Goal: Task Accomplishment & Management: Manage account settings

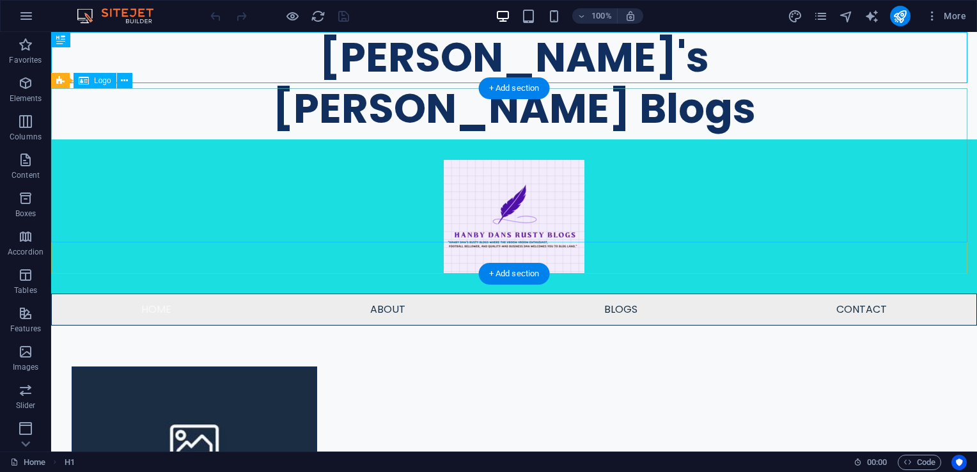
click at [500, 162] on div at bounding box center [514, 216] width 926 height 154
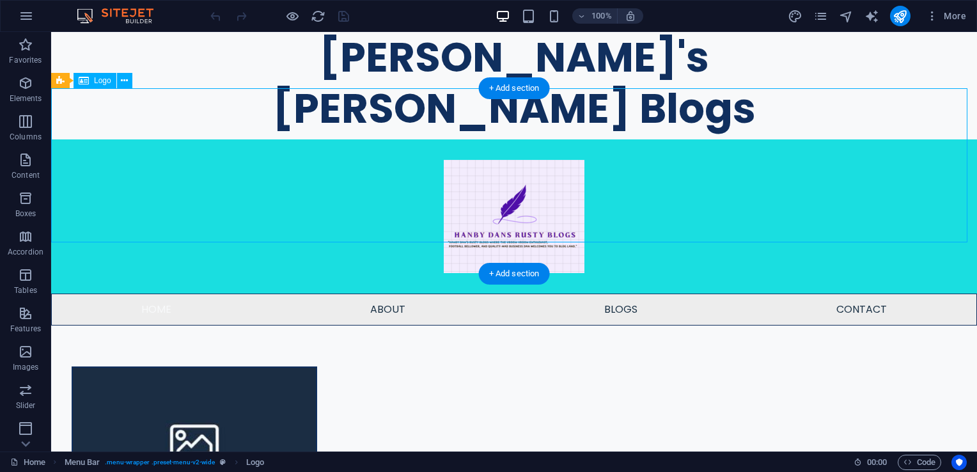
click at [500, 162] on div at bounding box center [514, 216] width 926 height 154
select select "px"
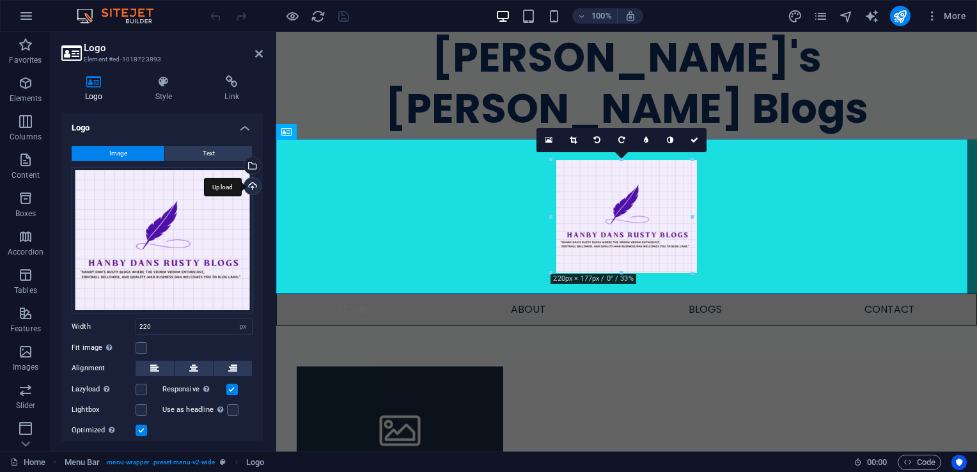
click at [253, 189] on div "Upload" at bounding box center [251, 187] width 19 height 19
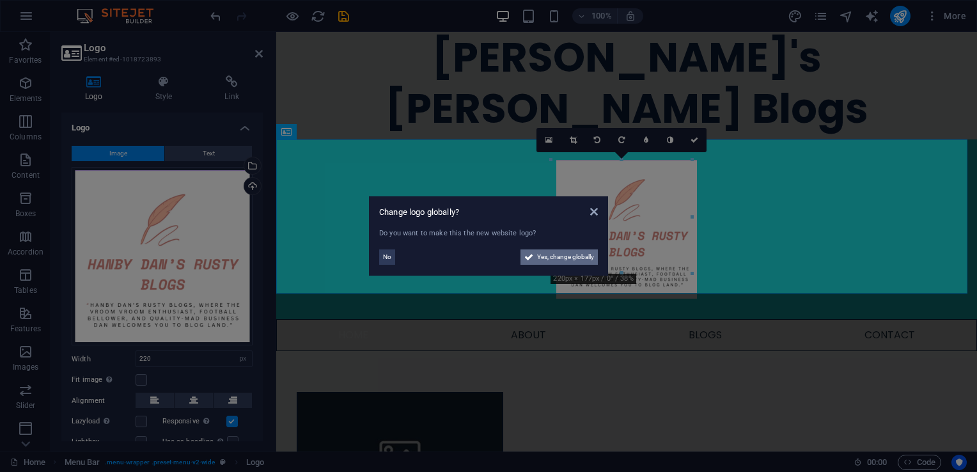
click at [583, 257] on span "Yes, change globally" at bounding box center [565, 256] width 57 height 15
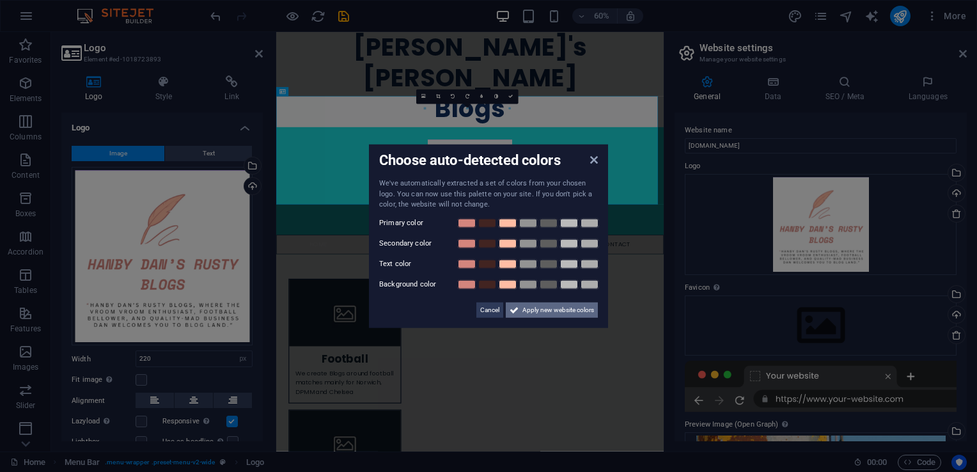
click at [537, 306] on span "Apply new website colors" at bounding box center [559, 309] width 72 height 15
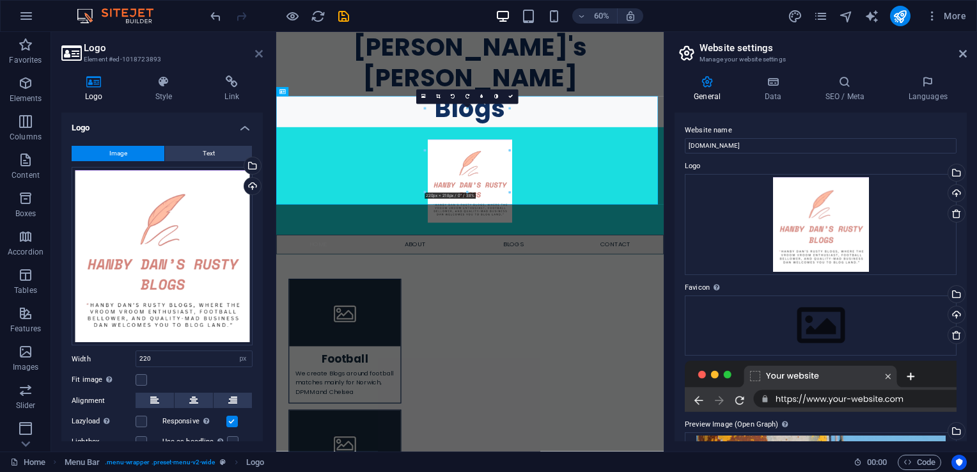
click at [256, 51] on icon at bounding box center [259, 54] width 8 height 10
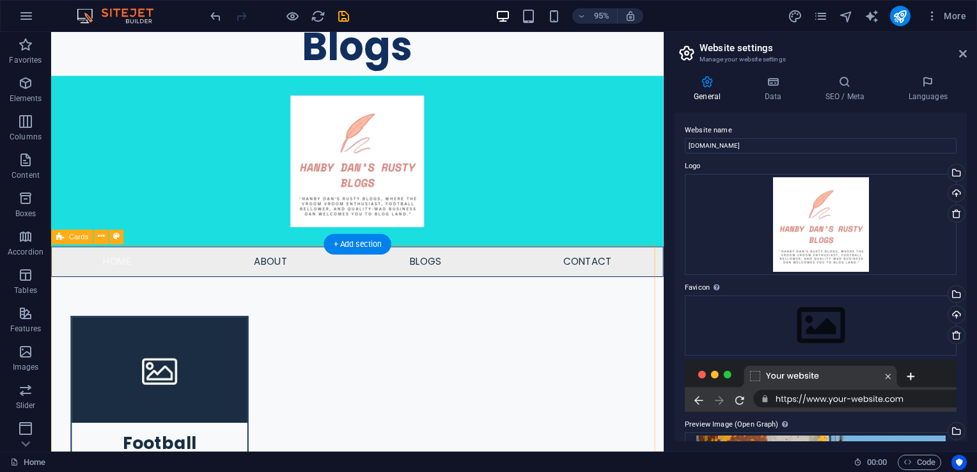
scroll to position [192, 0]
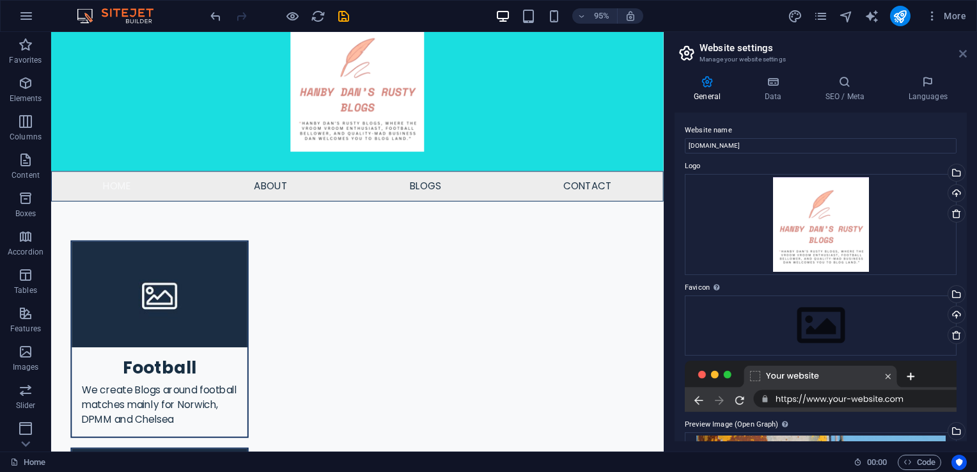
click at [963, 51] on icon at bounding box center [964, 54] width 8 height 10
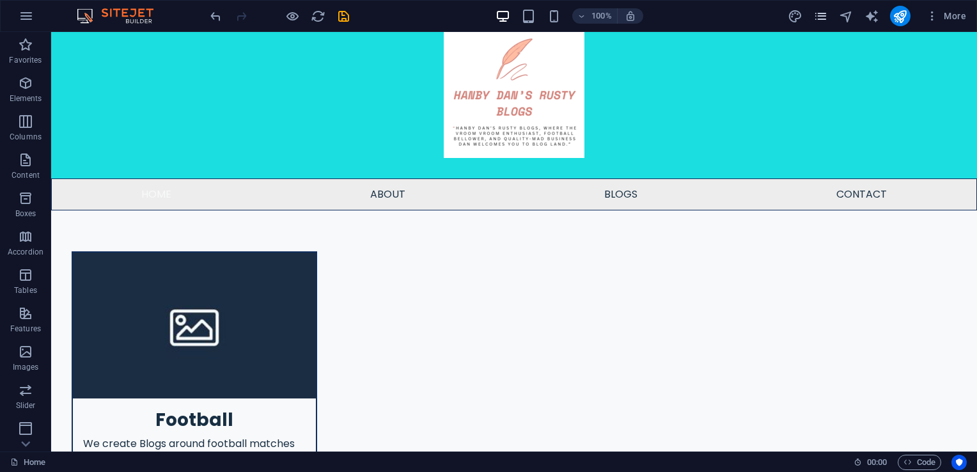
click at [823, 21] on icon "pages" at bounding box center [821, 16] width 15 height 15
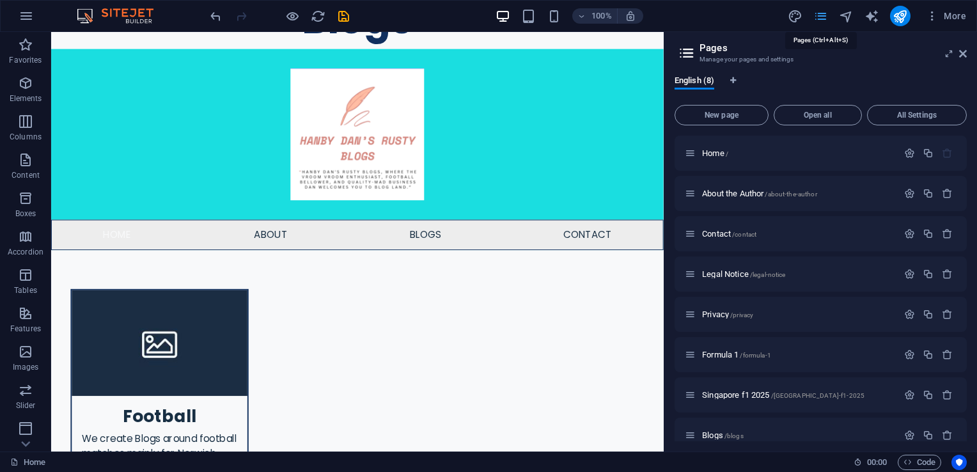
scroll to position [192, 0]
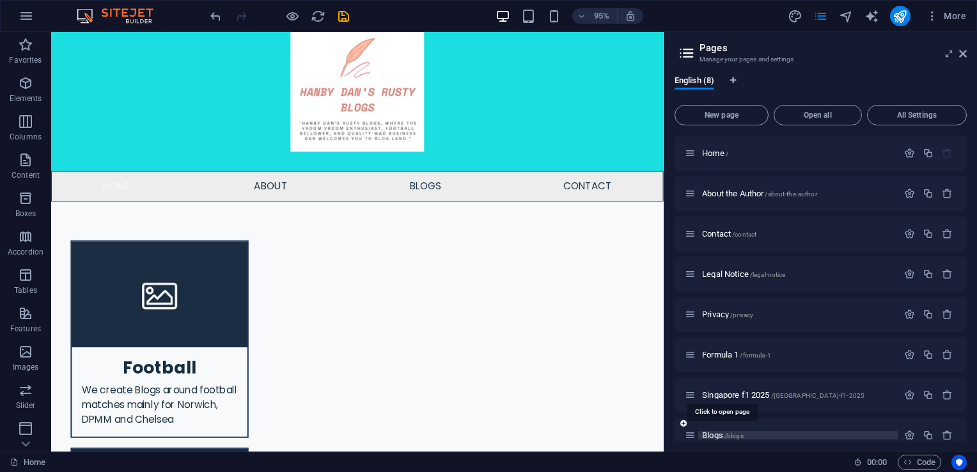
click at [711, 437] on span "Blogs /blogs" at bounding box center [723, 436] width 42 height 10
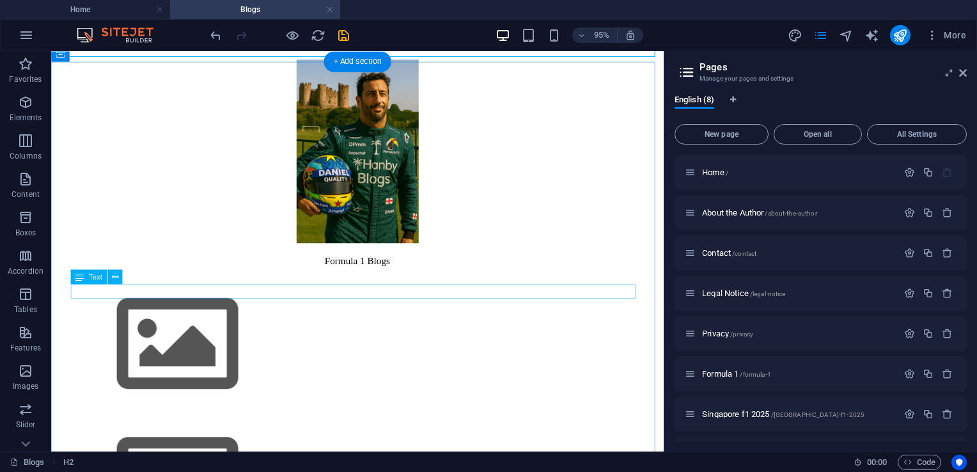
scroll to position [53, 0]
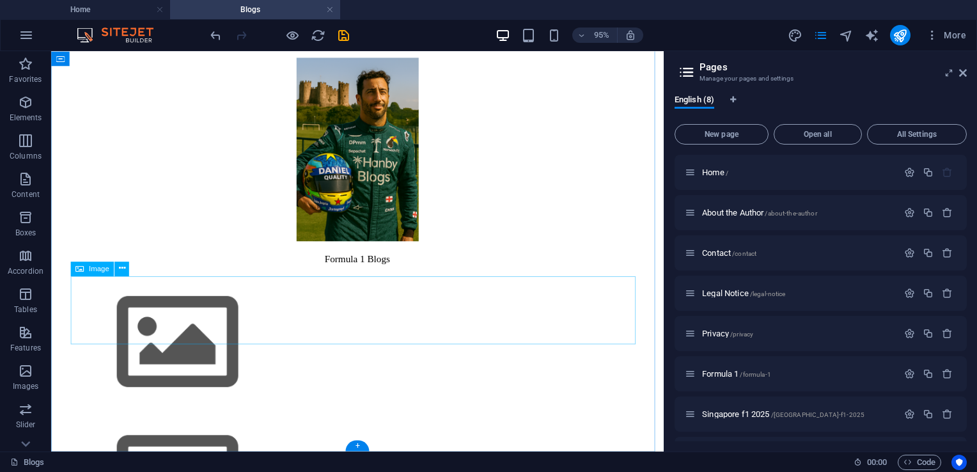
click at [132, 320] on figure at bounding box center [373, 358] width 635 height 146
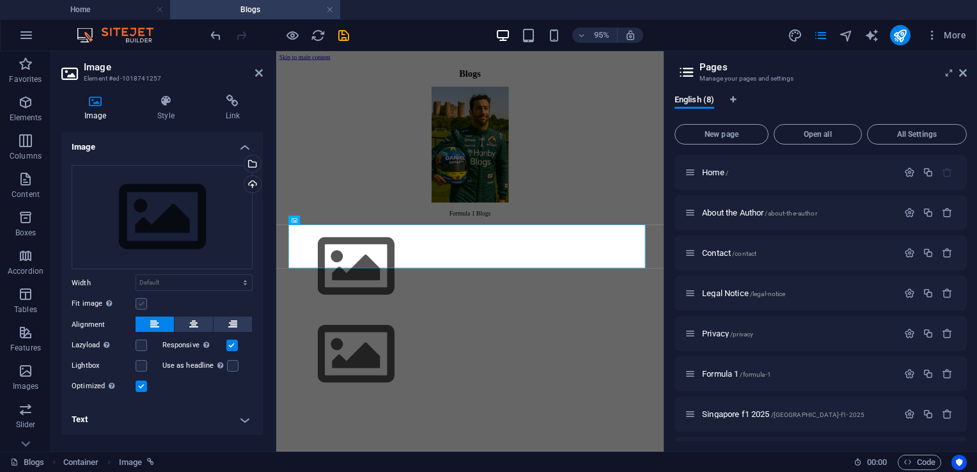
scroll to position [0, 0]
click at [250, 183] on div "Upload" at bounding box center [251, 185] width 19 height 19
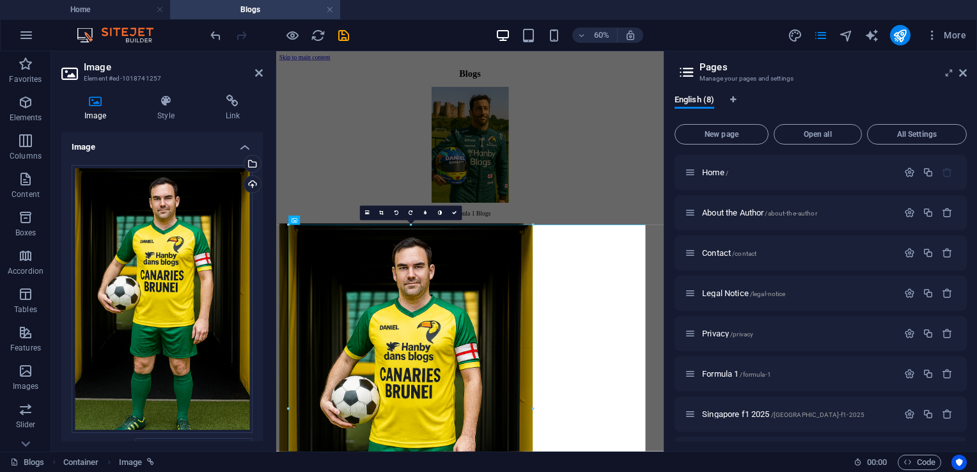
drag, startPoint x: 288, startPoint y: 225, endPoint x: 534, endPoint y: 452, distance: 335.0
type input "639"
select select "px"
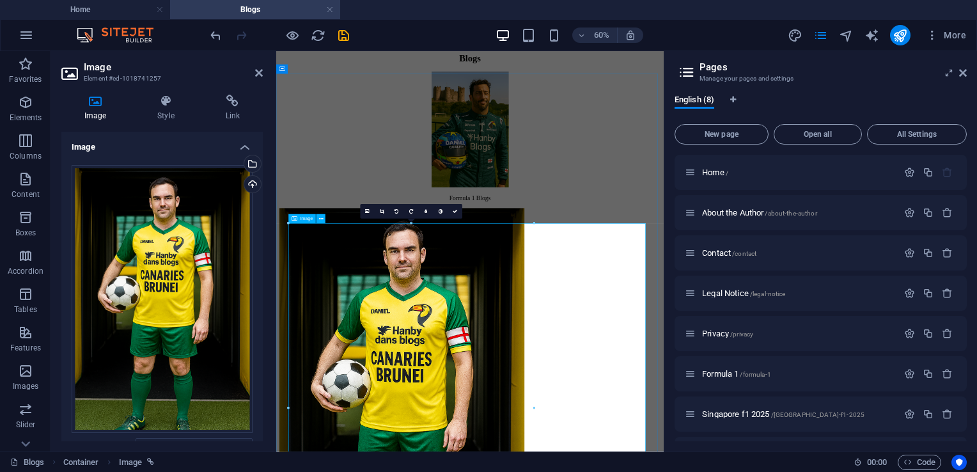
scroll to position [64, 0]
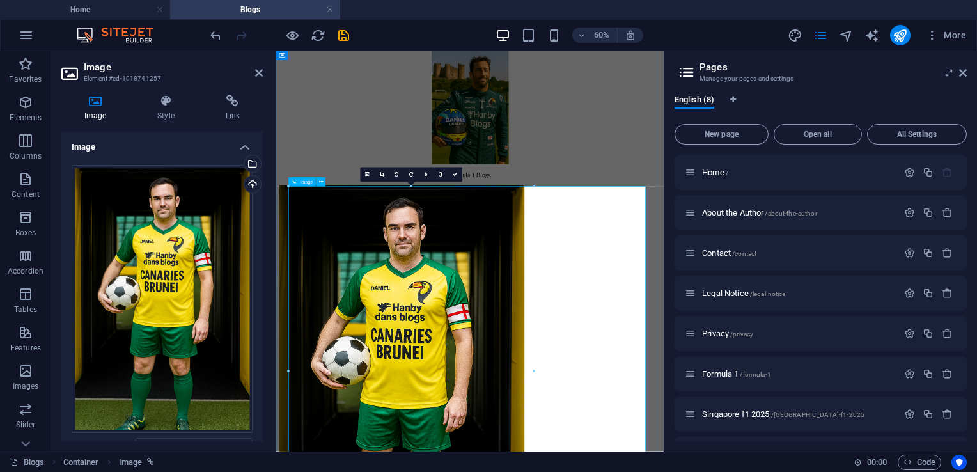
drag, startPoint x: 566, startPoint y: 238, endPoint x: 408, endPoint y: 436, distance: 254.0
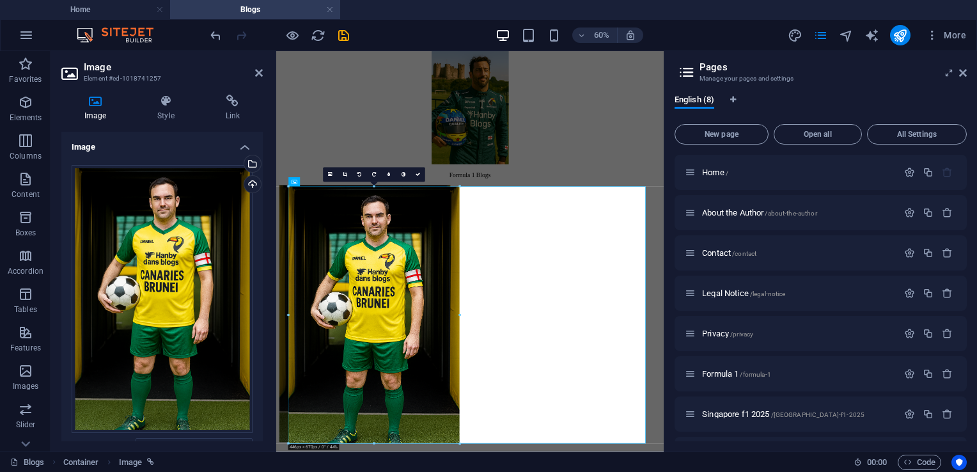
drag, startPoint x: 289, startPoint y: 186, endPoint x: 430, endPoint y: 375, distance: 235.4
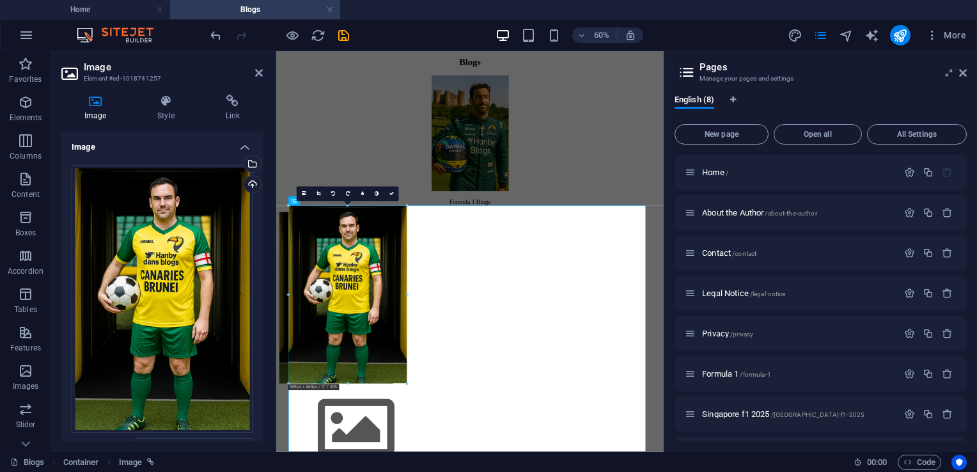
scroll to position [0, 0]
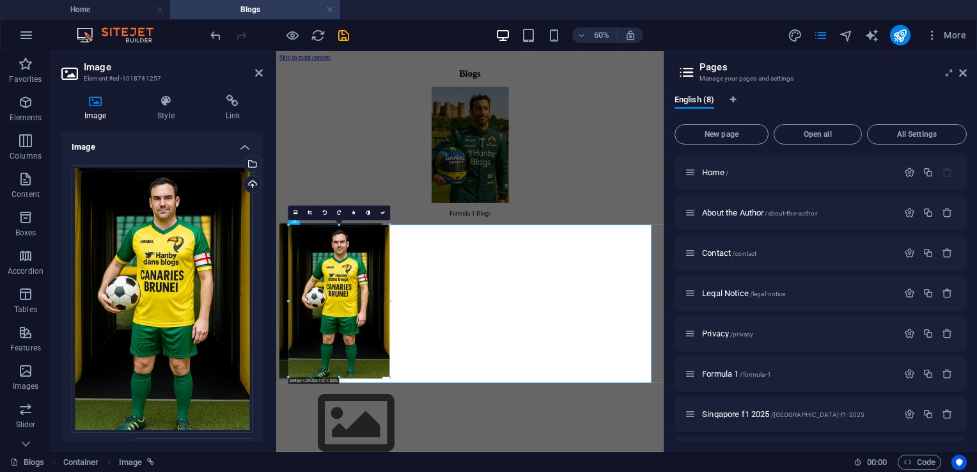
drag, startPoint x: 290, startPoint y: 186, endPoint x: 402, endPoint y: 354, distance: 202.1
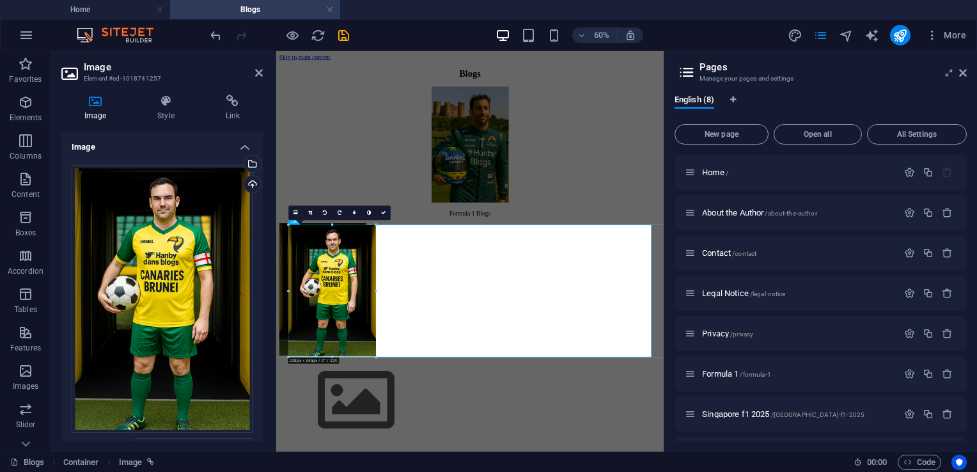
drag, startPoint x: 288, startPoint y: 225, endPoint x: 77, endPoint y: 347, distance: 243.4
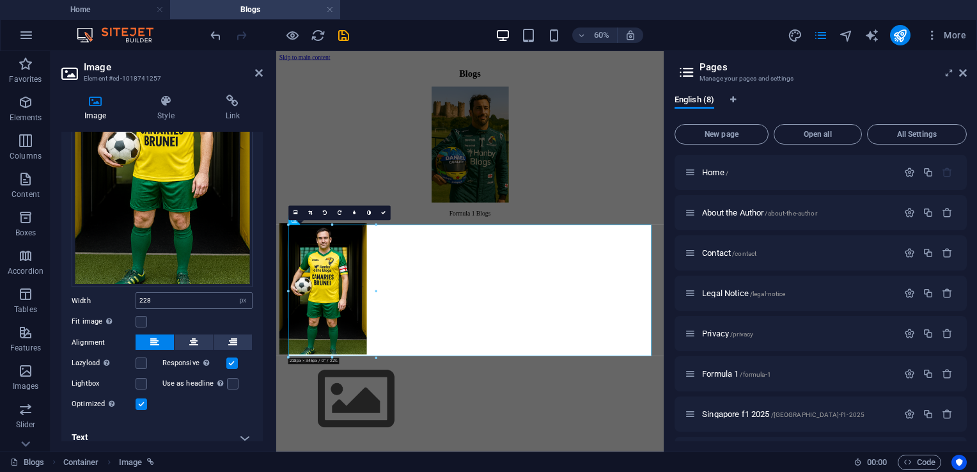
scroll to position [154, 0]
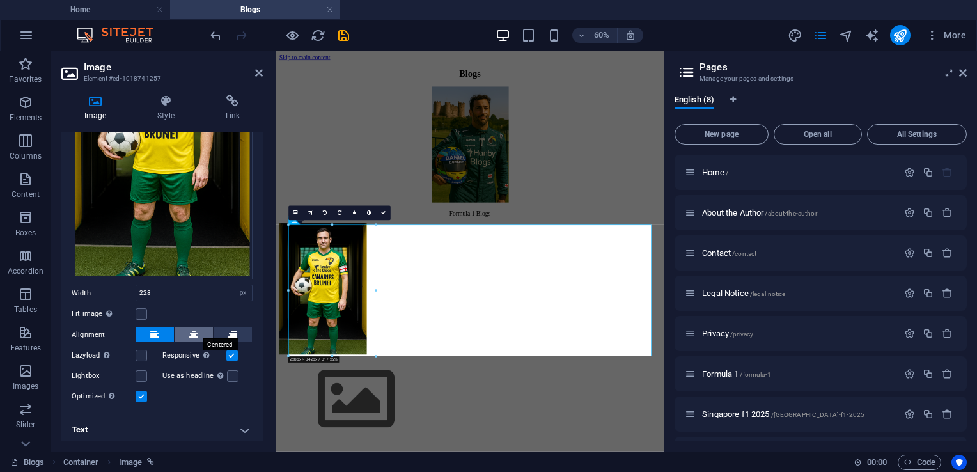
click at [186, 333] on button at bounding box center [194, 334] width 38 height 15
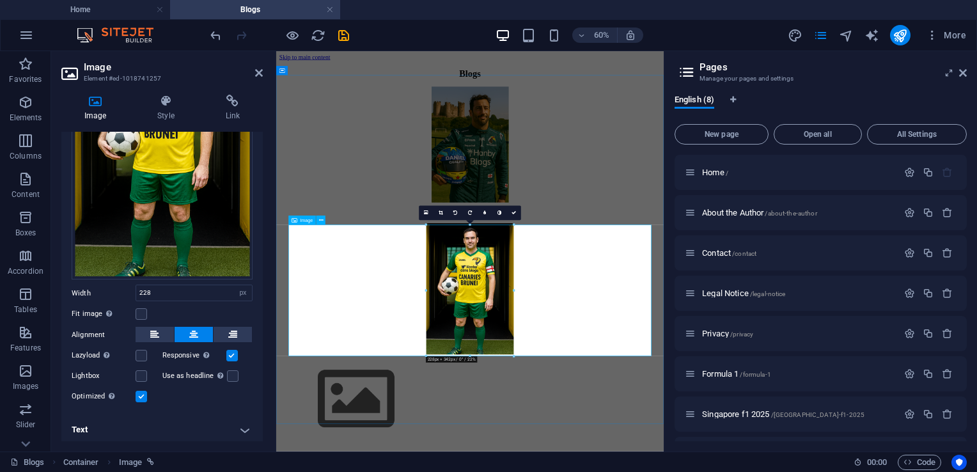
drag, startPoint x: 704, startPoint y: 278, endPoint x: 546, endPoint y: 362, distance: 179.7
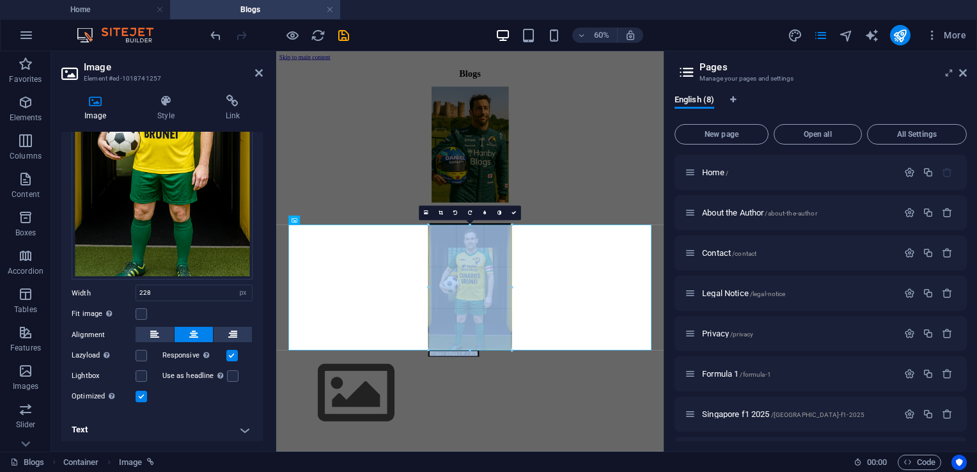
drag, startPoint x: 427, startPoint y: 226, endPoint x: 445, endPoint y: 239, distance: 22.4
type input "216"
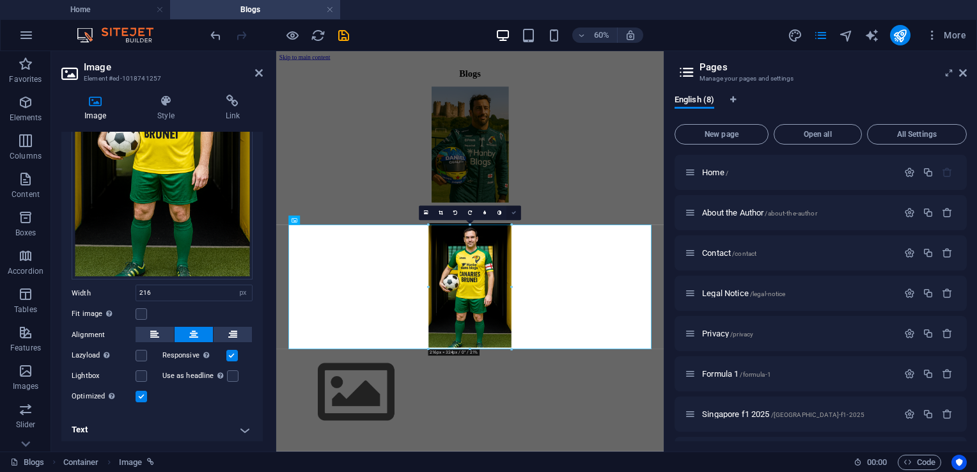
click at [514, 212] on icon at bounding box center [514, 213] width 4 height 4
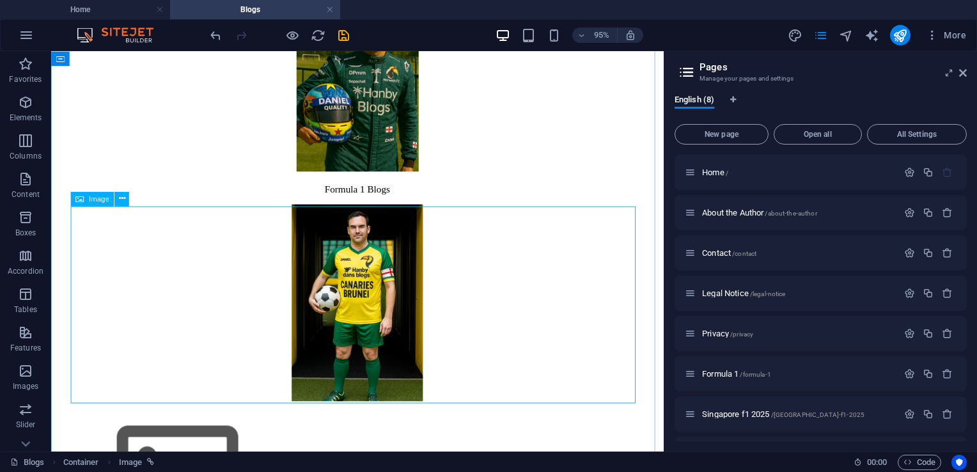
scroll to position [128, 0]
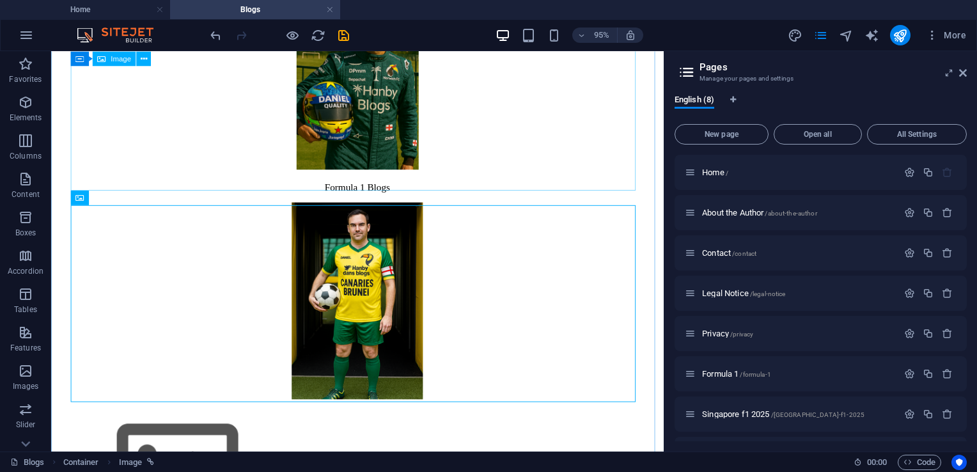
click at [389, 157] on figure at bounding box center [373, 81] width 635 height 196
select select "px"
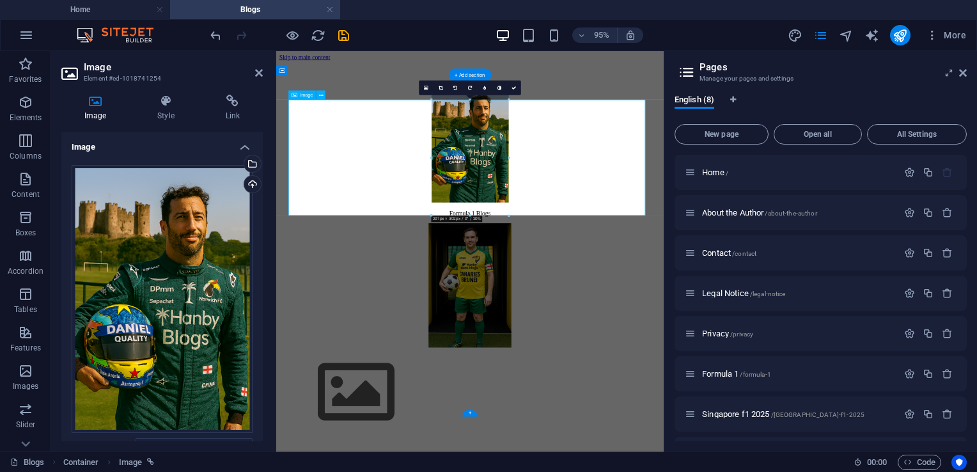
scroll to position [0, 0]
click at [590, 432] on figure at bounding box center [599, 443] width 636 height 210
select select "px"
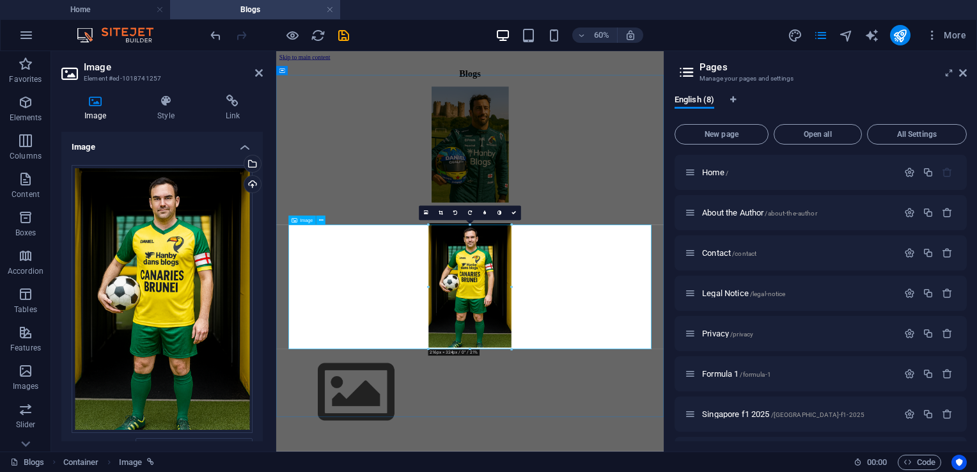
drag, startPoint x: 707, startPoint y: 278, endPoint x: 558, endPoint y: 381, distance: 181.2
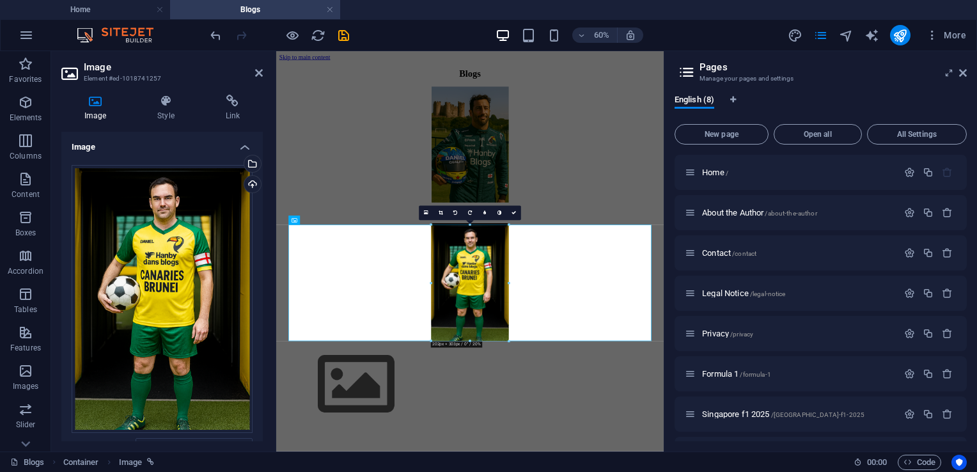
type input "202"
click at [512, 211] on icon at bounding box center [514, 213] width 4 height 4
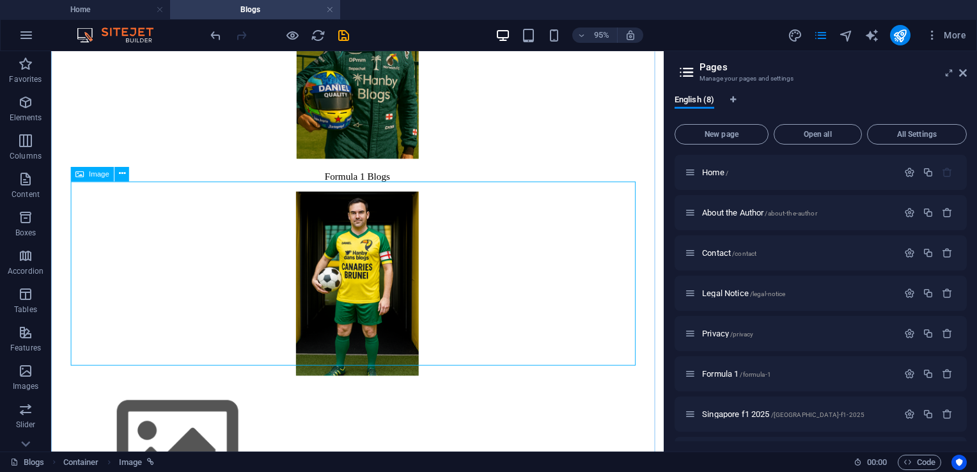
scroll to position [175, 0]
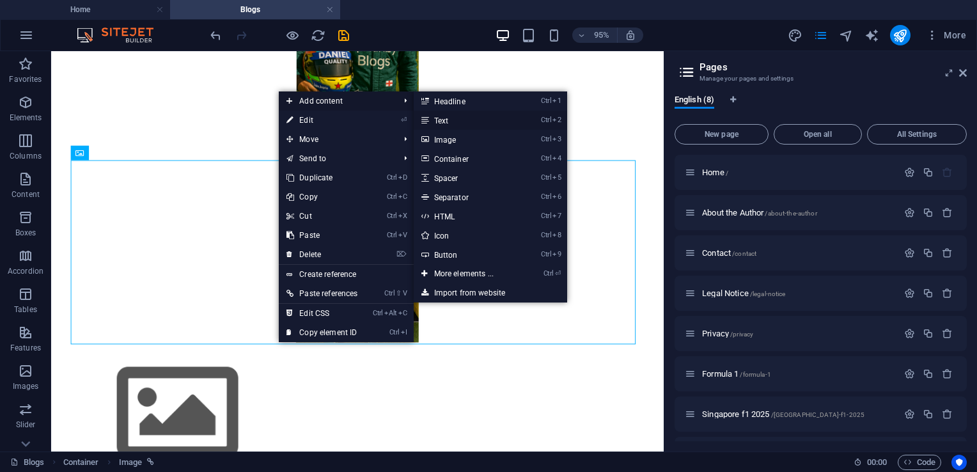
click at [440, 125] on link "Ctrl 2 Text" at bounding box center [467, 120] width 106 height 19
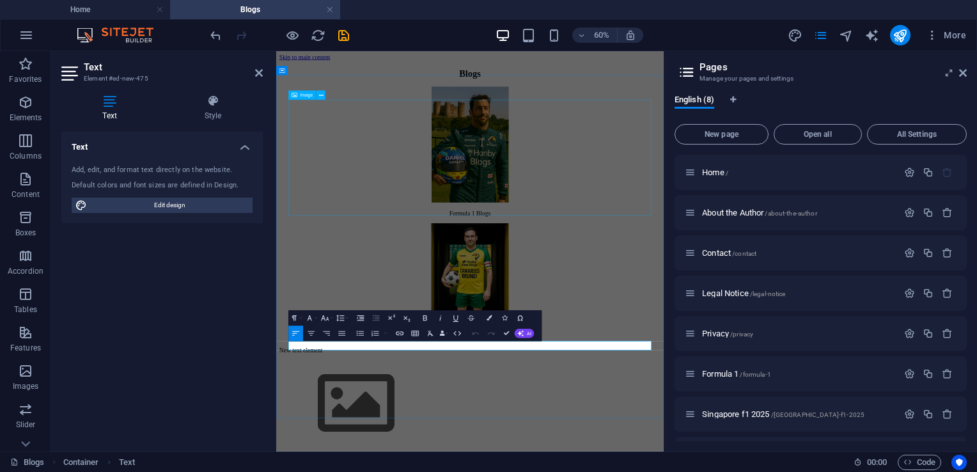
scroll to position [0, 0]
click at [312, 335] on icon "button" at bounding box center [311, 333] width 7 height 4
click at [312, 330] on icon "button" at bounding box center [310, 333] width 9 height 9
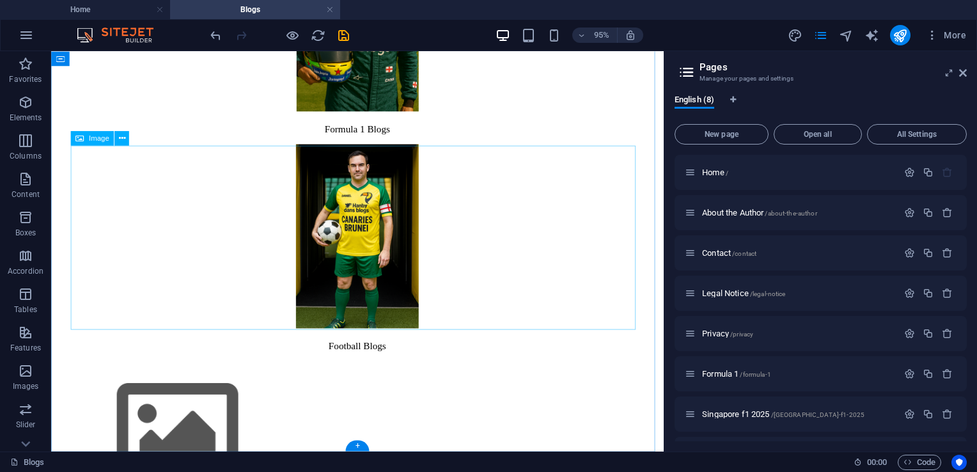
scroll to position [190, 0]
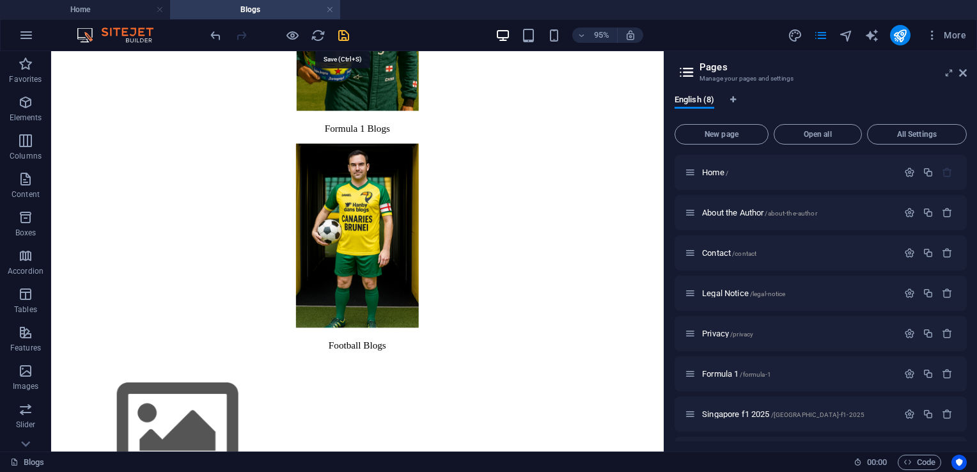
click at [342, 31] on icon "save" at bounding box center [343, 35] width 15 height 15
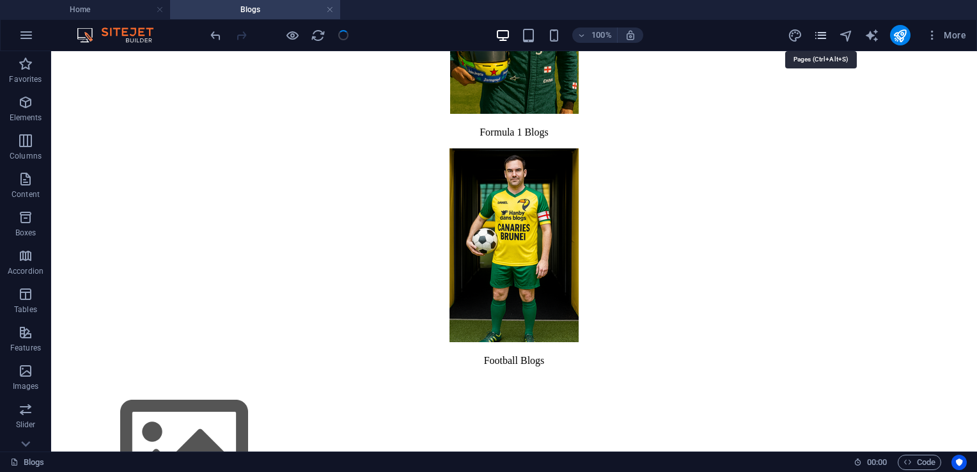
click at [822, 33] on icon "pages" at bounding box center [821, 35] width 15 height 15
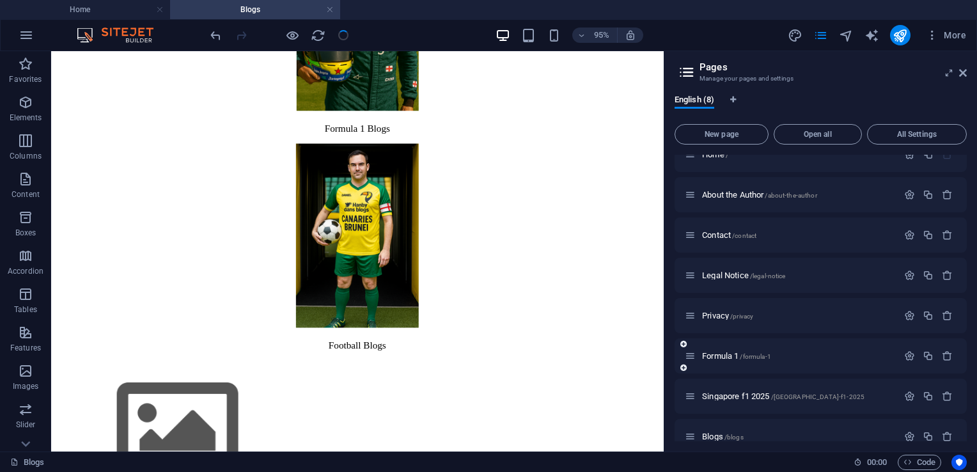
scroll to position [35, 0]
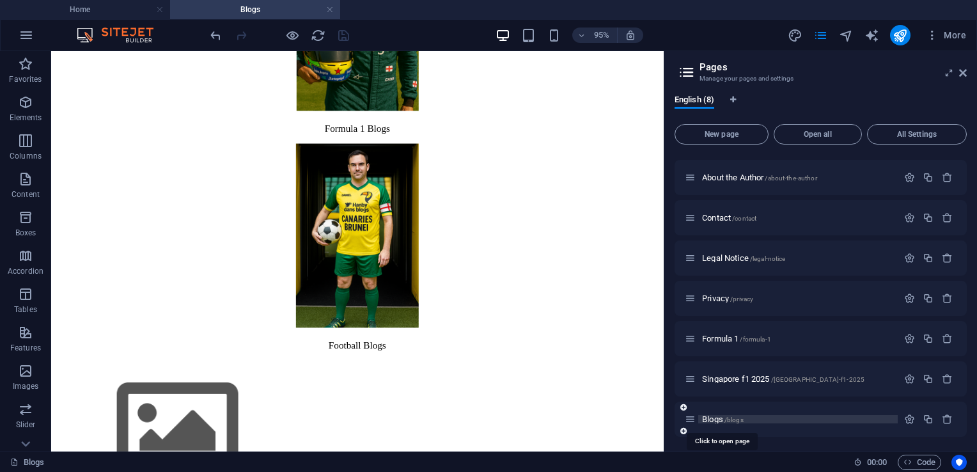
click at [716, 416] on span "Blogs /blogs" at bounding box center [723, 420] width 42 height 10
click at [715, 416] on span "Blogs /blogs" at bounding box center [723, 420] width 42 height 10
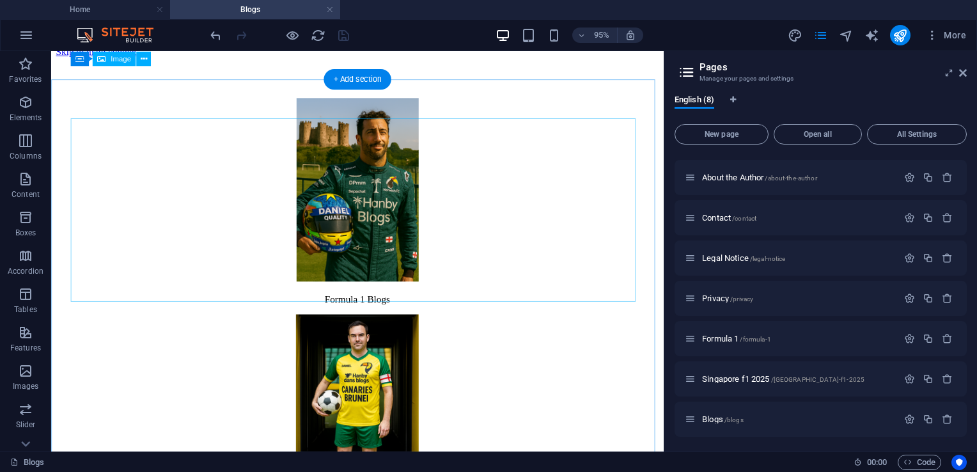
scroll to position [0, 0]
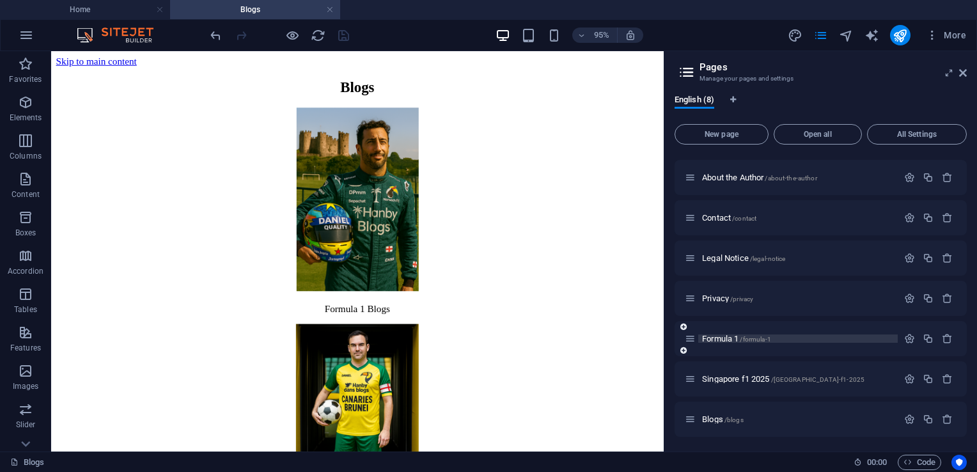
click at [723, 339] on span "Formula 1 /formula-1" at bounding box center [736, 339] width 69 height 10
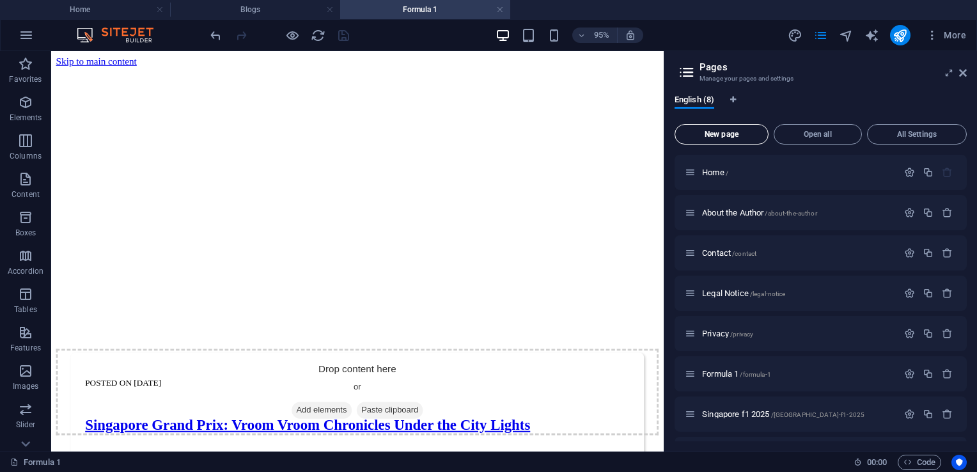
click at [731, 134] on span "New page" at bounding box center [722, 135] width 83 height 8
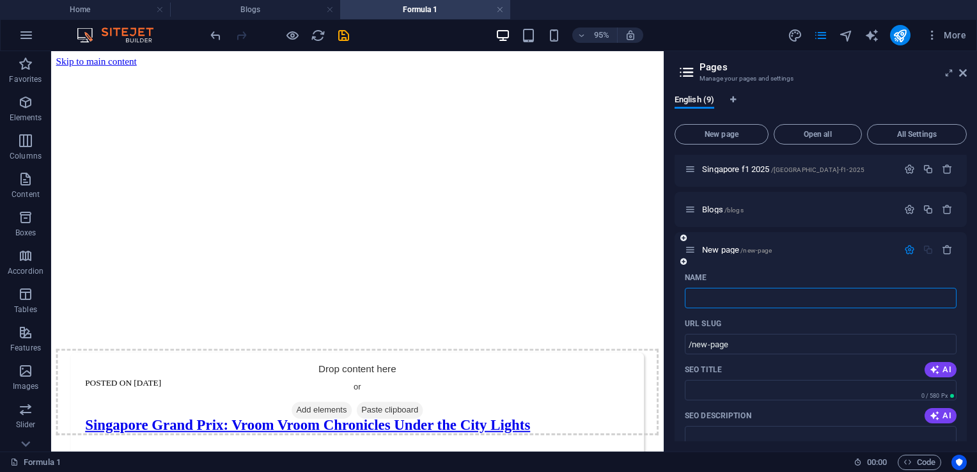
type input "/"
type input "Formula 1"
type input "/formula"
type input "Formula"
type input "Formula 1"
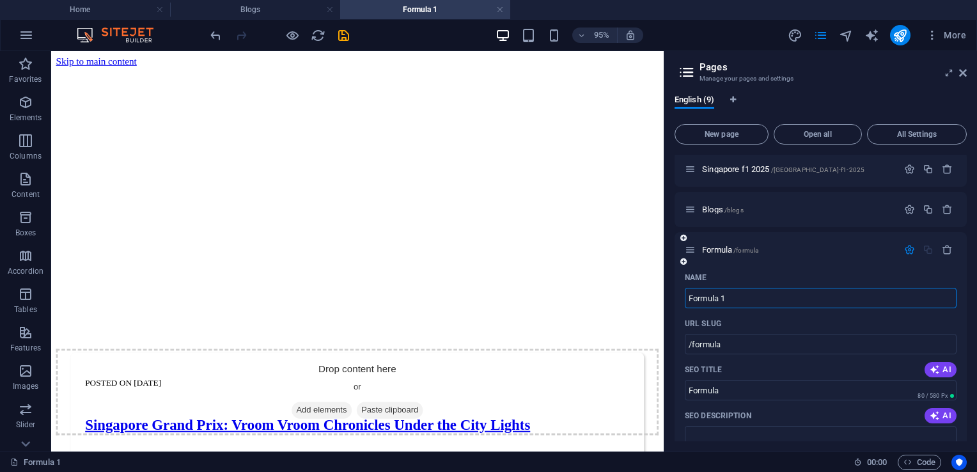
type input "/formula-1-9"
type input "Formula 1"
type input "Formula 1 Year page"
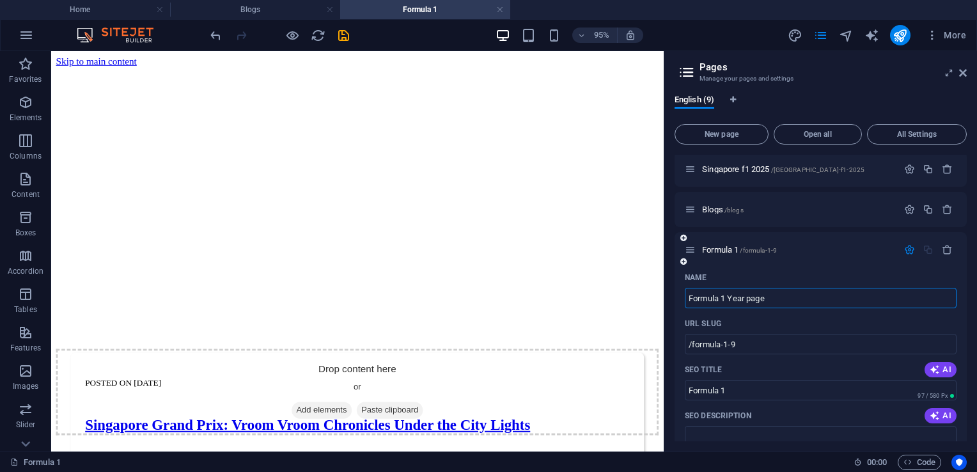
type input "Formula 1 Year page"
click at [968, 75] on aside "Pages Manage your pages and settings English (9) New page Open all All Settings…" at bounding box center [820, 251] width 313 height 400
click at [965, 74] on icon at bounding box center [964, 73] width 8 height 10
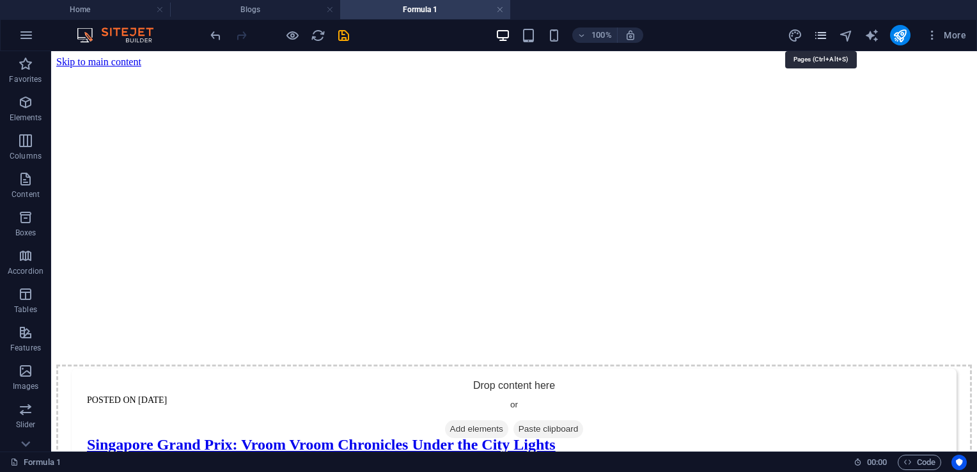
click at [819, 32] on icon "pages" at bounding box center [821, 35] width 15 height 15
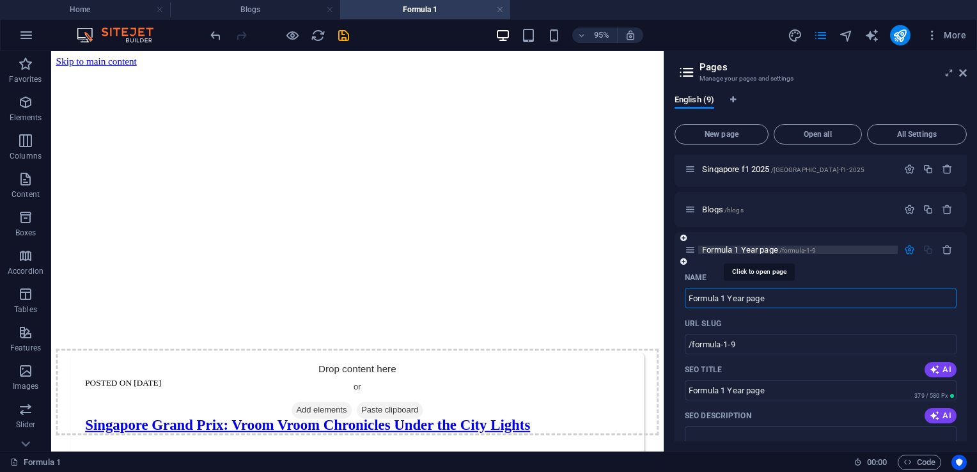
click at [724, 252] on span "Formula 1 Year page /formula-1-9" at bounding box center [759, 250] width 114 height 10
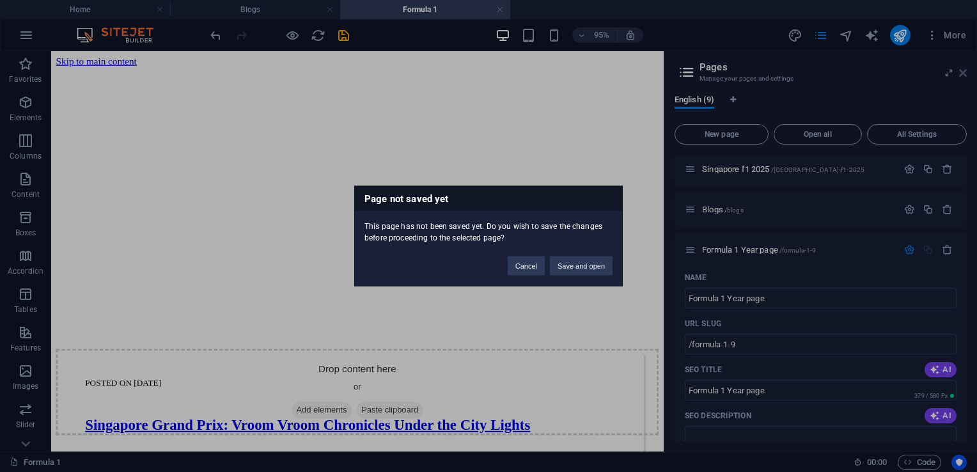
click at [965, 72] on div "Page not saved yet This page has not been saved yet. Do you wish to save the ch…" at bounding box center [488, 236] width 977 height 472
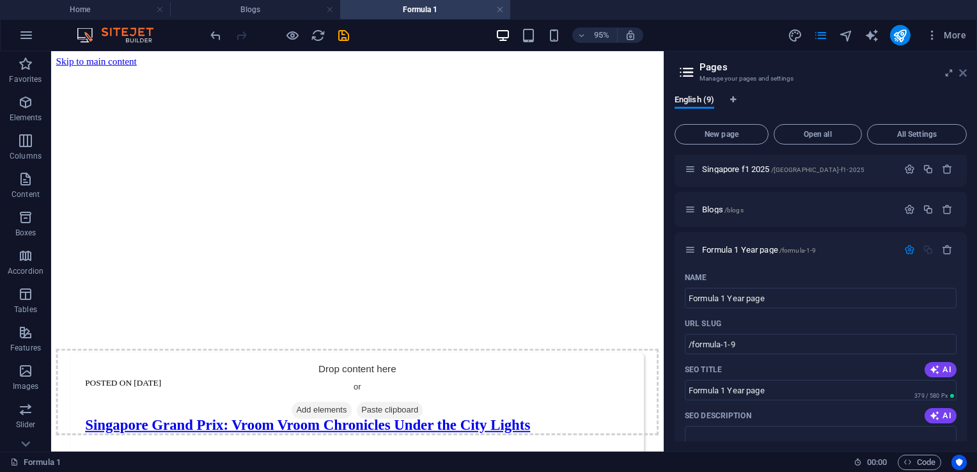
click at [963, 73] on icon at bounding box center [964, 73] width 8 height 10
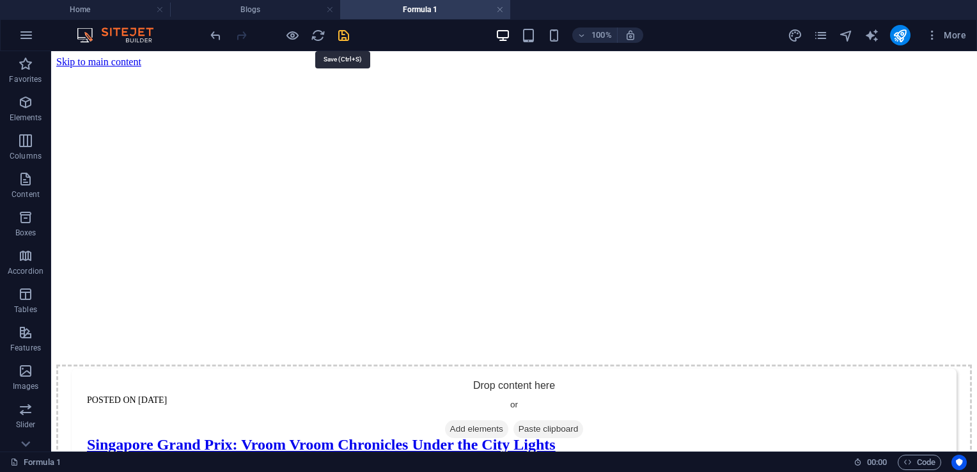
click at [336, 33] on icon "save" at bounding box center [343, 35] width 15 height 15
click at [821, 35] on icon "pages" at bounding box center [821, 35] width 15 height 15
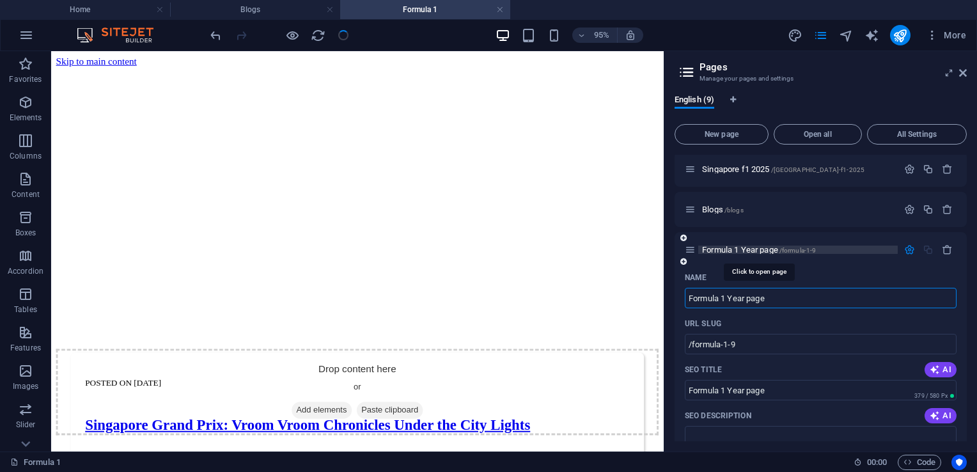
click at [745, 249] on span "Formula 1 Year page /formula-1-9" at bounding box center [759, 250] width 114 height 10
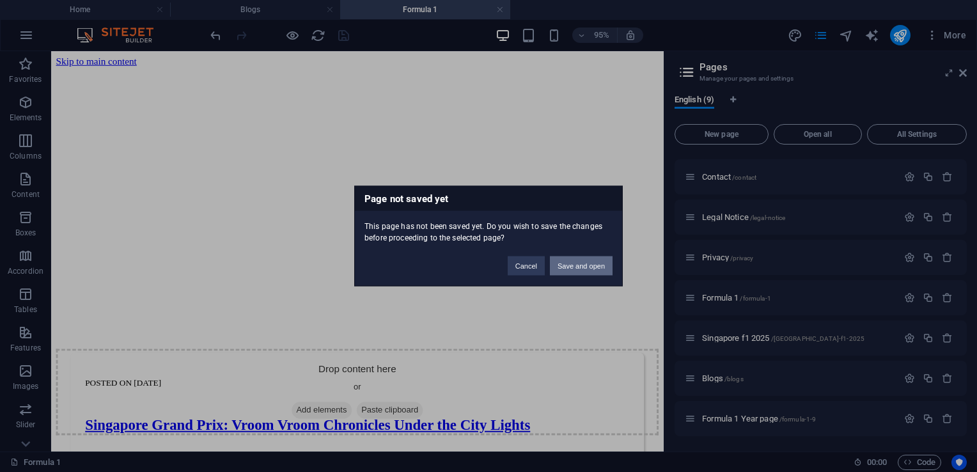
scroll to position [75, 0]
drag, startPoint x: 570, startPoint y: 267, endPoint x: 543, endPoint y: 228, distance: 47.4
click at [570, 267] on button "Save and open" at bounding box center [581, 266] width 63 height 19
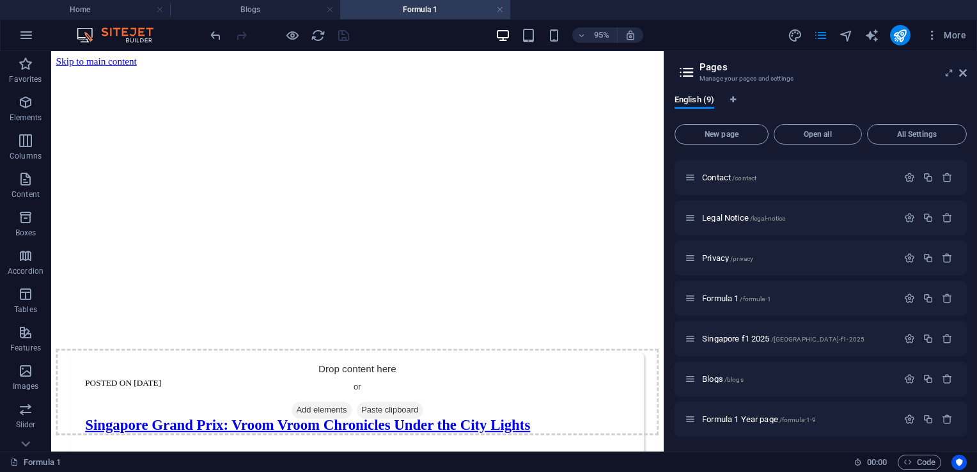
click at [970, 71] on aside "Pages Manage your pages and settings English (9) New page Open all All Settings…" at bounding box center [820, 251] width 313 height 400
click at [965, 72] on icon at bounding box center [964, 73] width 8 height 10
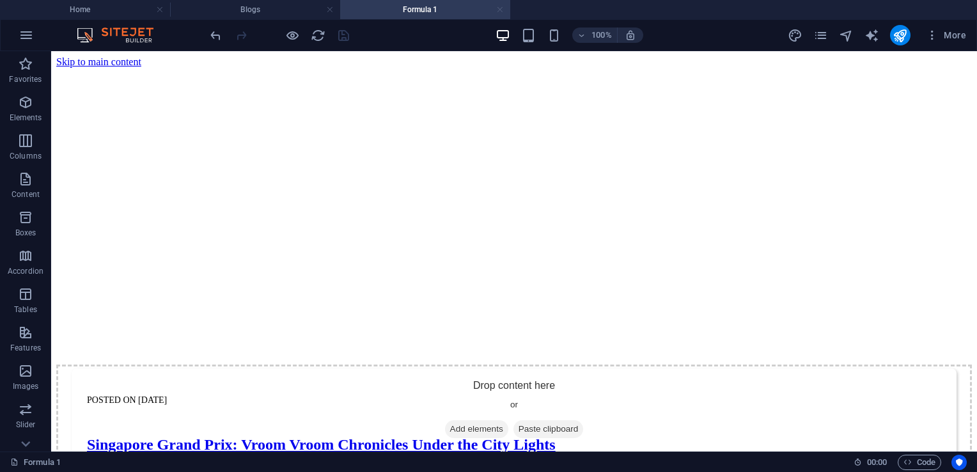
click at [498, 6] on link at bounding box center [500, 10] width 8 height 12
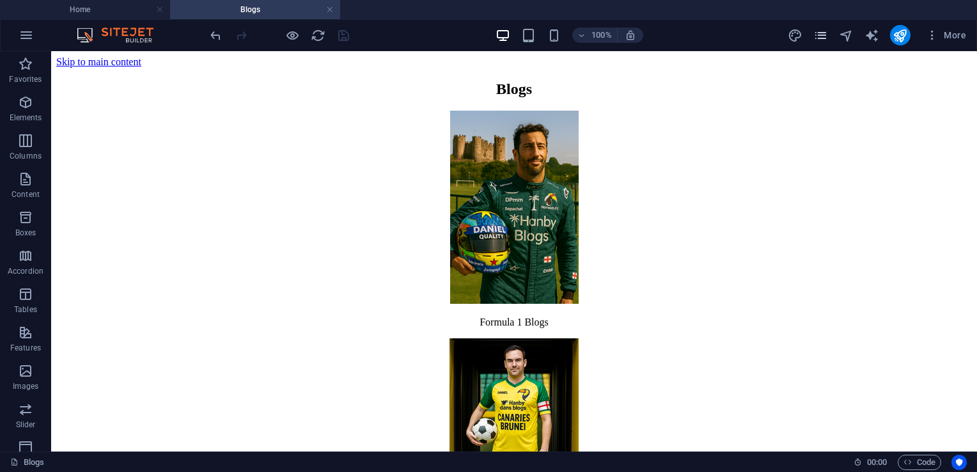
click at [825, 32] on icon "pages" at bounding box center [821, 35] width 15 height 15
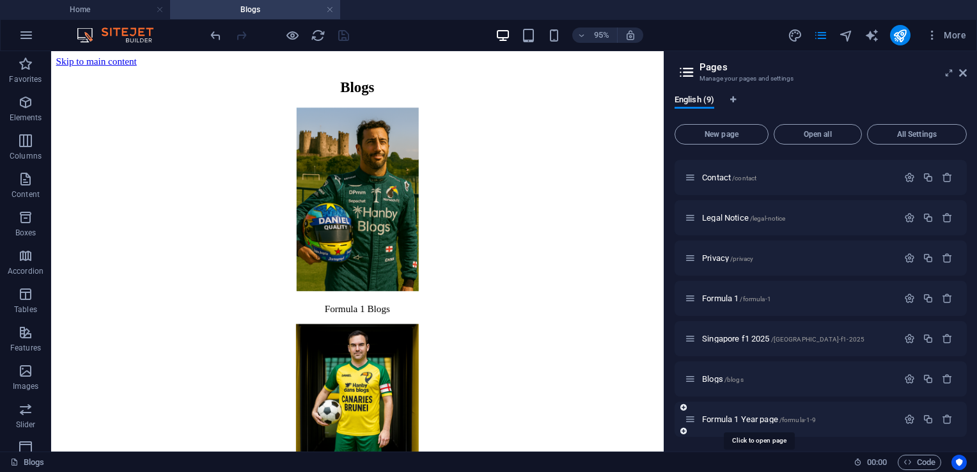
click at [734, 414] on div "Formula 1 Year page /formula-1-9" at bounding box center [791, 419] width 213 height 15
click at [740, 417] on span "Formula 1 Year page /formula-1-9" at bounding box center [759, 420] width 114 height 10
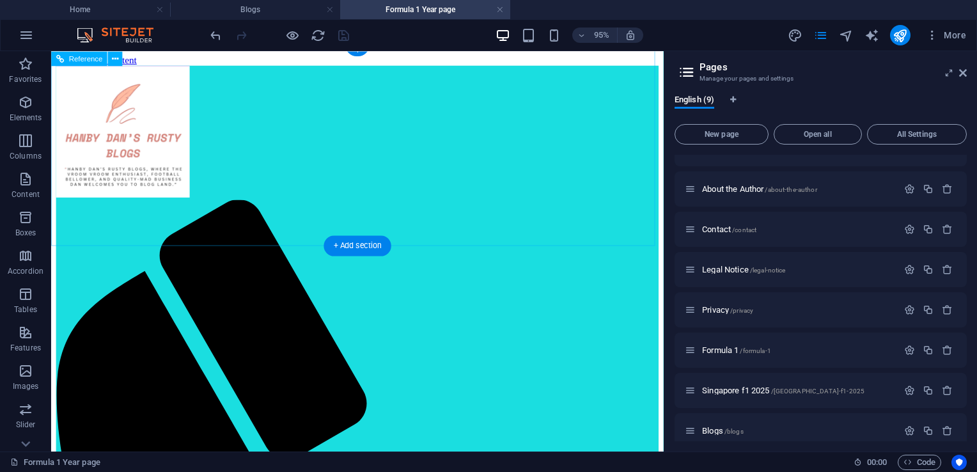
scroll to position [0, 0]
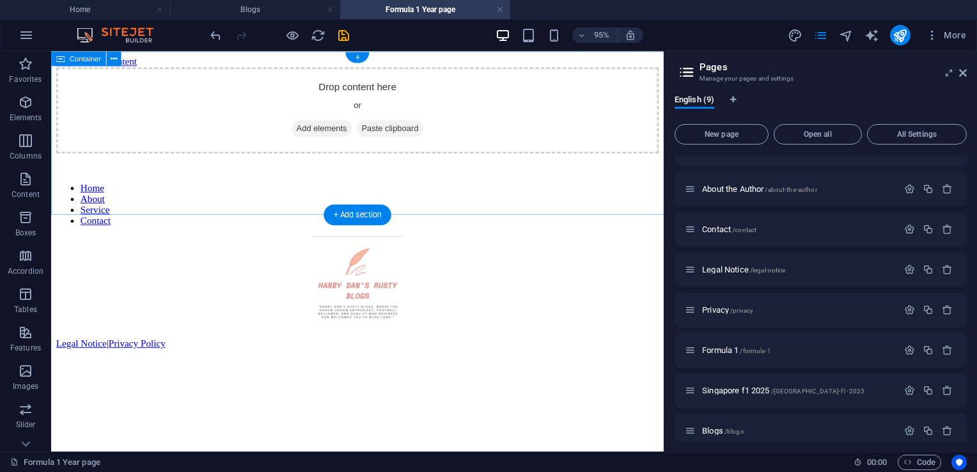
click at [329, 141] on span "Add elements" at bounding box center [336, 132] width 63 height 18
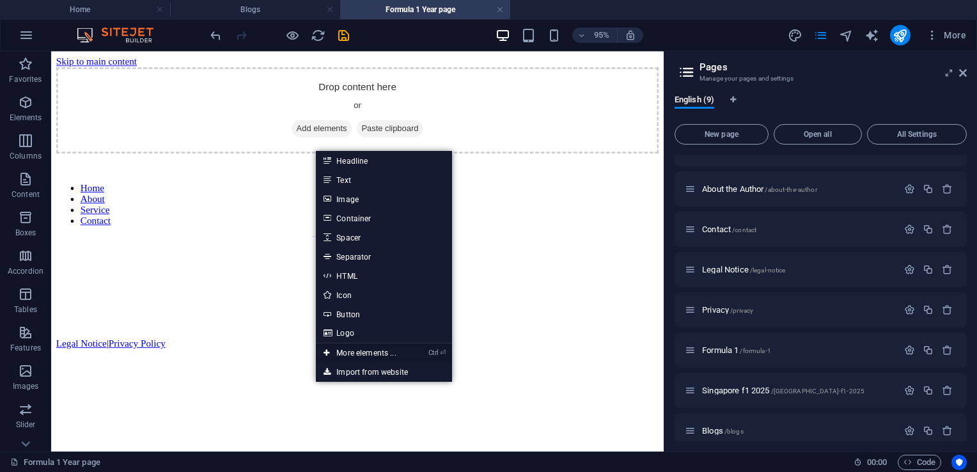
click at [356, 354] on link "Ctrl ⏎ More elements ..." at bounding box center [360, 353] width 88 height 19
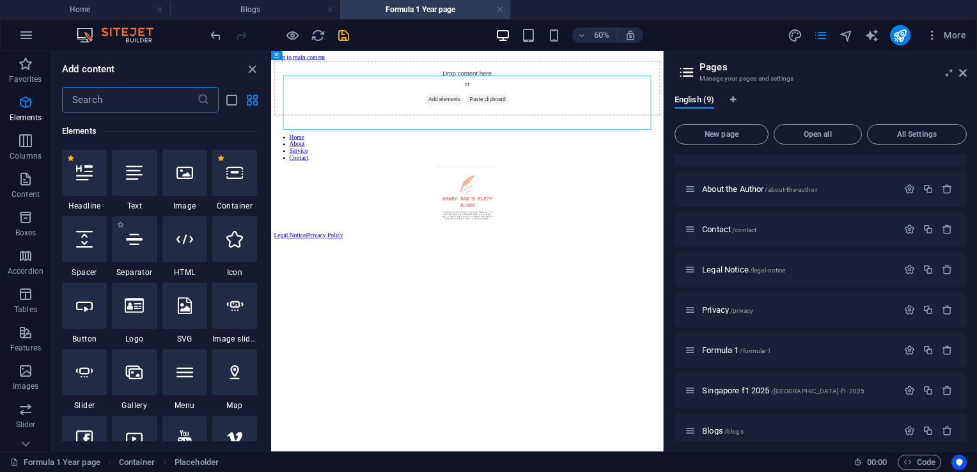
scroll to position [136, 0]
click at [233, 173] on icon at bounding box center [234, 172] width 17 height 17
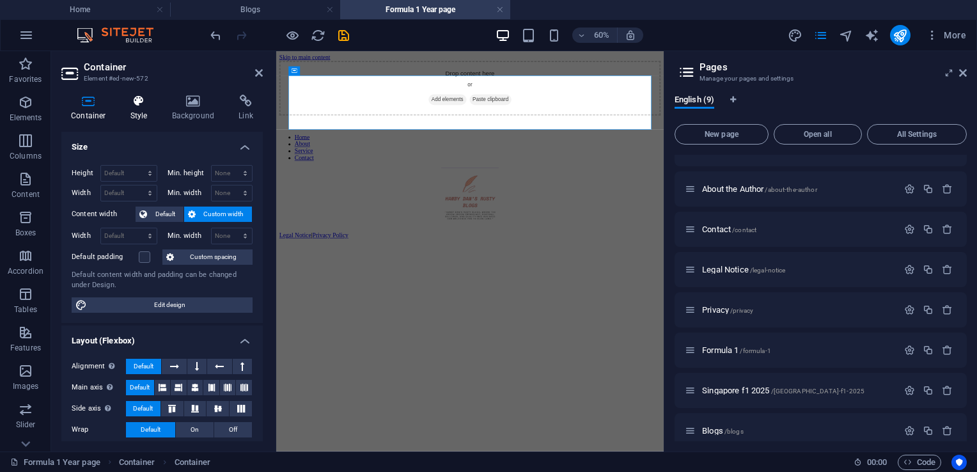
click at [141, 107] on icon at bounding box center [139, 101] width 36 height 13
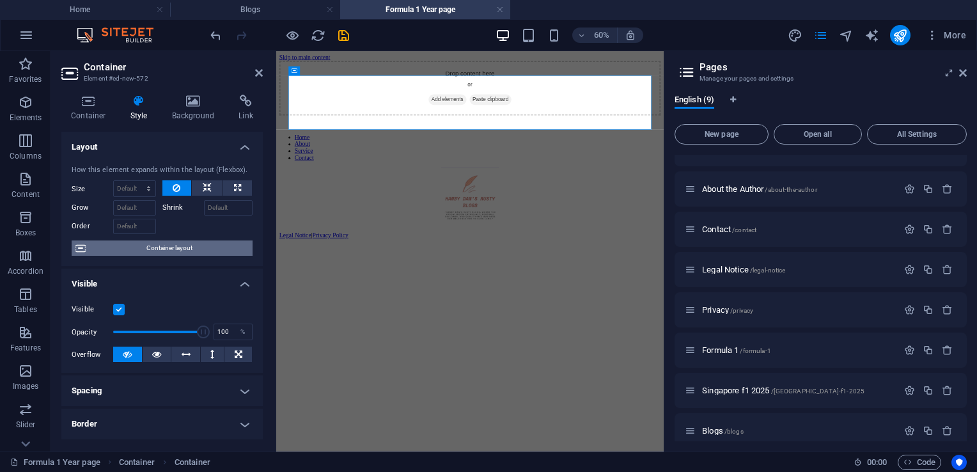
click at [162, 251] on span "Container layout" at bounding box center [169, 248] width 159 height 15
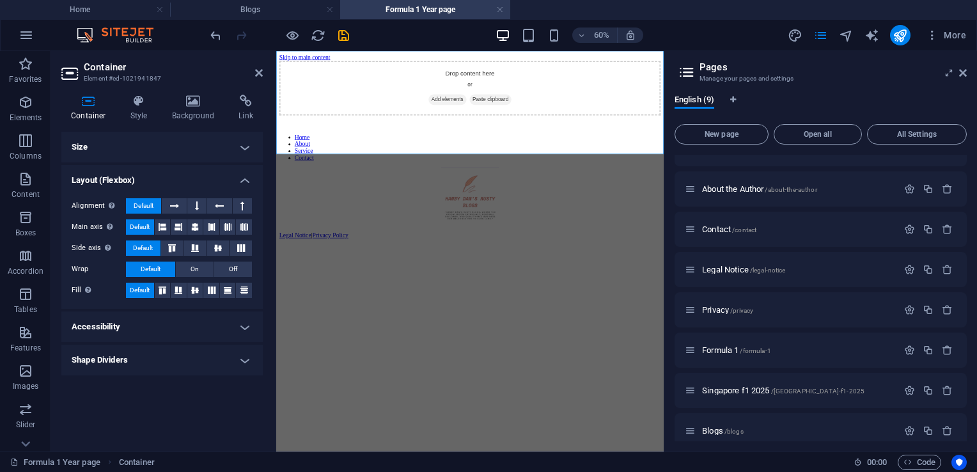
click at [246, 321] on h4 "Accessibility" at bounding box center [162, 327] width 202 height 31
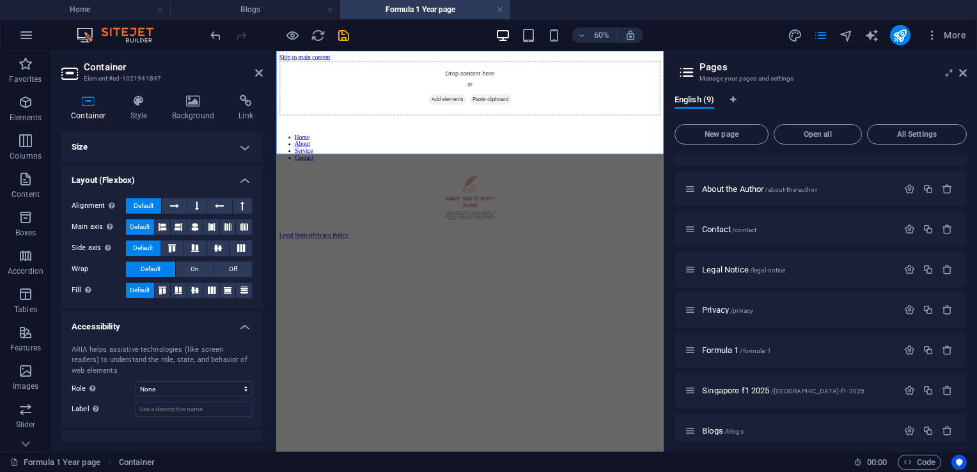
click at [247, 328] on h4 "Accessibility" at bounding box center [162, 323] width 202 height 23
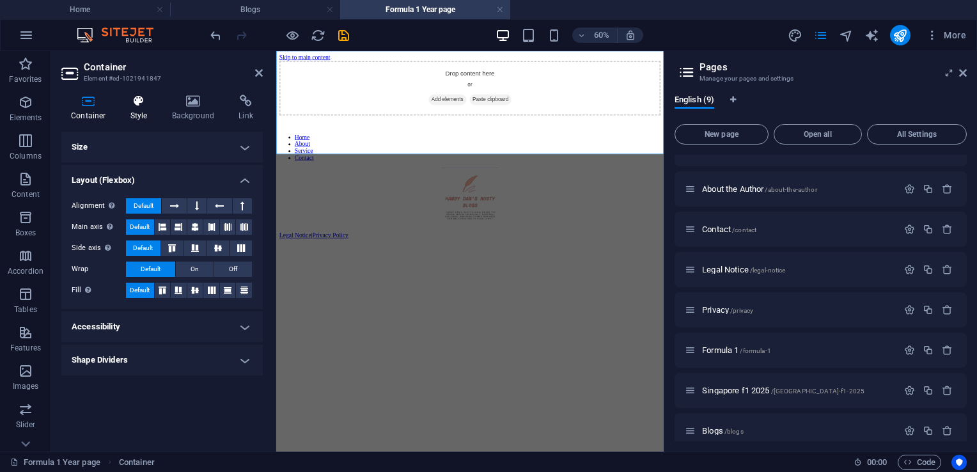
click at [136, 100] on icon at bounding box center [139, 101] width 36 height 13
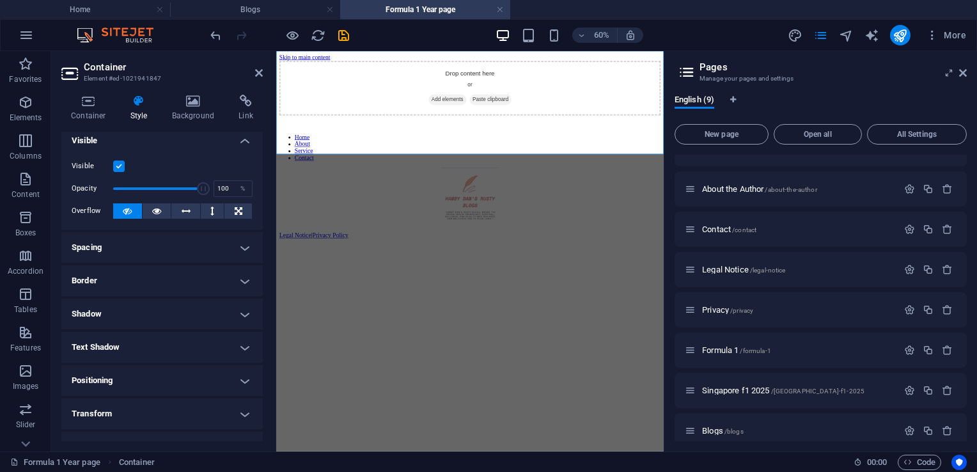
scroll to position [0, 0]
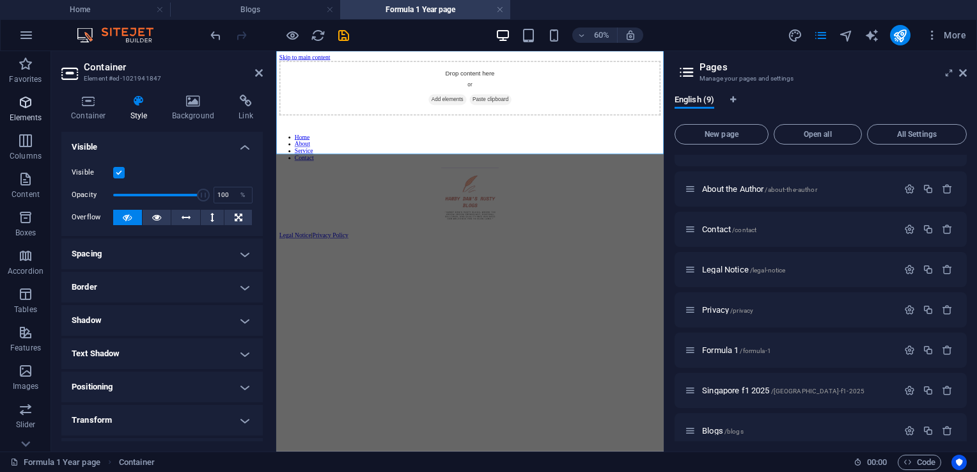
click at [26, 103] on icon "button" at bounding box center [25, 102] width 15 height 15
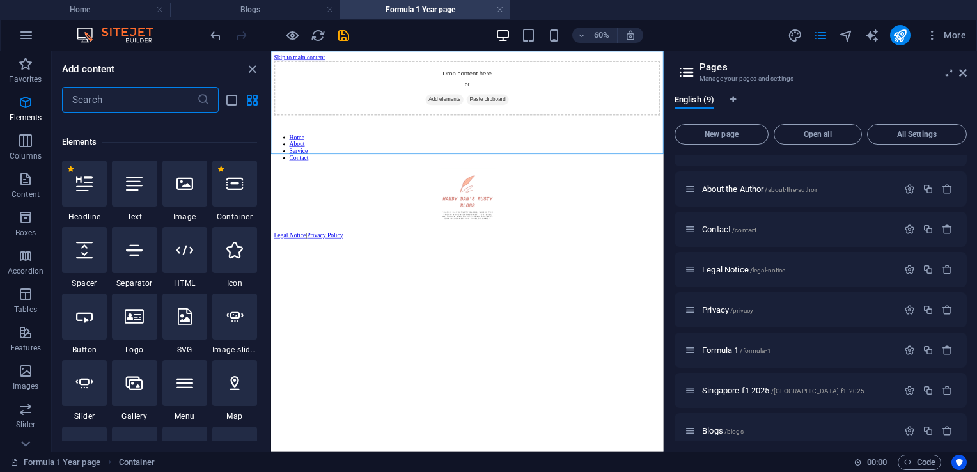
scroll to position [136, 0]
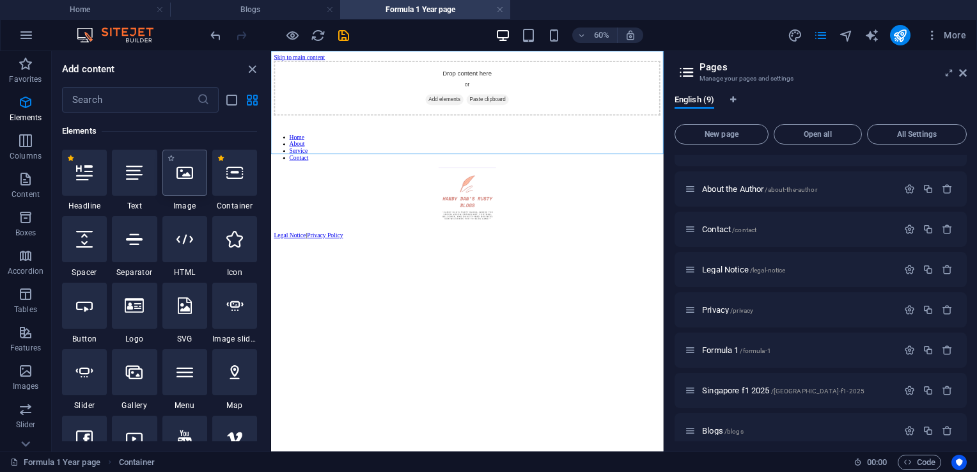
click at [188, 180] on div at bounding box center [184, 173] width 45 height 46
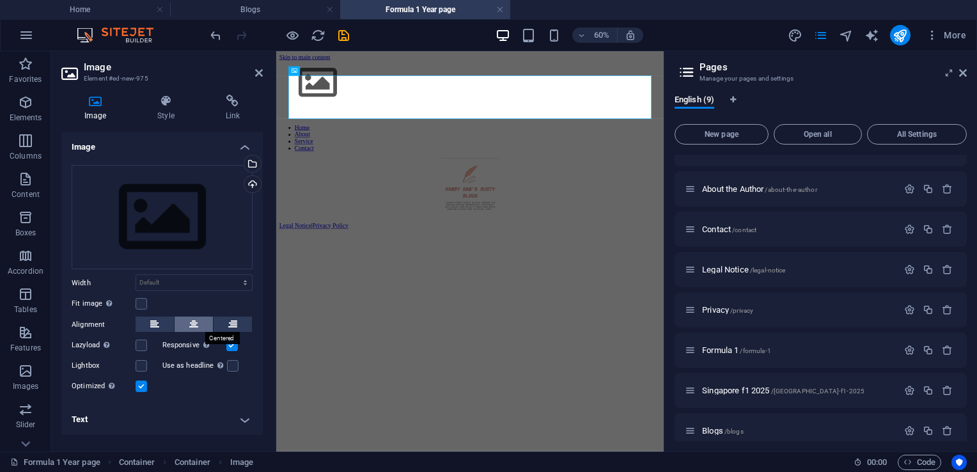
click at [182, 319] on button at bounding box center [194, 324] width 38 height 15
click at [170, 112] on h4 "Style" at bounding box center [168, 108] width 68 height 27
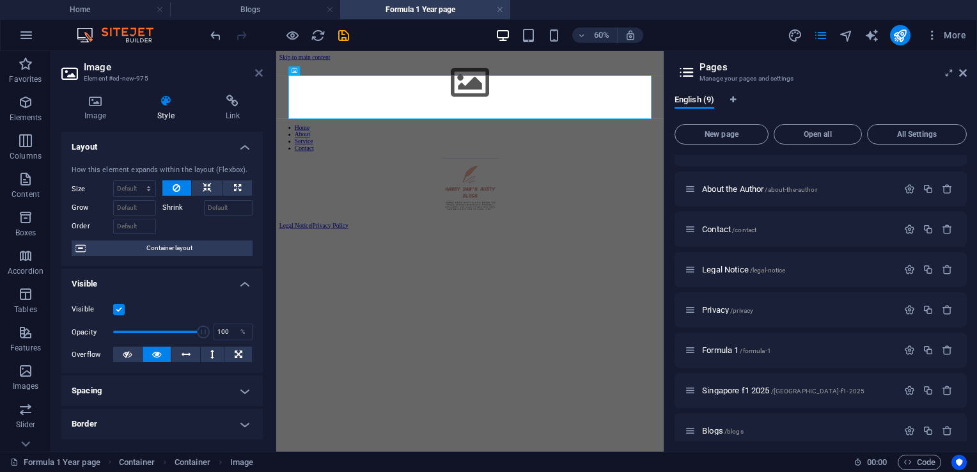
click at [256, 75] on icon at bounding box center [259, 73] width 8 height 10
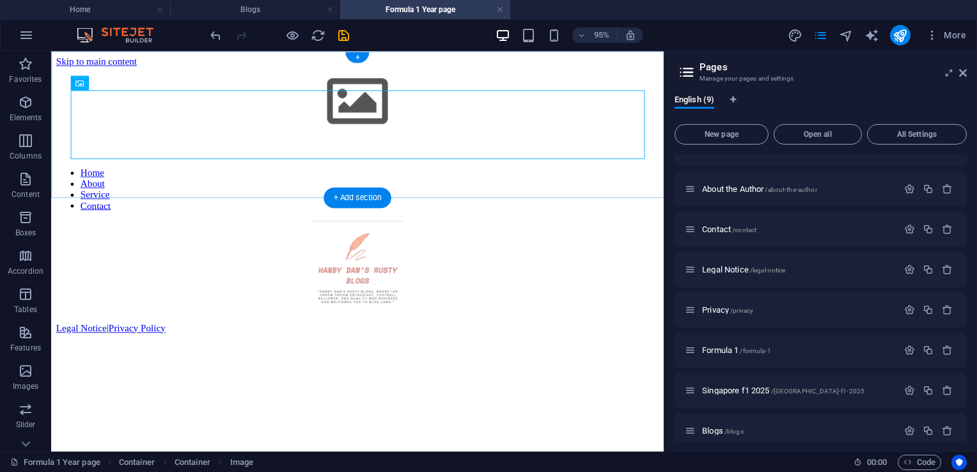
click at [352, 56] on div "+" at bounding box center [357, 57] width 24 height 11
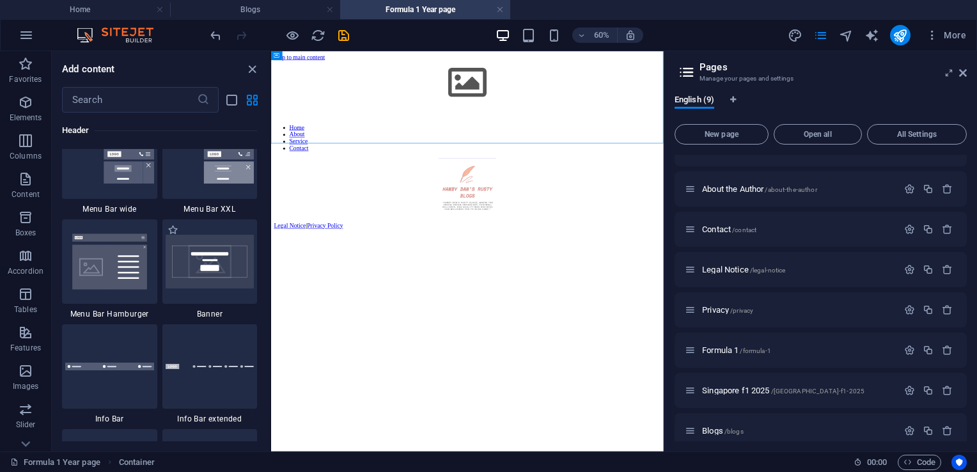
scroll to position [8060, 0]
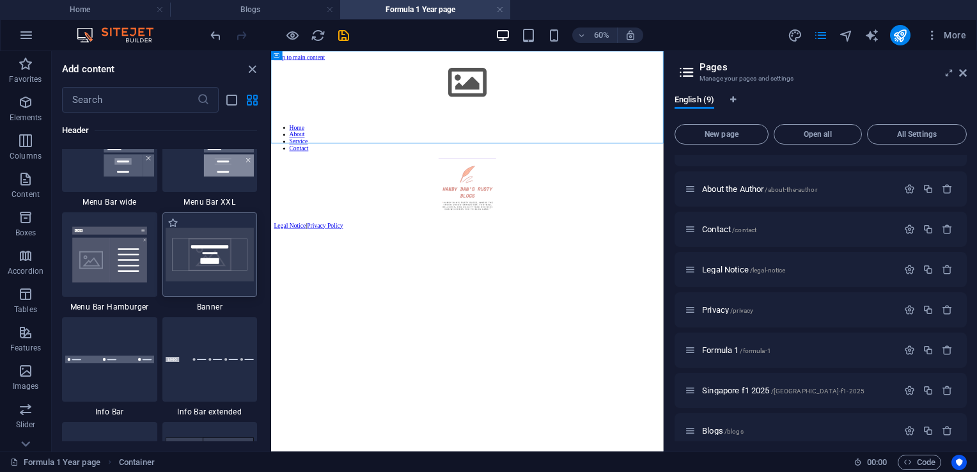
click at [203, 267] on img at bounding box center [210, 255] width 89 height 54
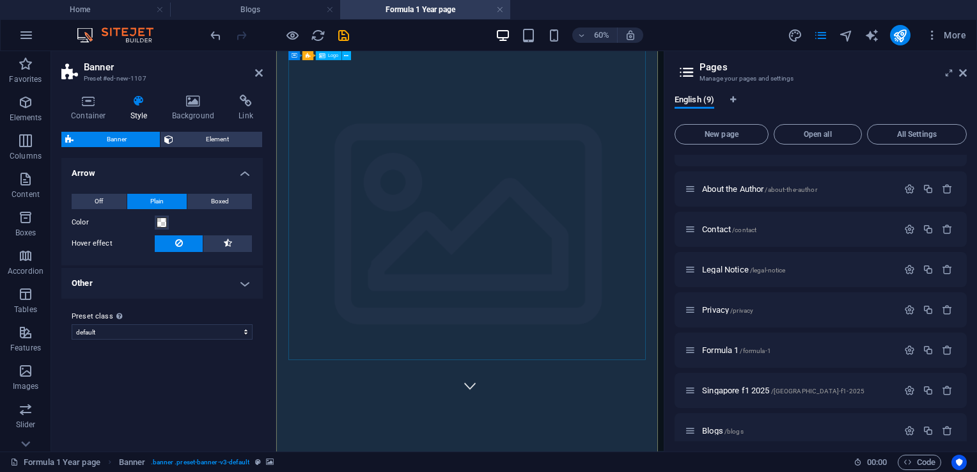
scroll to position [0, 0]
click at [209, 36] on icon "undo" at bounding box center [216, 35] width 15 height 15
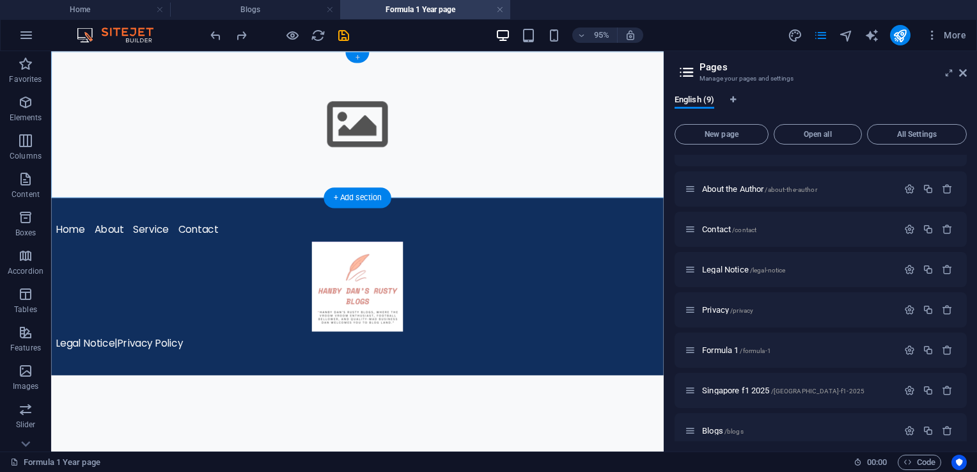
click at [355, 59] on div "+" at bounding box center [357, 57] width 24 height 11
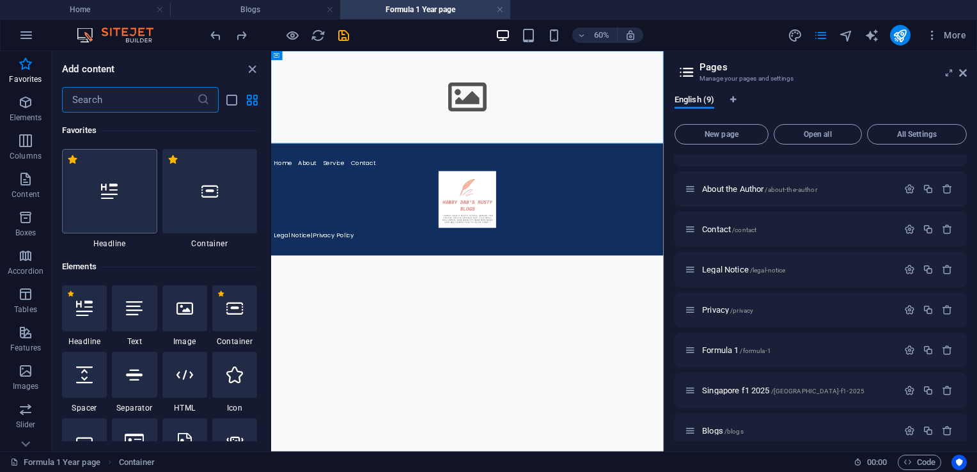
click at [123, 209] on div at bounding box center [109, 191] width 95 height 84
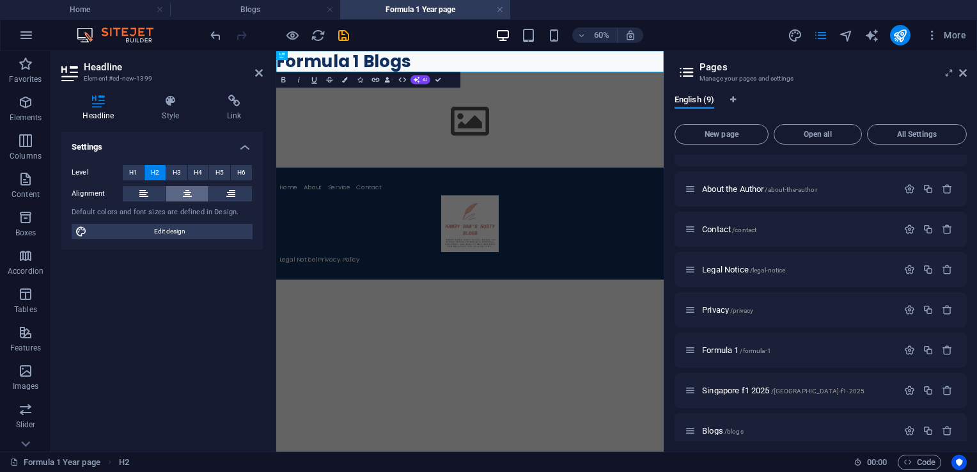
click at [178, 191] on button at bounding box center [187, 193] width 43 height 15
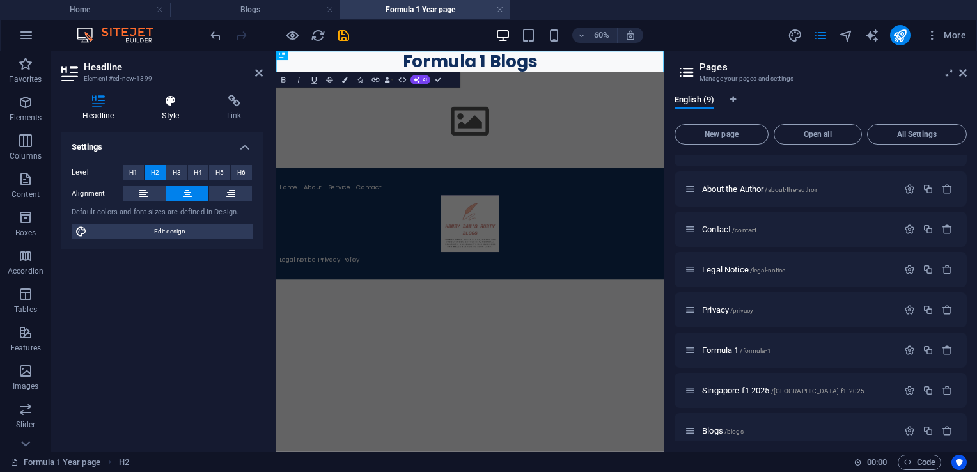
click at [175, 110] on h4 "Style" at bounding box center [173, 108] width 65 height 27
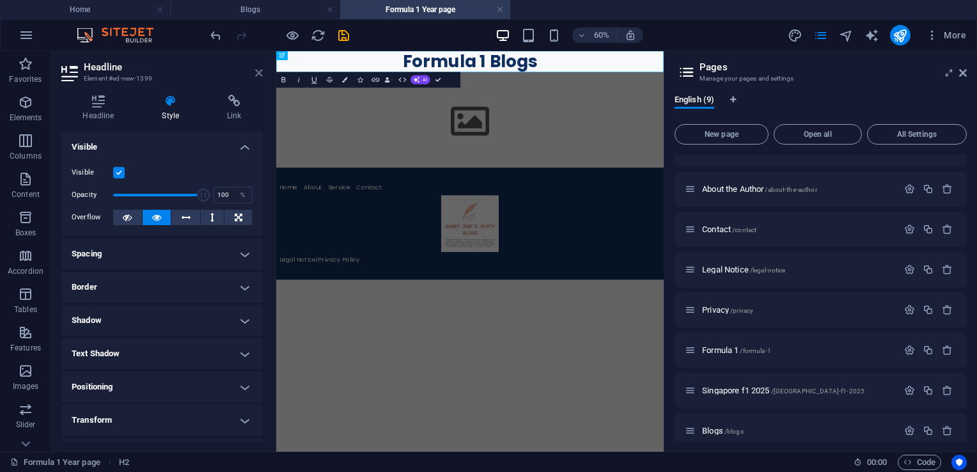
click at [257, 72] on icon at bounding box center [259, 73] width 8 height 10
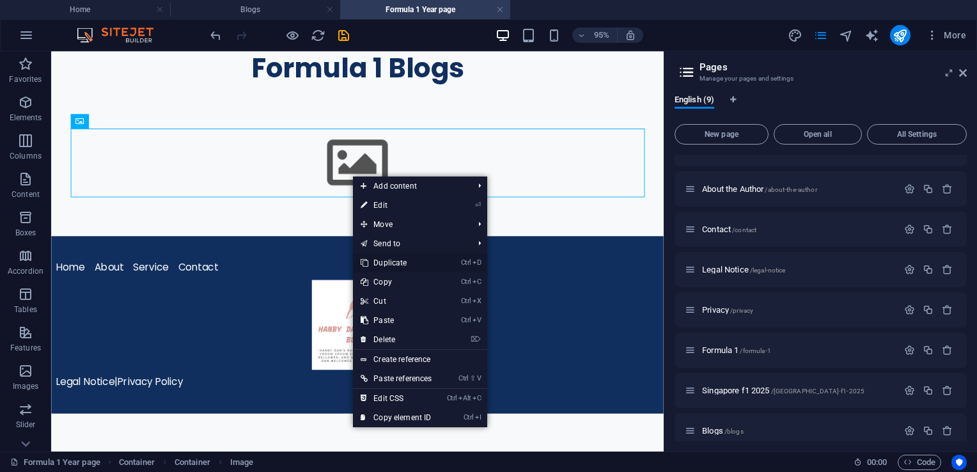
click at [384, 265] on link "Ctrl D Duplicate" at bounding box center [396, 262] width 86 height 19
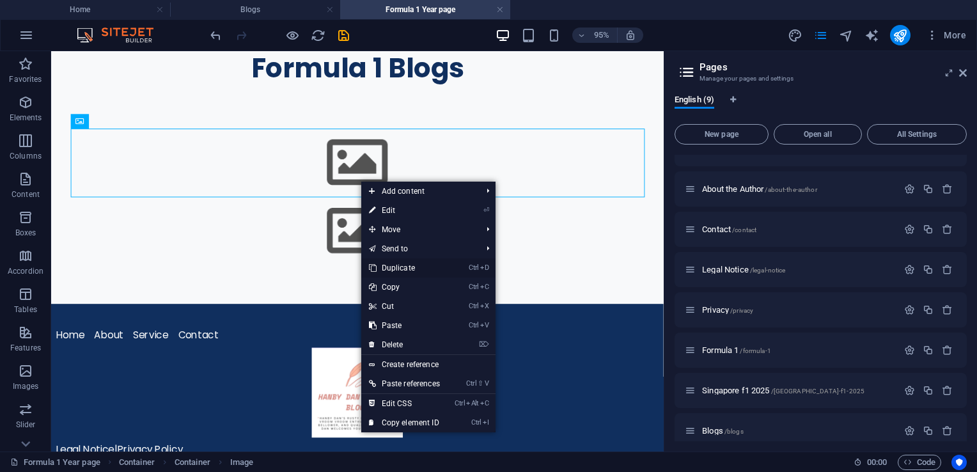
click at [402, 269] on link "Ctrl D Duplicate" at bounding box center [404, 267] width 86 height 19
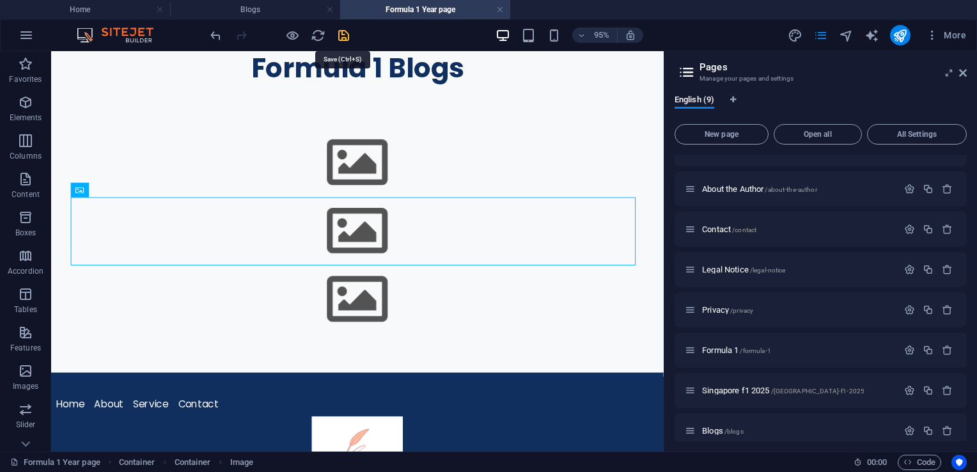
click at [342, 36] on icon "save" at bounding box center [343, 35] width 15 height 15
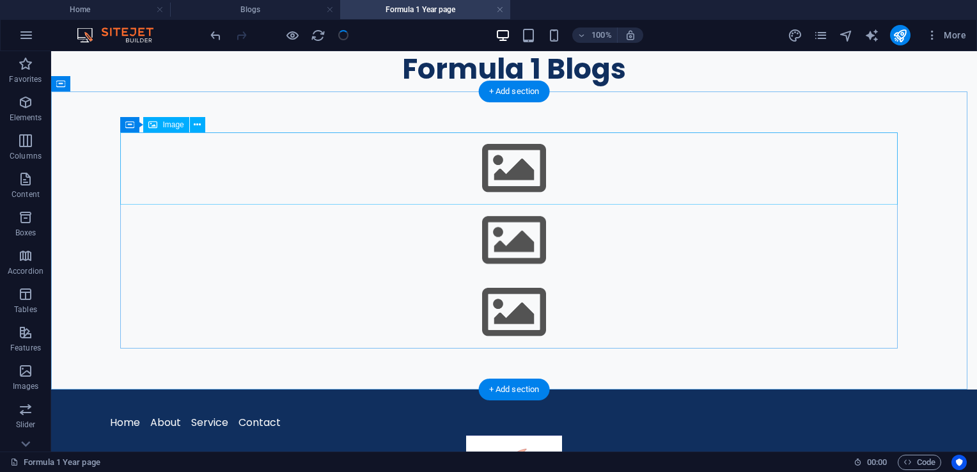
click at [505, 171] on figure at bounding box center [514, 168] width 778 height 72
select select
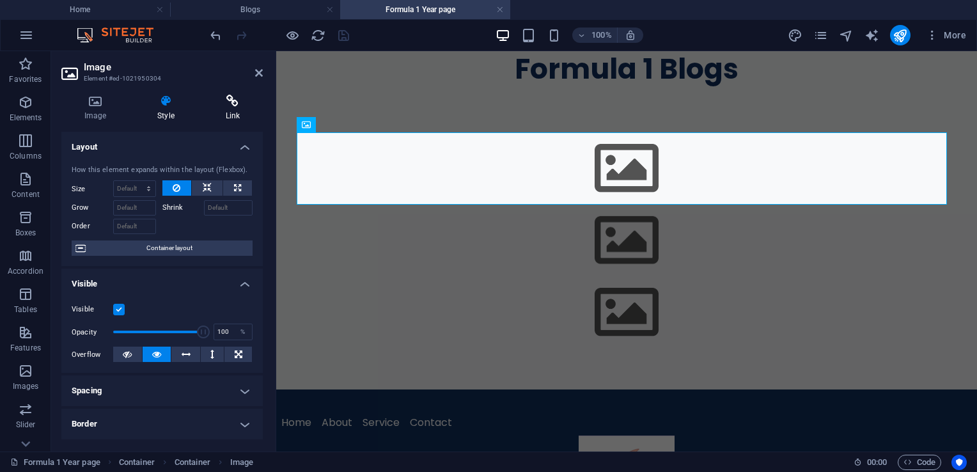
click at [244, 113] on h4 "Link" at bounding box center [233, 108] width 60 height 27
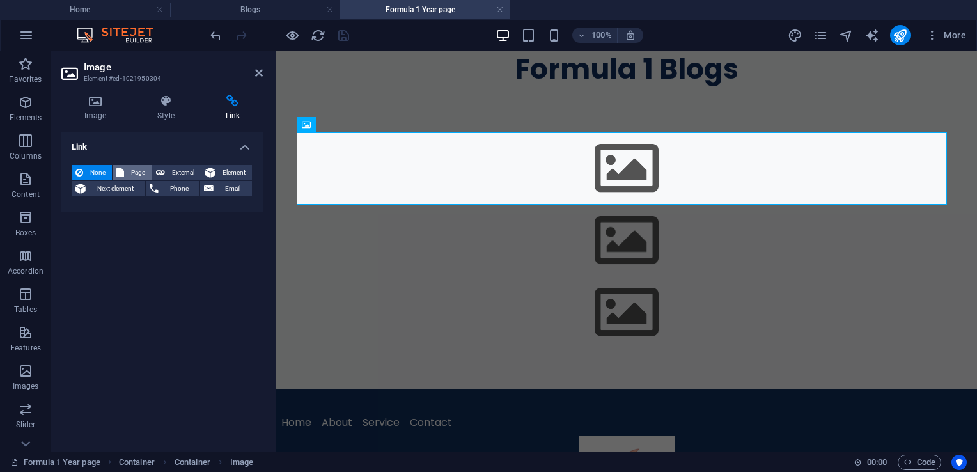
click at [118, 173] on icon at bounding box center [120, 172] width 8 height 15
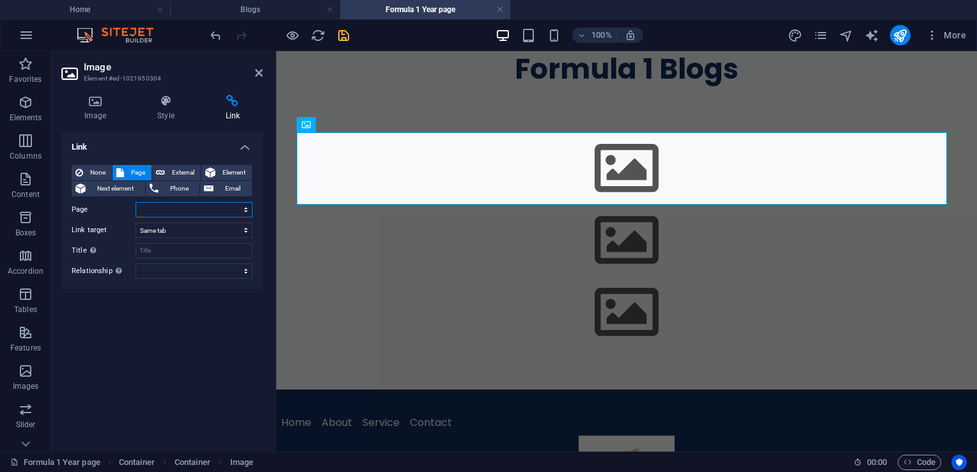
click at [166, 212] on select "Home About the Author Contact Legal Notice Privacy Formula 1 Singapore f1 2025 …" at bounding box center [194, 209] width 117 height 15
select select "6"
click at [136, 202] on select "Home About the Author Contact Legal Notice Privacy Formula 1 Singapore f1 2025 …" at bounding box center [194, 209] width 117 height 15
click at [257, 74] on icon at bounding box center [259, 73] width 8 height 10
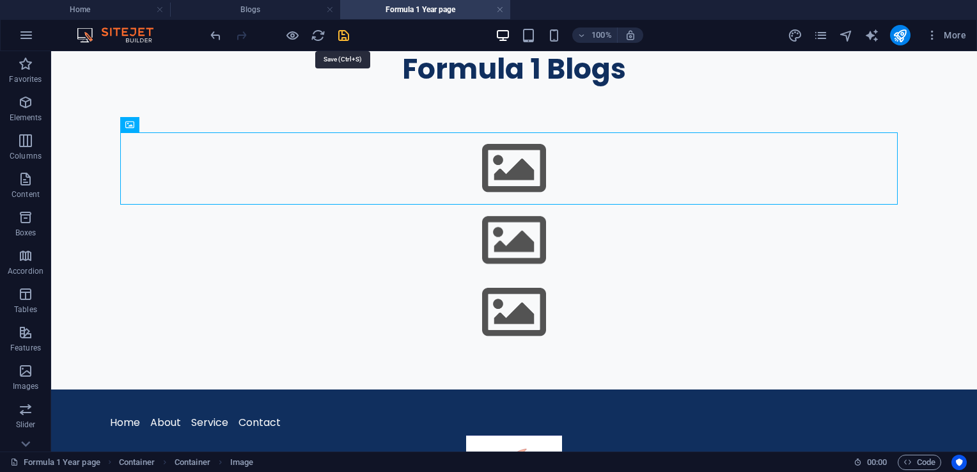
click at [342, 36] on icon "save" at bounding box center [343, 35] width 15 height 15
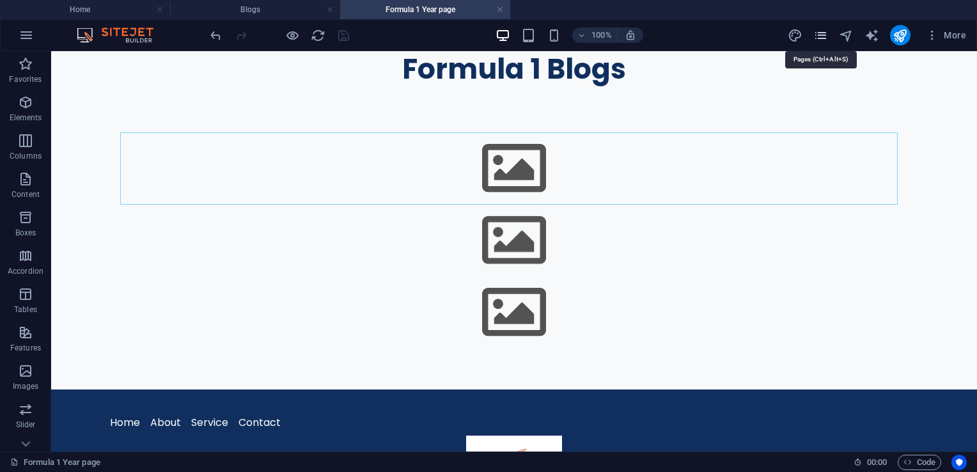
click at [821, 34] on icon "pages" at bounding box center [821, 35] width 15 height 15
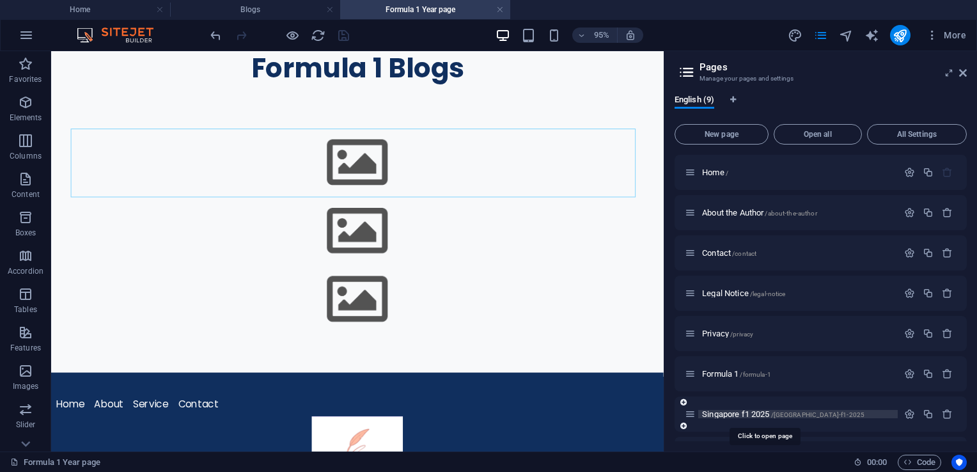
click at [763, 417] on span "Singapore f1 2025 /singapore-f1-2025" at bounding box center [783, 414] width 162 height 10
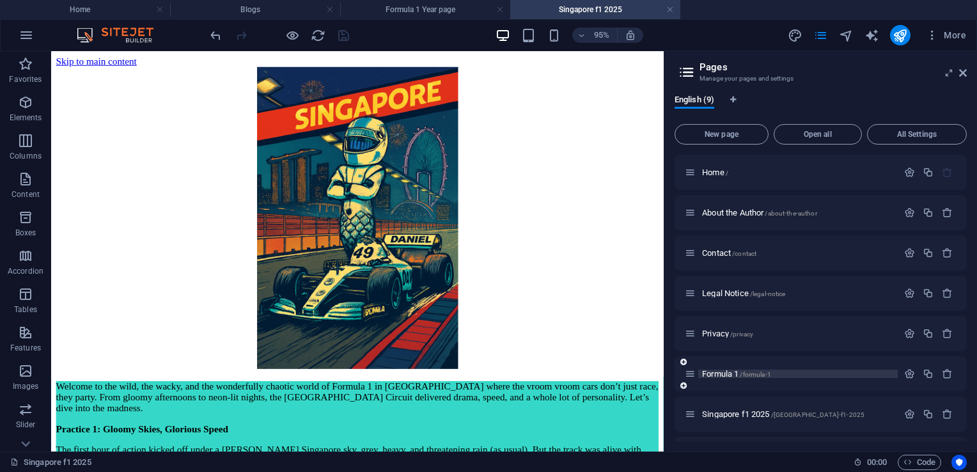
click at [716, 374] on span "Formula 1 /formula-1" at bounding box center [736, 374] width 69 height 10
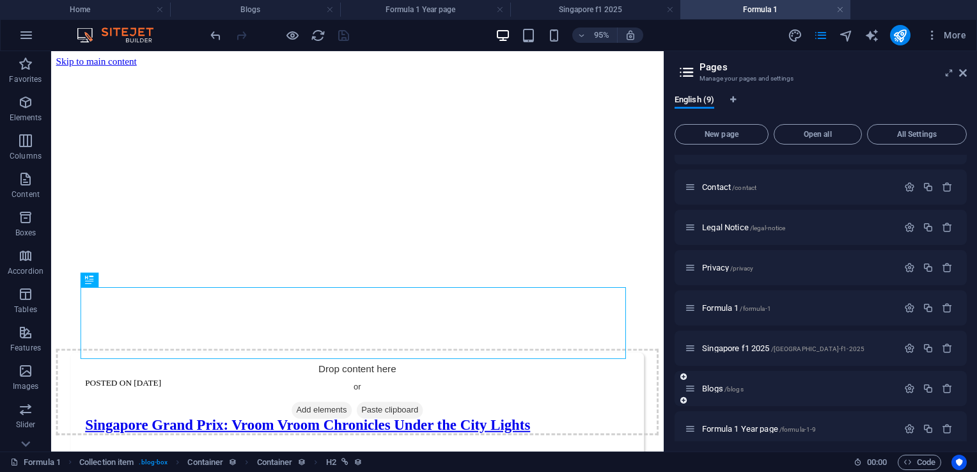
scroll to position [75, 0]
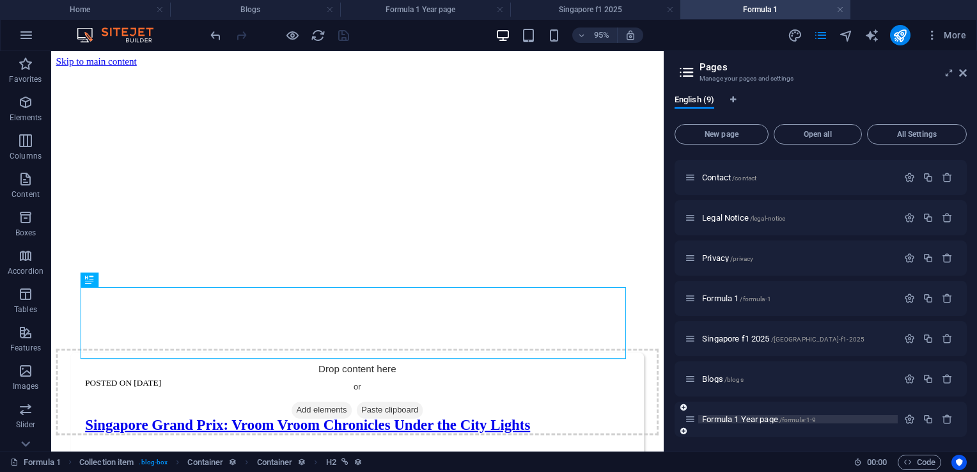
click at [751, 415] on span "Formula 1 Year page /formula-1-9" at bounding box center [759, 420] width 114 height 10
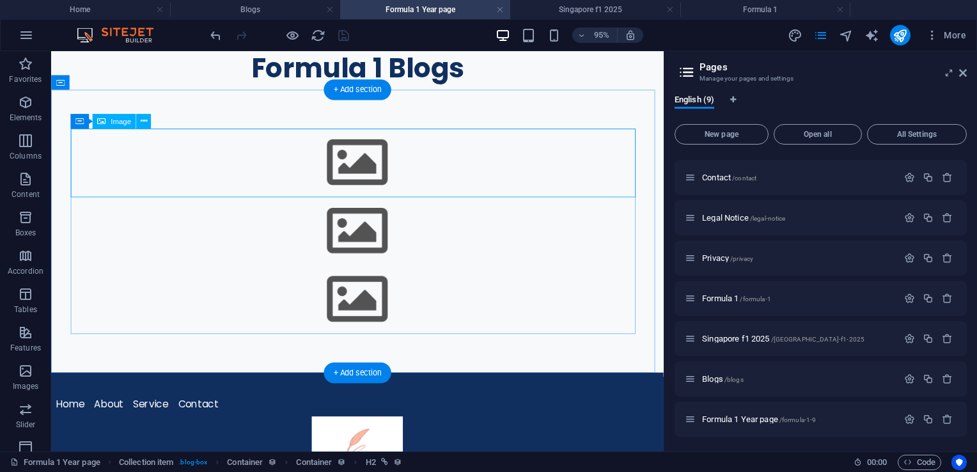
click at [378, 166] on figure at bounding box center [374, 168] width 604 height 72
select select "6"
select select
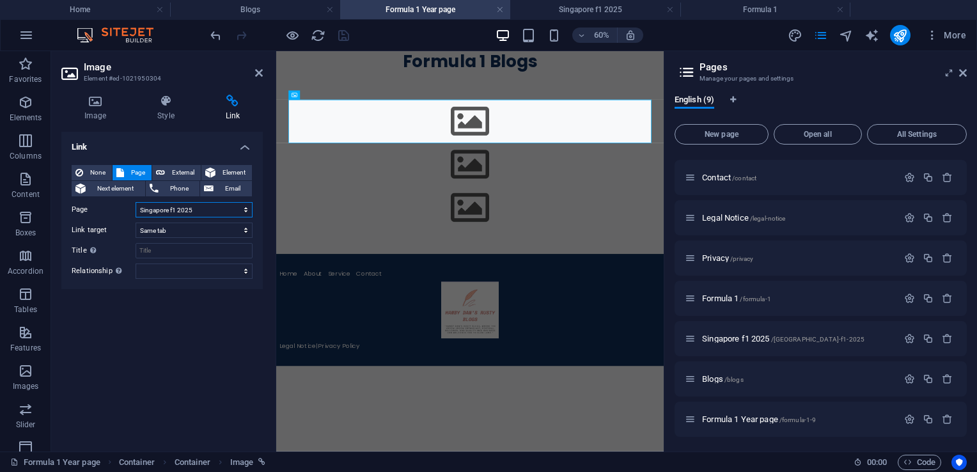
click at [175, 211] on select "Home About the Author Contact Legal Notice Privacy Formula 1 Singapore f1 2025 …" at bounding box center [194, 209] width 117 height 15
select select "5"
click at [136, 202] on select "Home About the Author Contact Legal Notice Privacy Formula 1 Singapore f1 2025 …" at bounding box center [194, 209] width 117 height 15
click at [261, 72] on icon at bounding box center [259, 73] width 8 height 10
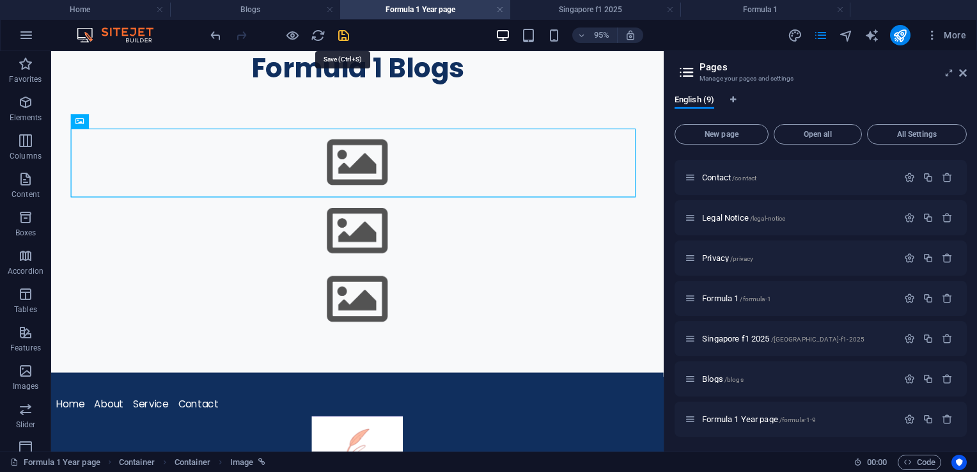
click at [338, 33] on icon "save" at bounding box center [343, 35] width 15 height 15
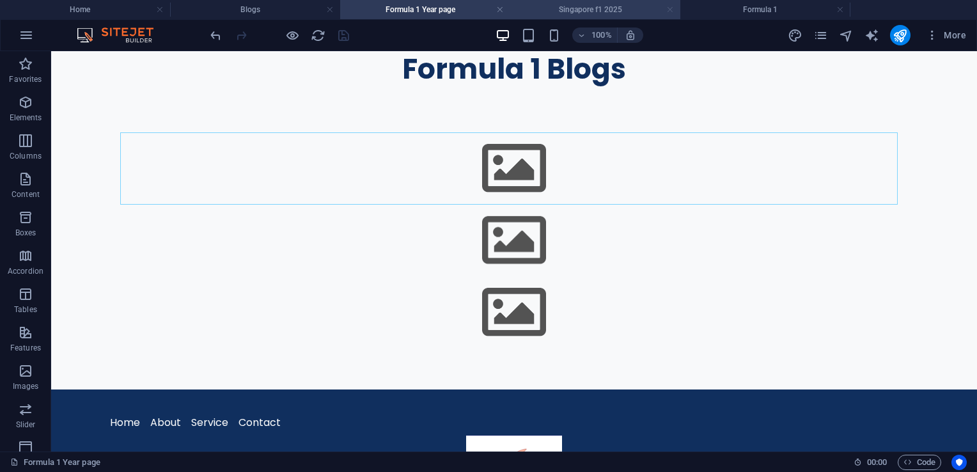
click at [671, 9] on link at bounding box center [671, 10] width 8 height 12
click at [901, 39] on icon "publish" at bounding box center [900, 35] width 15 height 15
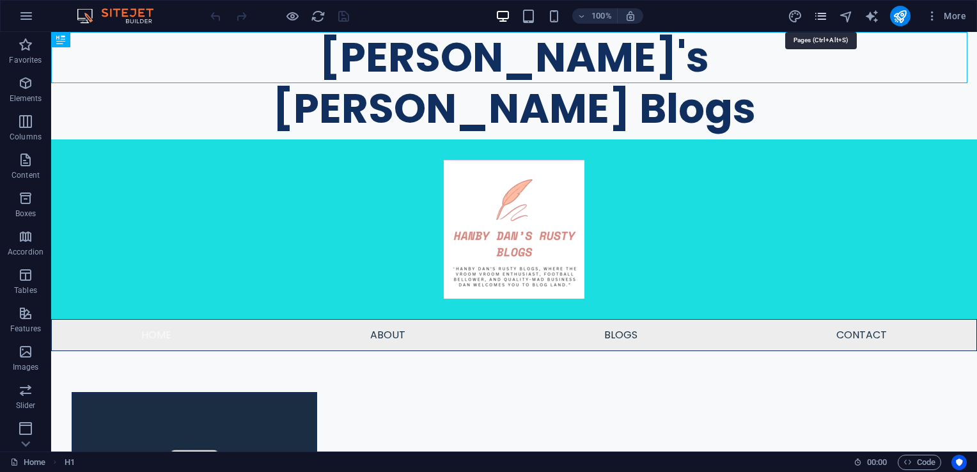
click at [819, 14] on icon "pages" at bounding box center [821, 16] width 15 height 15
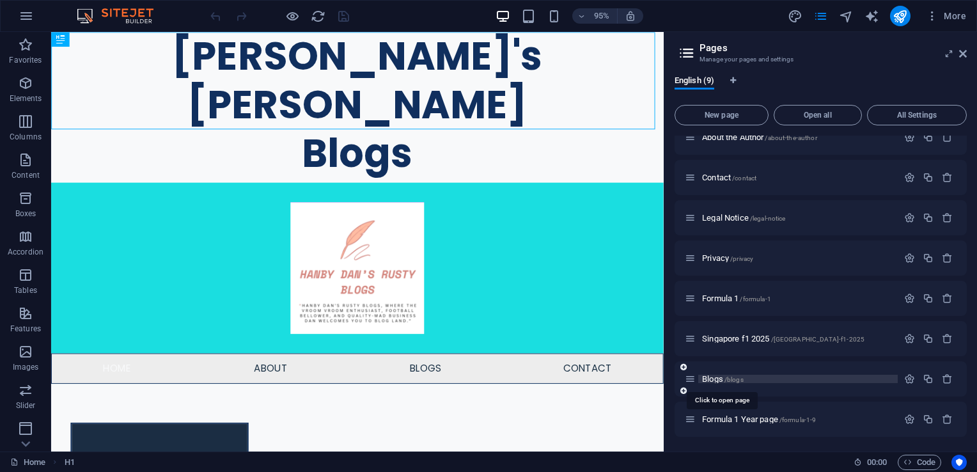
click at [716, 379] on span "Blogs /blogs" at bounding box center [723, 379] width 42 height 10
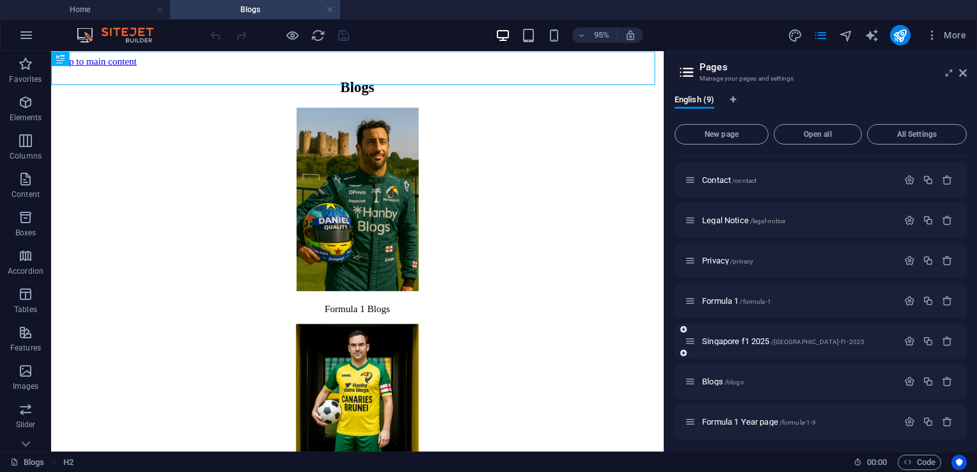
scroll to position [75, 0]
click at [748, 418] on span "Formula 1 Year page /formula-1-9" at bounding box center [759, 420] width 114 height 10
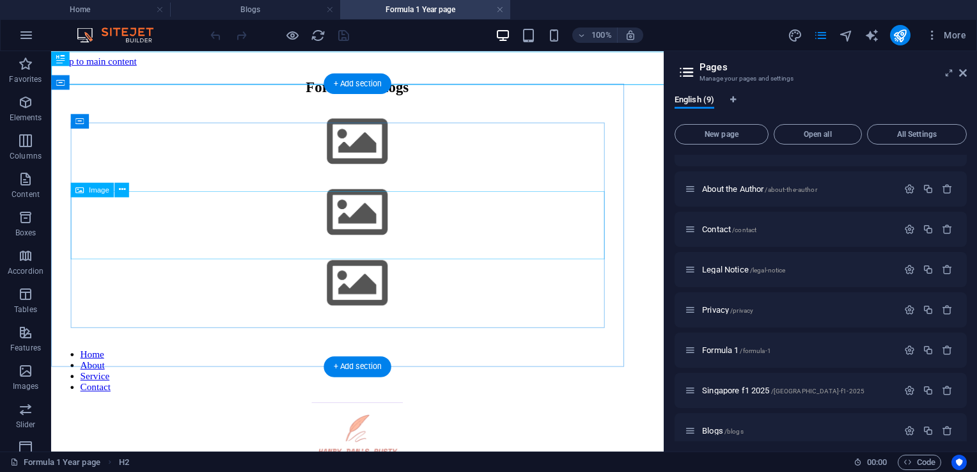
scroll to position [0, 0]
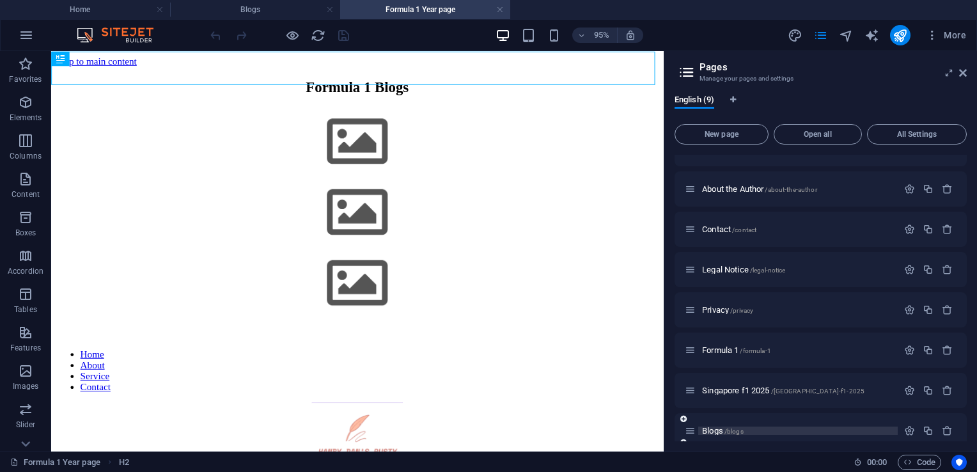
click at [715, 432] on span "Blogs /blogs" at bounding box center [723, 431] width 42 height 10
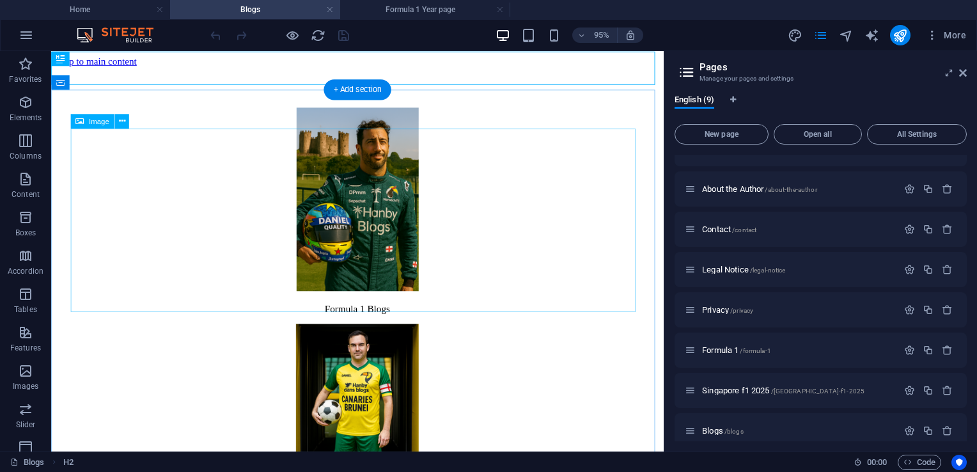
click at [372, 254] on figure at bounding box center [373, 209] width 635 height 196
select select "px"
select select "5"
select select
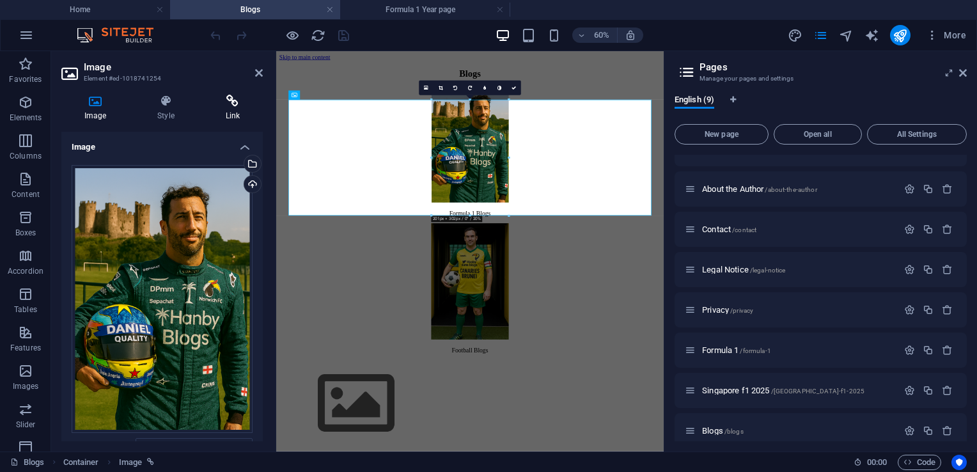
click at [241, 115] on h4 "Link" at bounding box center [233, 108] width 60 height 27
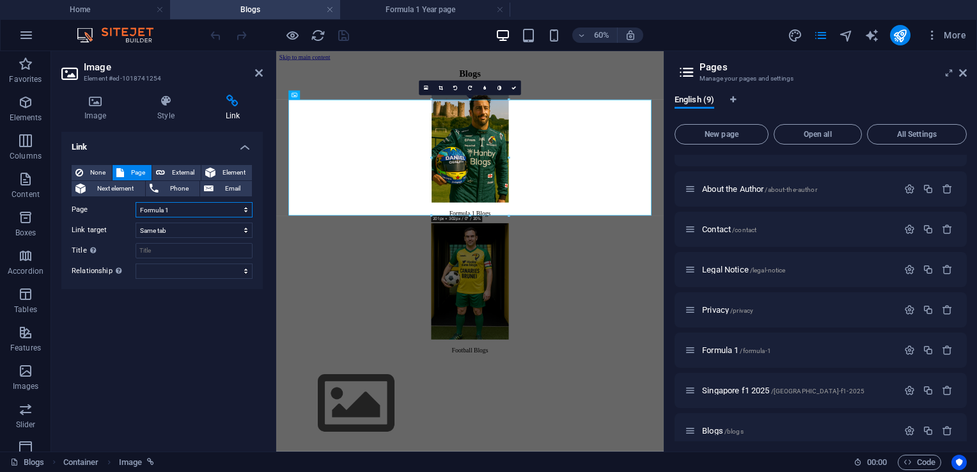
click at [178, 212] on select "Home About the Author Contact Legal Notice Privacy Formula 1 Singapore f1 2025 …" at bounding box center [194, 209] width 117 height 15
select select "8"
click at [136, 202] on select "Home About the Author Contact Legal Notice Privacy Formula 1 Singapore f1 2025 …" at bounding box center [194, 209] width 117 height 15
click at [261, 74] on icon at bounding box center [259, 73] width 8 height 10
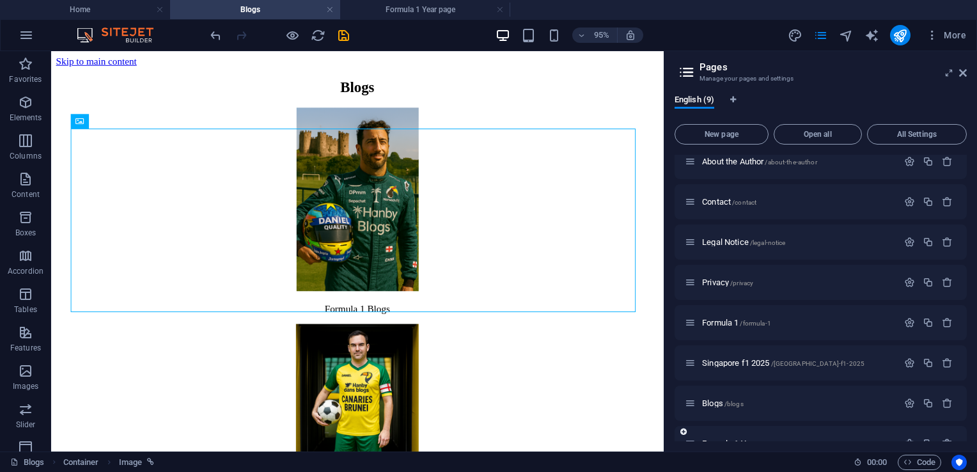
scroll to position [75, 0]
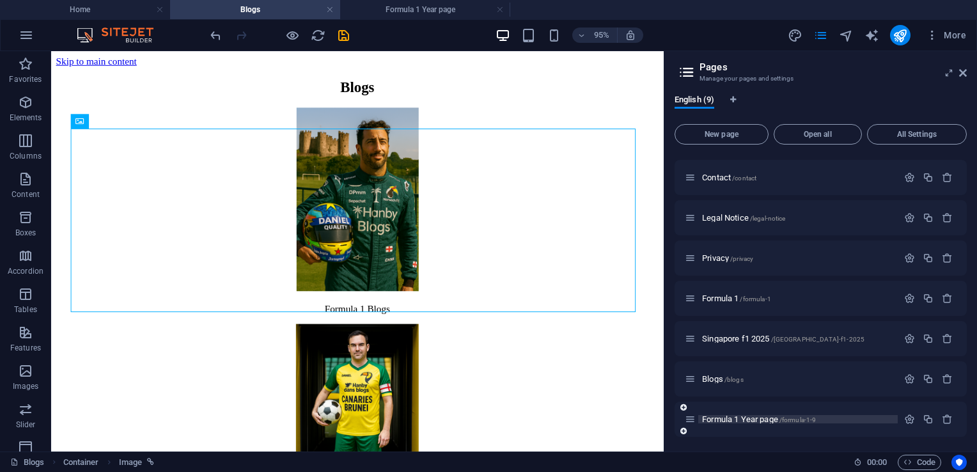
click at [729, 421] on span "Formula 1 Year page /formula-1-9" at bounding box center [759, 420] width 114 height 10
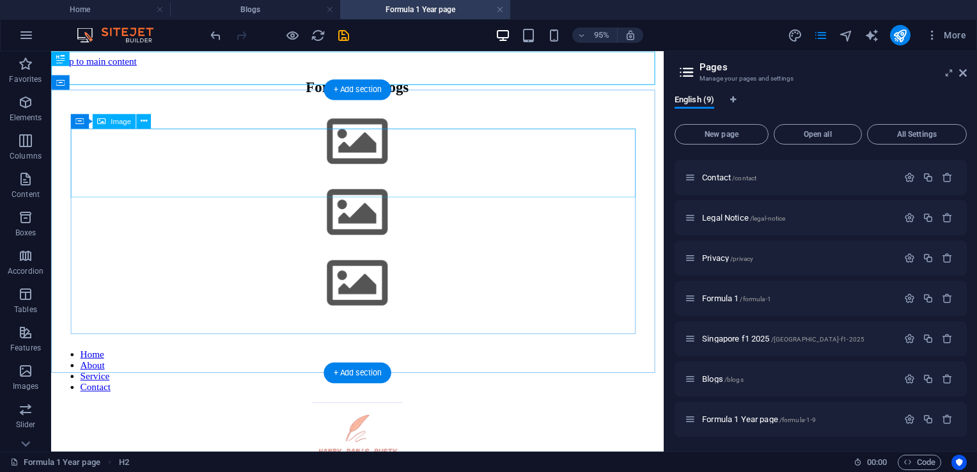
click at [379, 176] on figure at bounding box center [373, 148] width 635 height 75
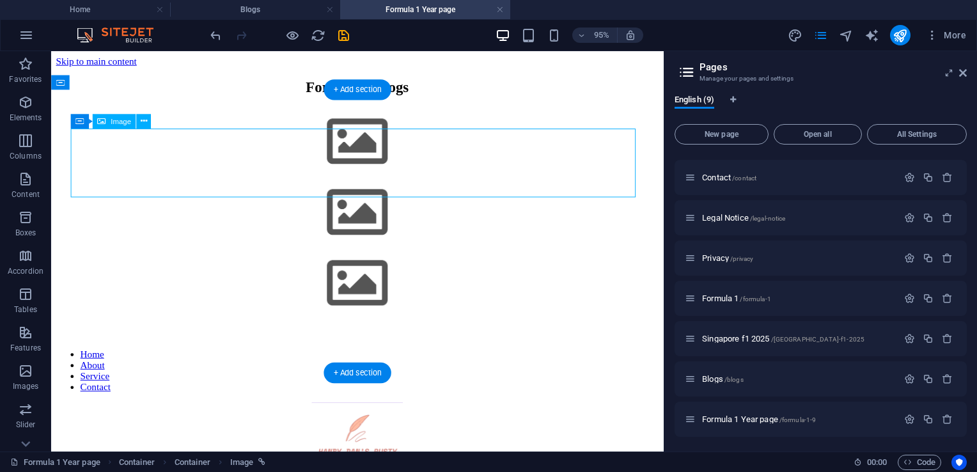
click at [379, 176] on figure at bounding box center [373, 148] width 635 height 75
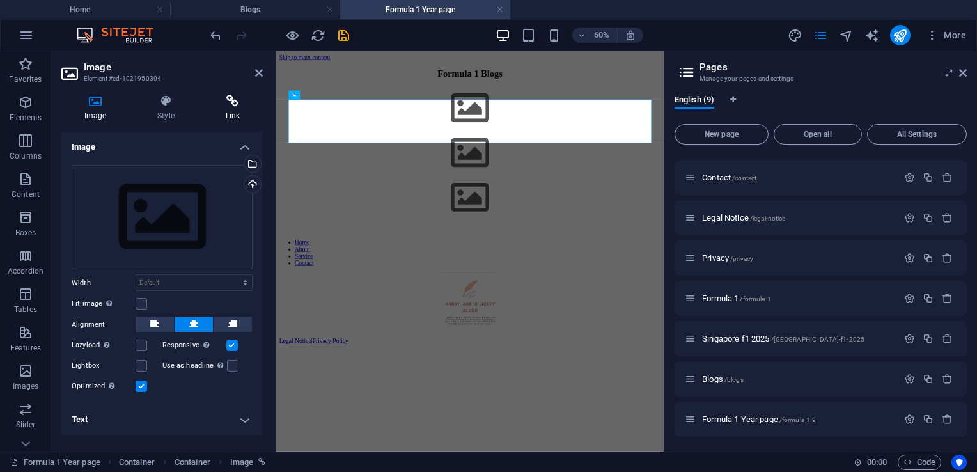
click at [231, 103] on icon at bounding box center [233, 101] width 60 height 13
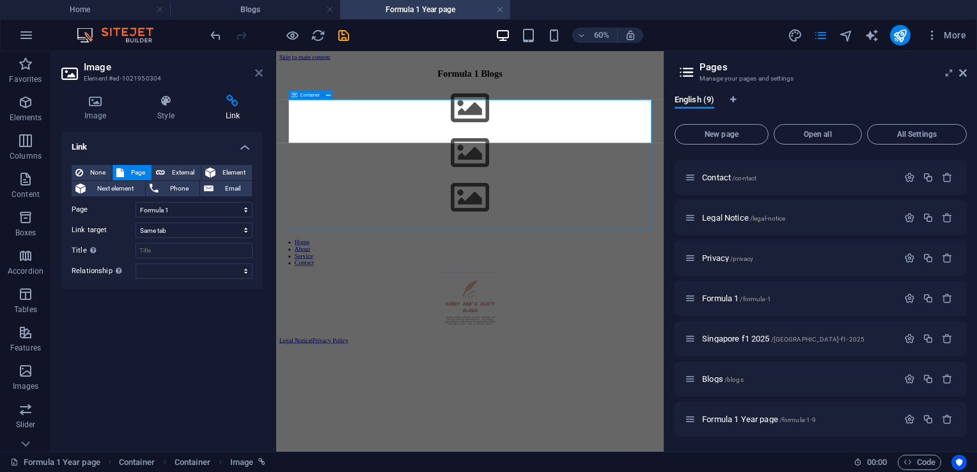
click at [259, 73] on icon at bounding box center [259, 73] width 8 height 10
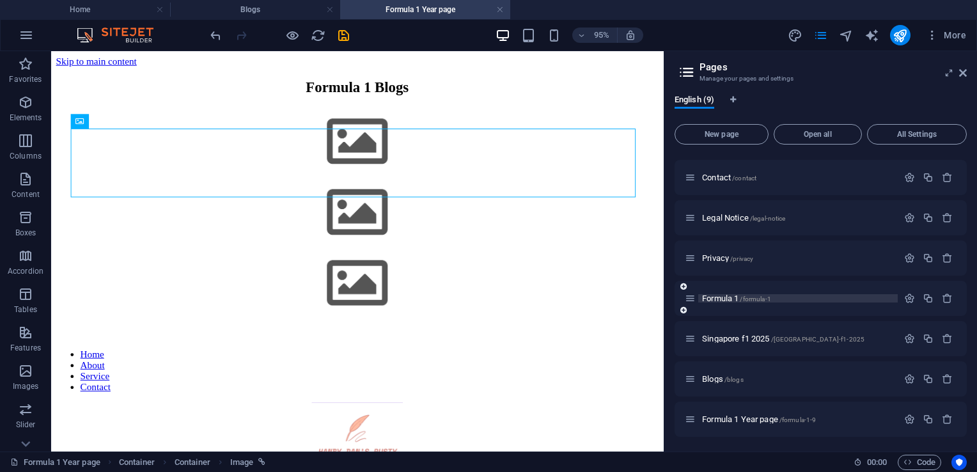
click at [722, 296] on span "Formula 1 /formula-1" at bounding box center [736, 299] width 69 height 10
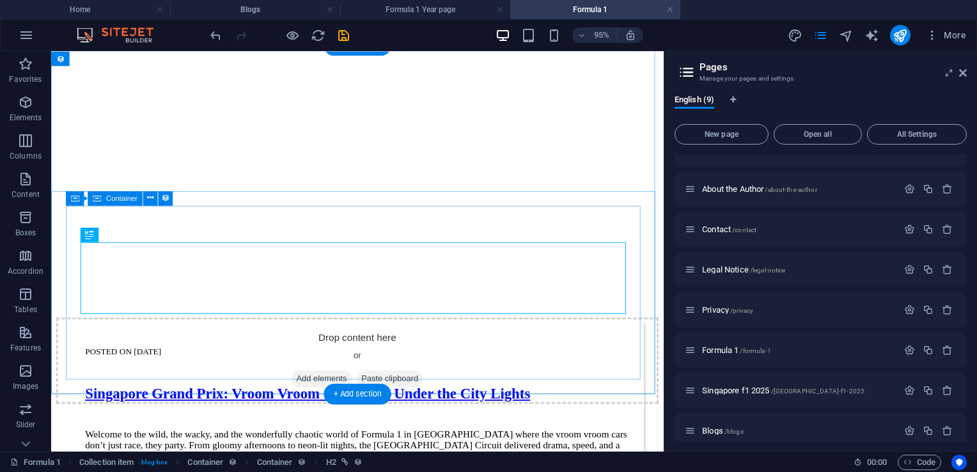
scroll to position [0, 0]
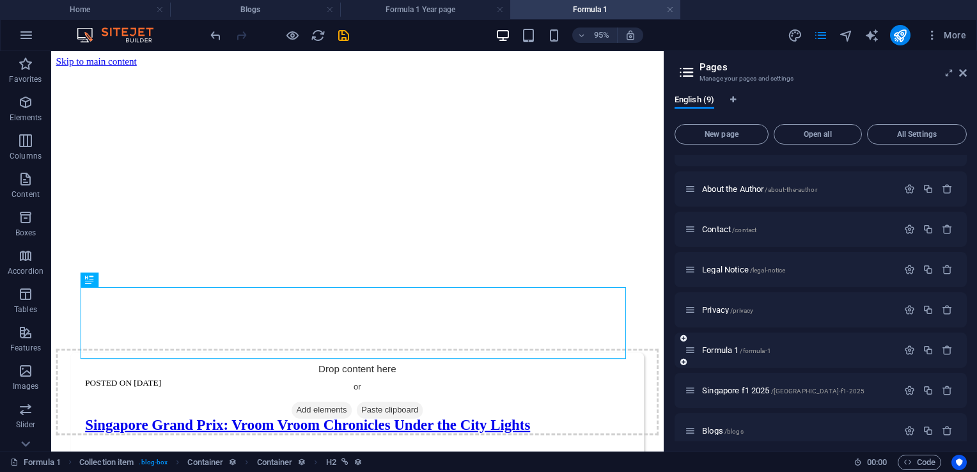
drag, startPoint x: 719, startPoint y: 349, endPoint x: 691, endPoint y: 347, distance: 28.3
click at [691, 347] on icon at bounding box center [690, 350] width 11 height 11
click at [906, 349] on icon "button" at bounding box center [910, 350] width 11 height 11
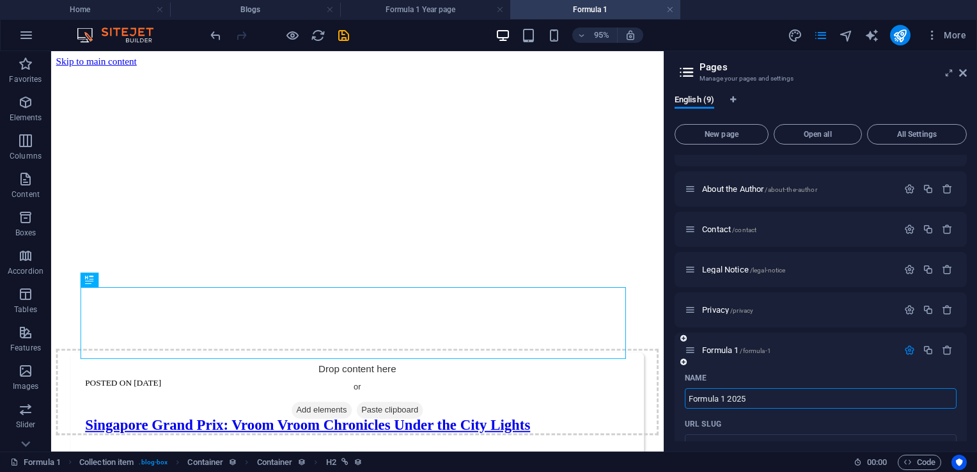
type input "Formula 1 2025"
type input "/formula-1-2025"
type input "Formula 1 2025"
click at [914, 88] on div "English (9) New page Open all All Settings Home / About the Author /about-the-a…" at bounding box center [821, 267] width 313 height 367
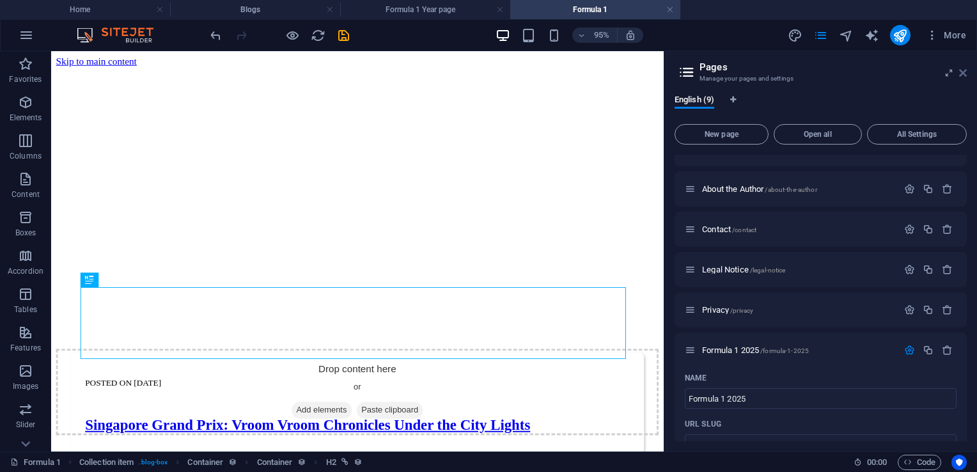
click at [962, 76] on icon at bounding box center [964, 73] width 8 height 10
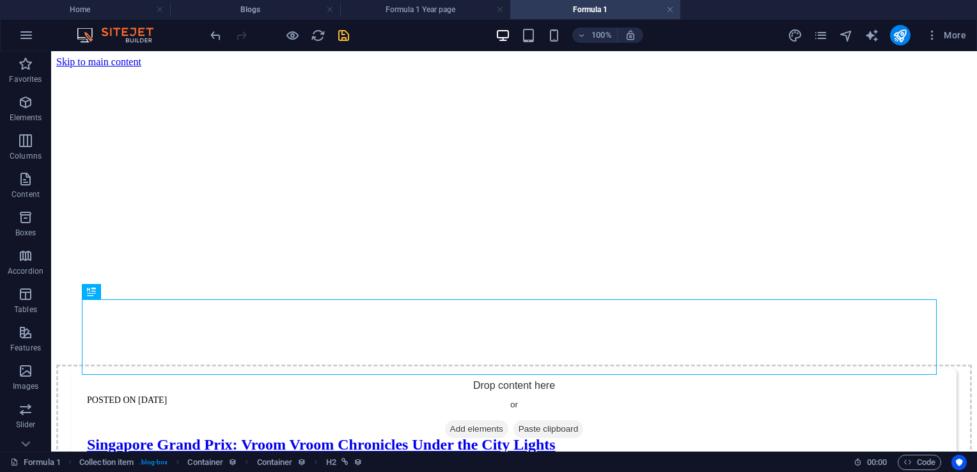
click at [339, 35] on icon "save" at bounding box center [343, 35] width 15 height 15
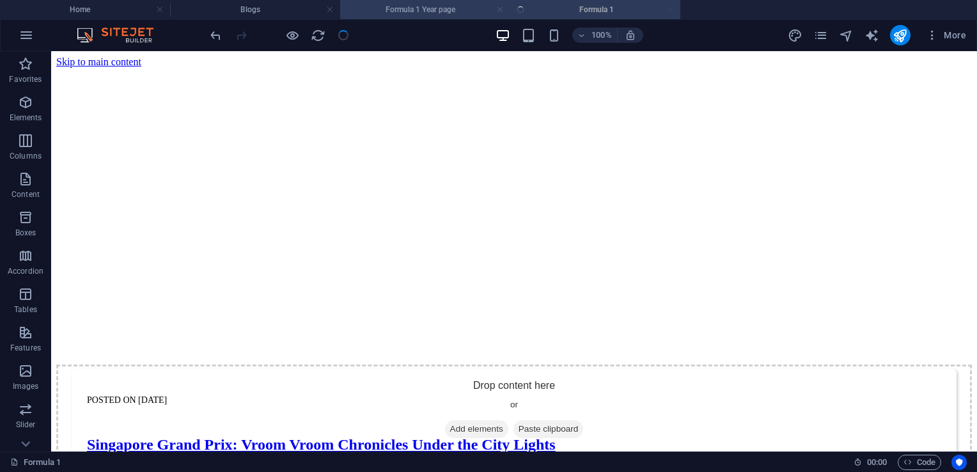
click at [498, 10] on link at bounding box center [500, 10] width 8 height 12
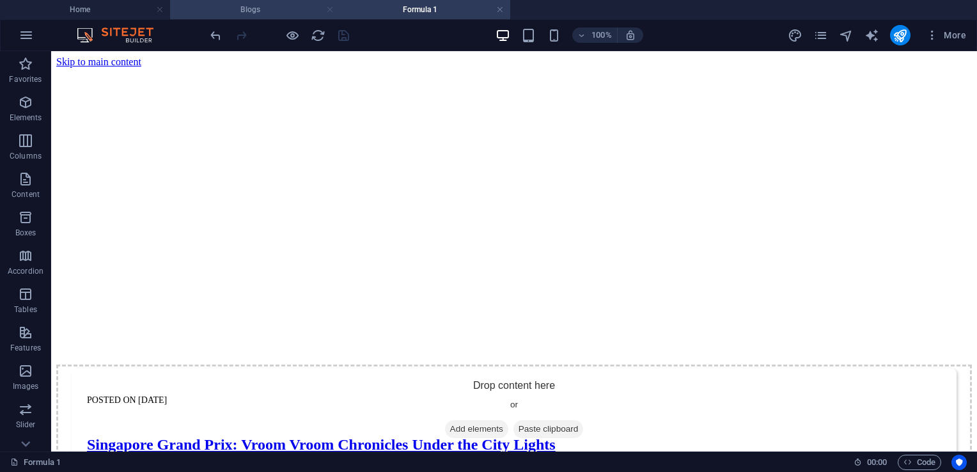
click at [329, 10] on link at bounding box center [330, 10] width 8 height 12
click at [328, 8] on link at bounding box center [330, 10] width 8 height 12
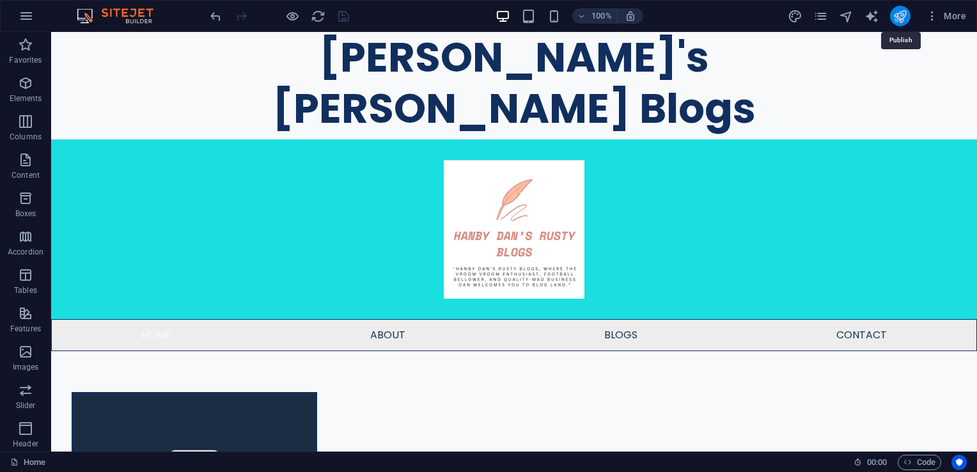
click at [899, 12] on icon "publish" at bounding box center [900, 16] width 15 height 15
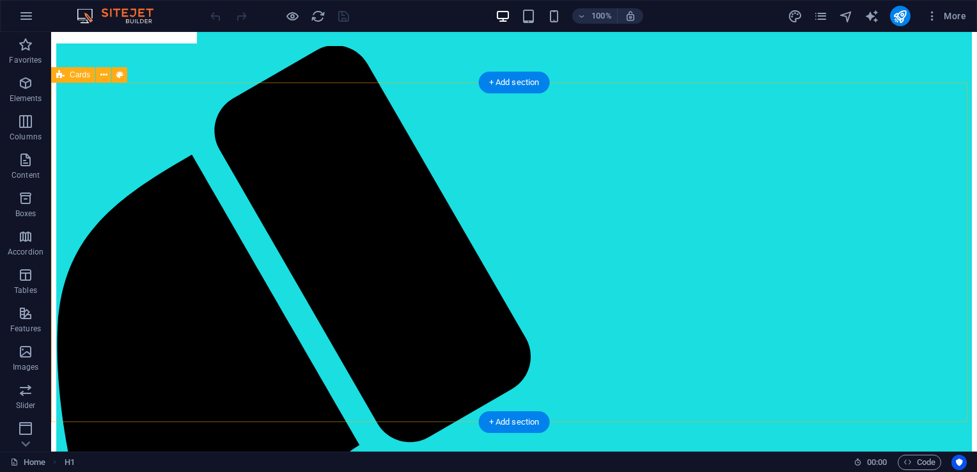
scroll to position [256, 0]
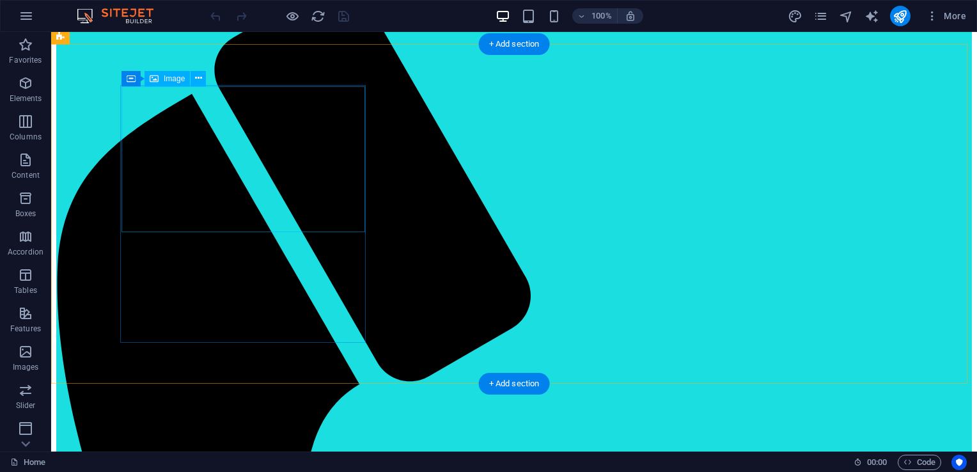
select select "%"
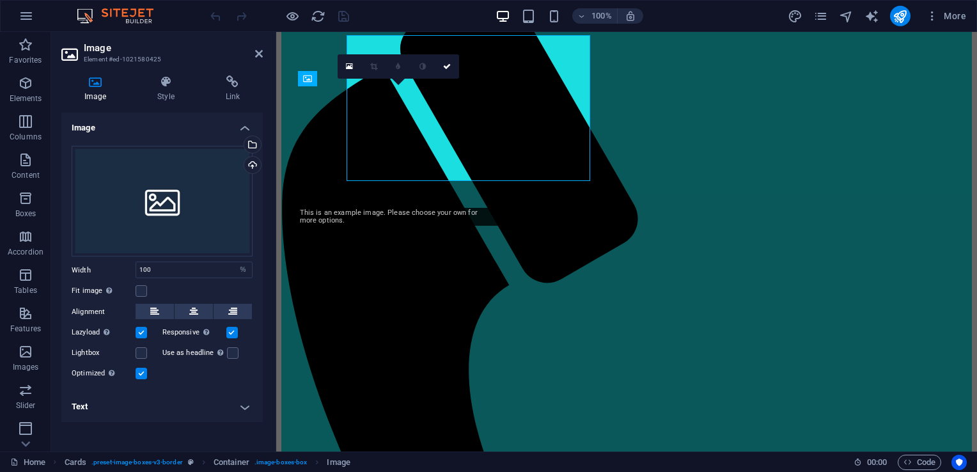
scroll to position [307, 0]
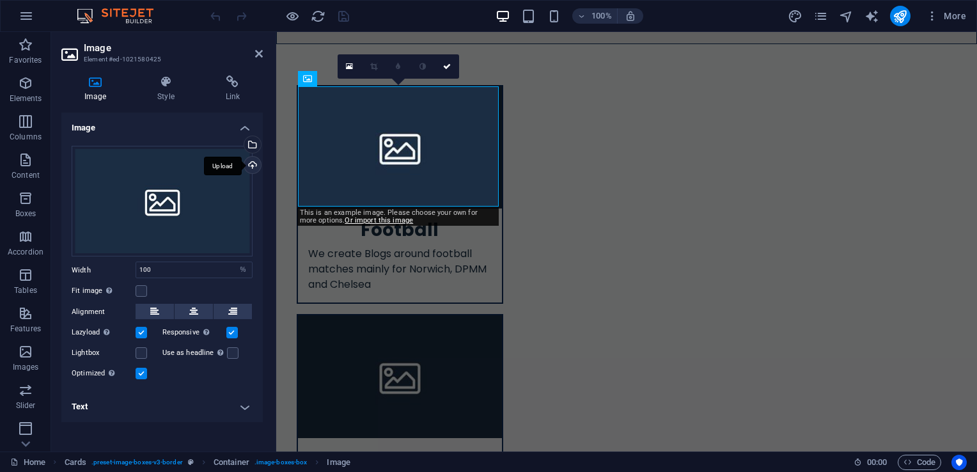
click at [253, 169] on div "Upload" at bounding box center [251, 166] width 19 height 19
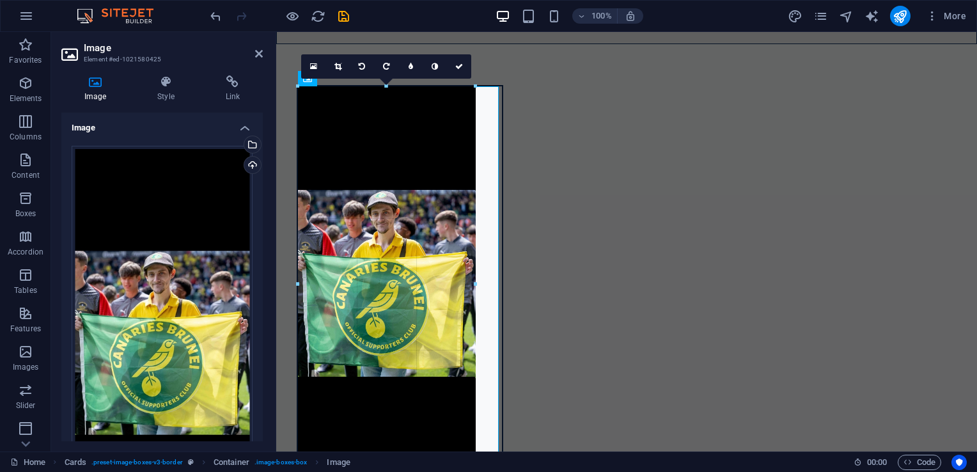
drag, startPoint x: 312, startPoint y: 85, endPoint x: 340, endPoint y: 134, distance: 57.1
type input "276"
select select "px"
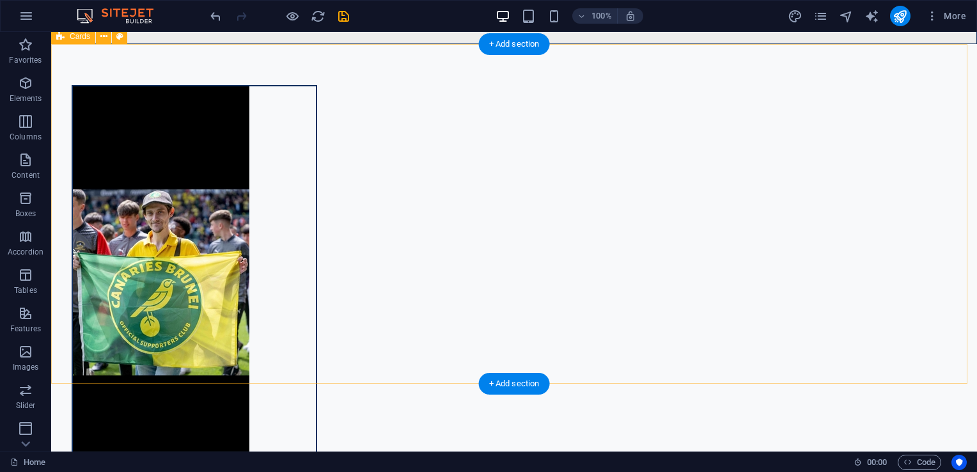
scroll to position [256, 0]
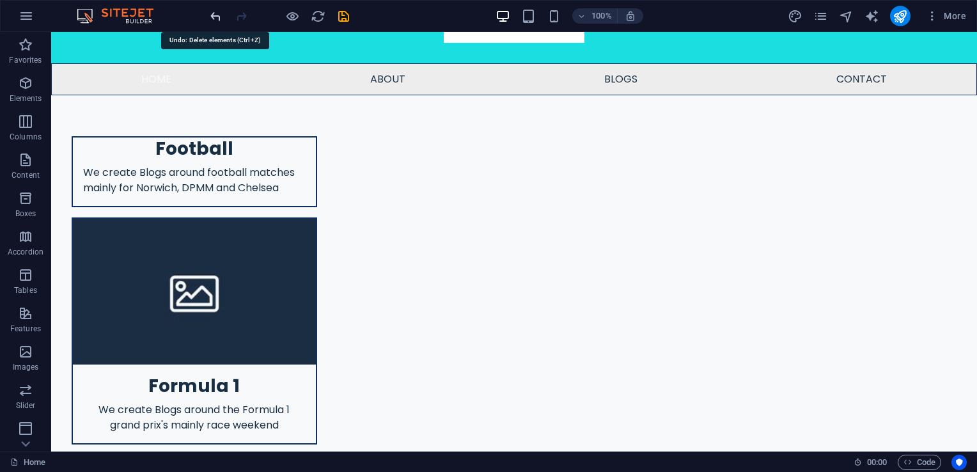
click at [215, 17] on icon "undo" at bounding box center [216, 16] width 15 height 15
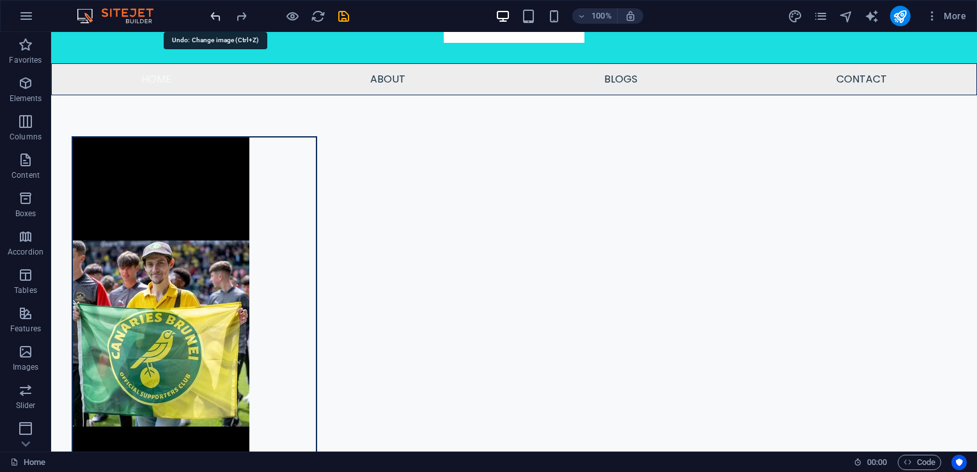
click at [216, 17] on icon "undo" at bounding box center [216, 16] width 15 height 15
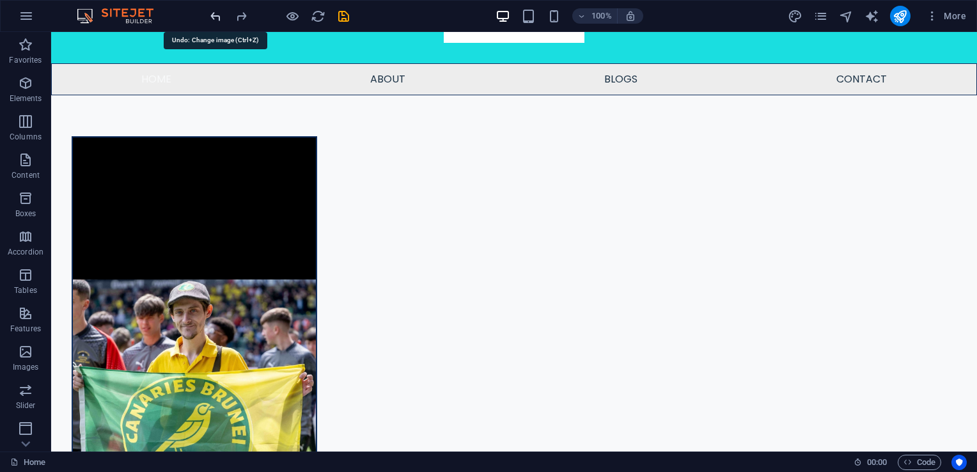
click at [216, 17] on icon "undo" at bounding box center [216, 16] width 15 height 15
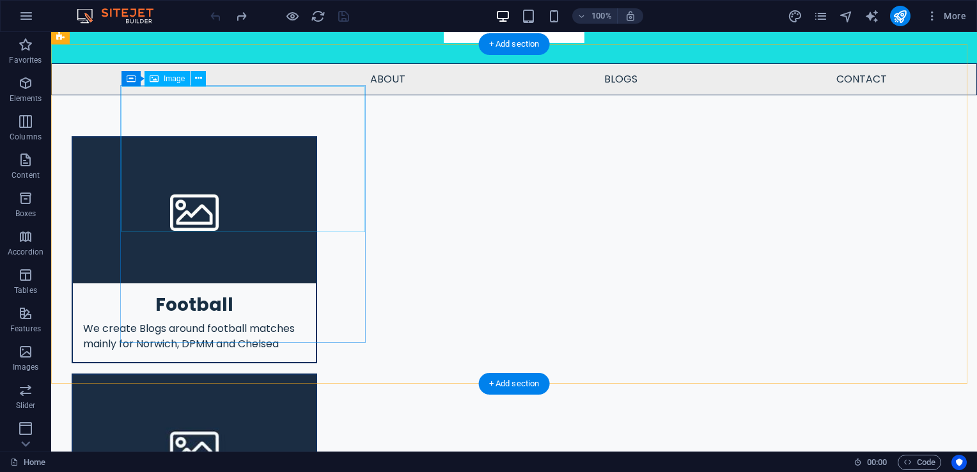
click at [248, 168] on figure at bounding box center [194, 211] width 243 height 146
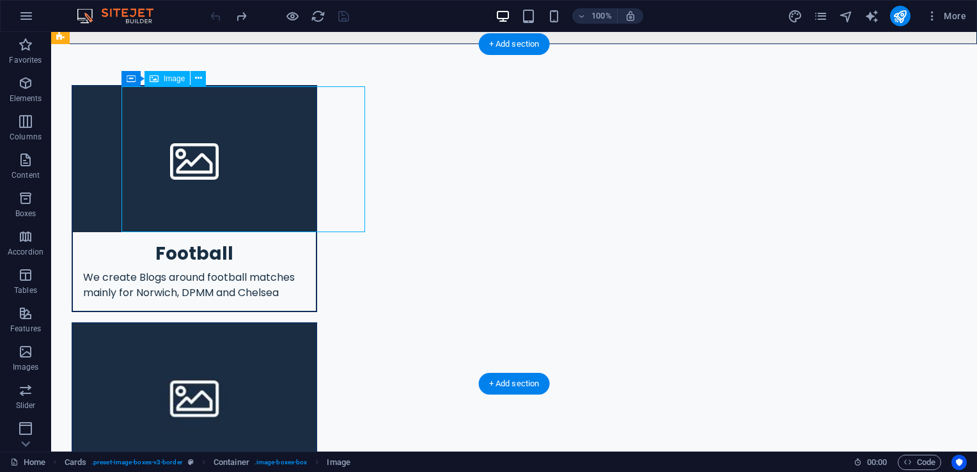
select select "%"
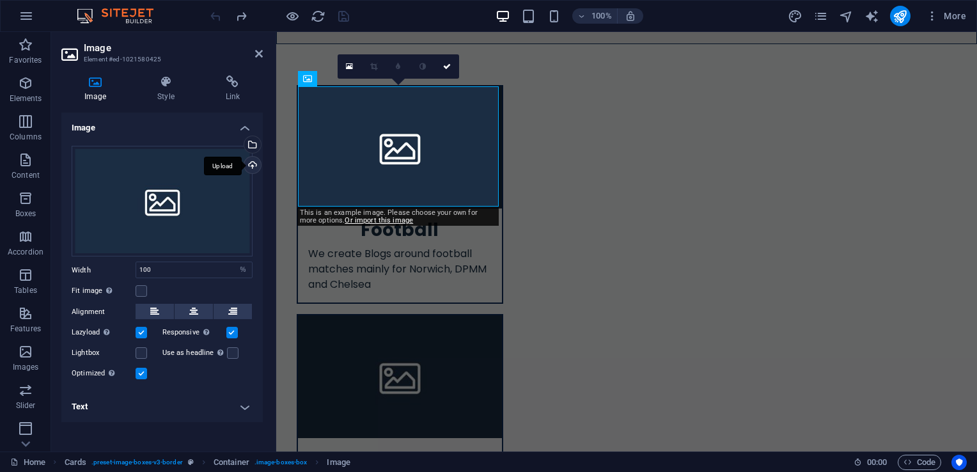
click at [250, 165] on div "Upload" at bounding box center [251, 166] width 19 height 19
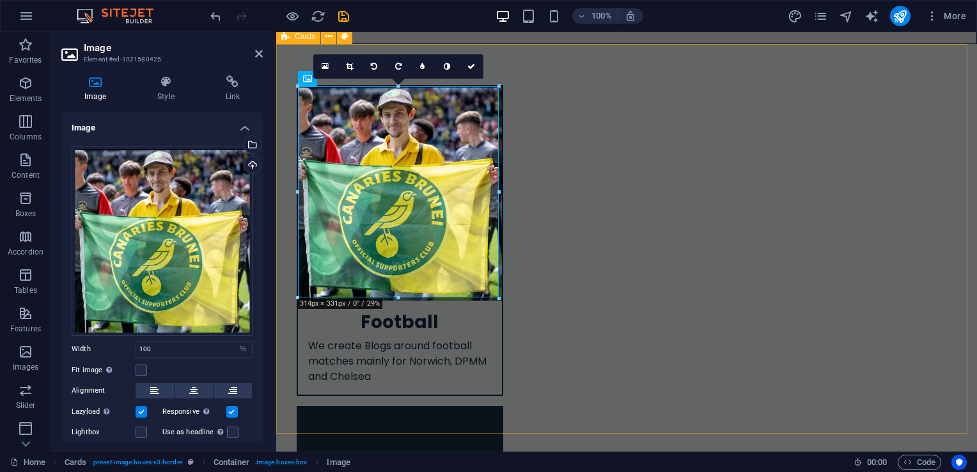
click at [507, 262] on div "Football We create Blogs around football matches mainly for Norwich, DPMM and C…" at bounding box center [626, 477] width 701 height 867
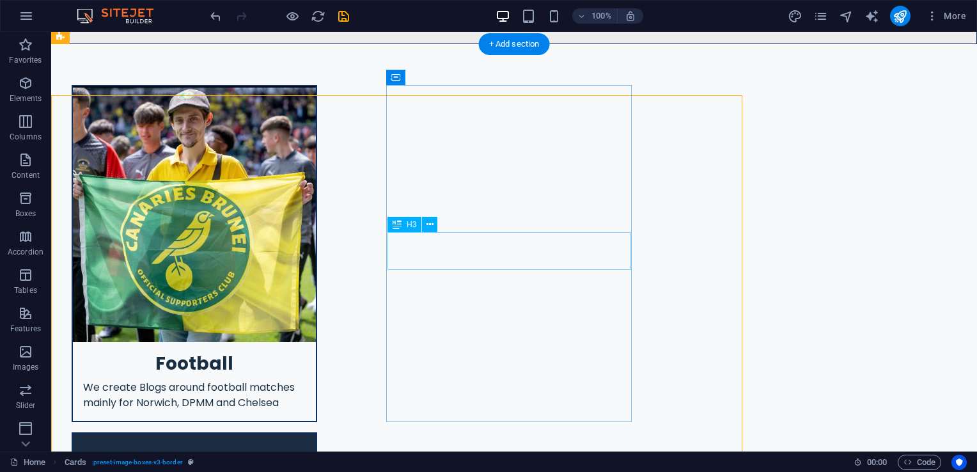
scroll to position [256, 0]
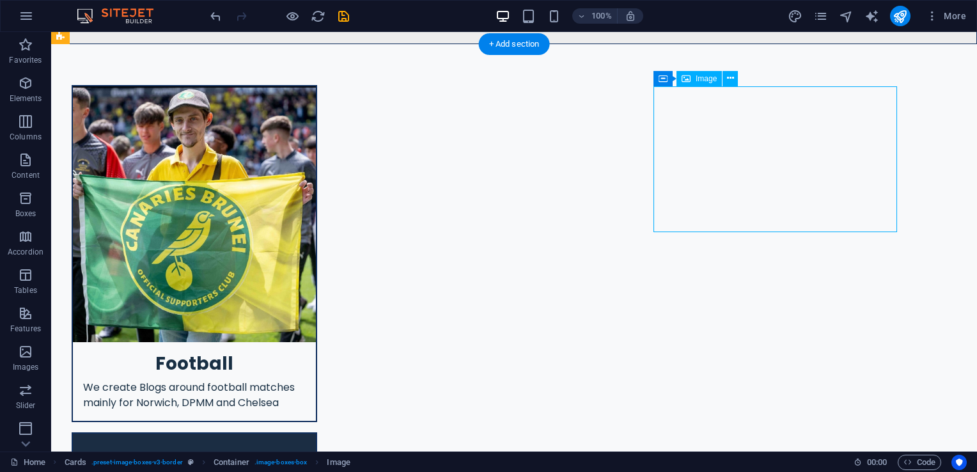
select select "%"
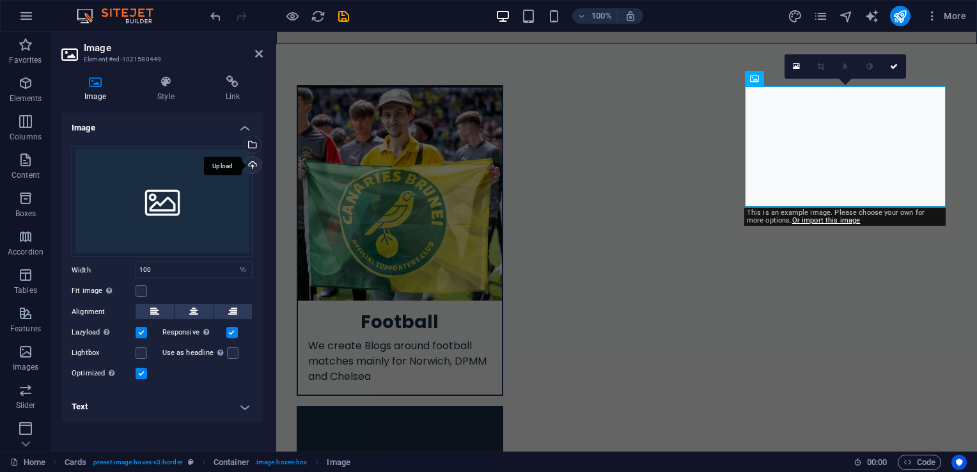
click at [253, 166] on div "Upload" at bounding box center [251, 166] width 19 height 19
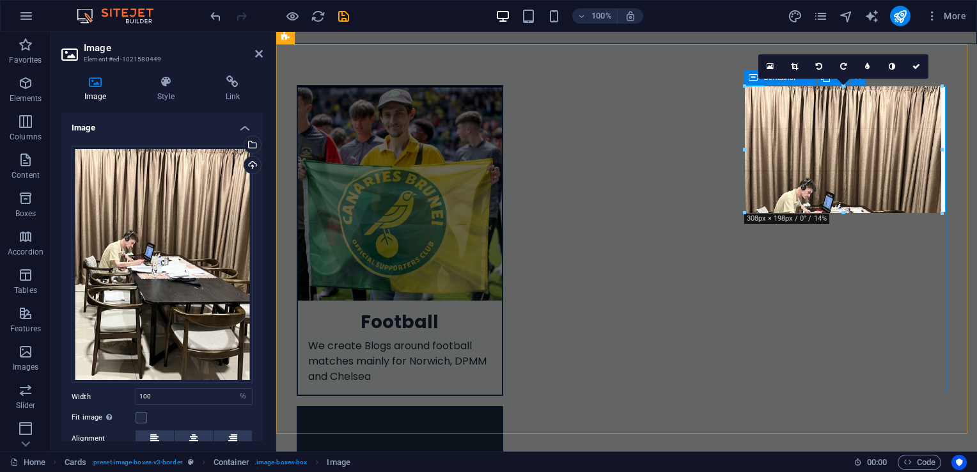
drag, startPoint x: 745, startPoint y: 88, endPoint x: 755, endPoint y: 83, distance: 11.4
type input "306"
select select "px"
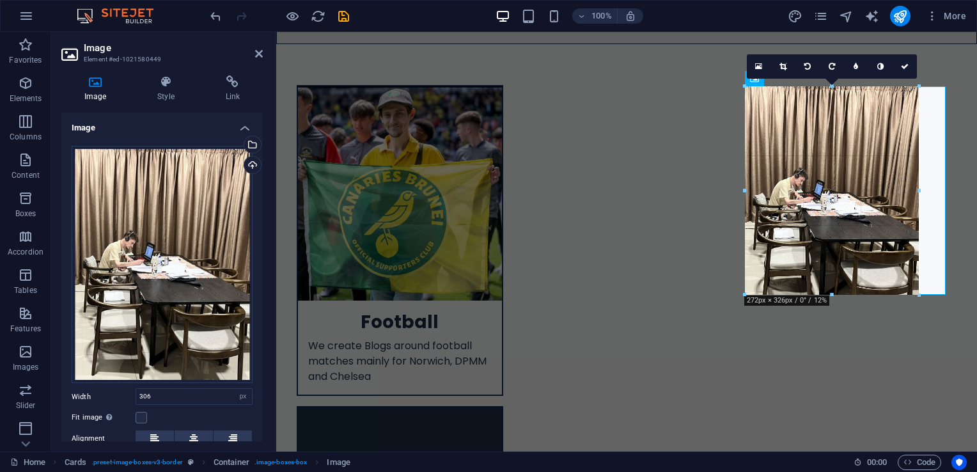
drag, startPoint x: 744, startPoint y: 344, endPoint x: 803, endPoint y: 293, distance: 78.0
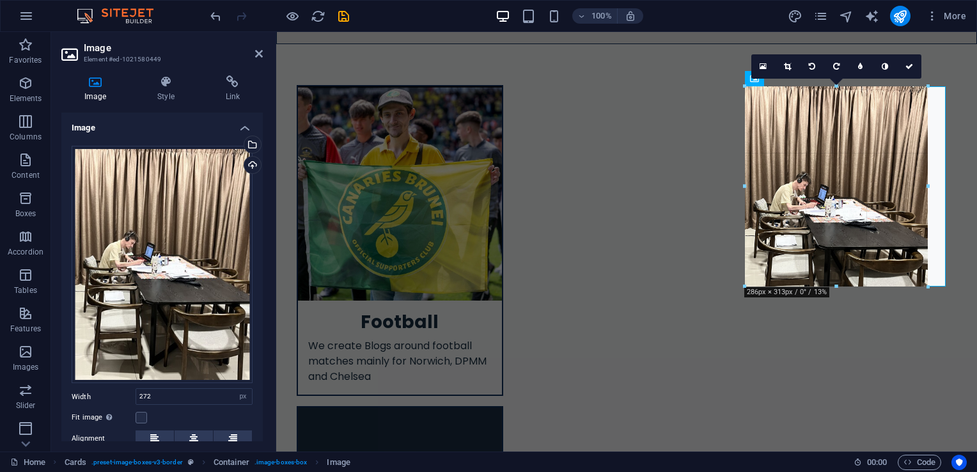
type input "286"
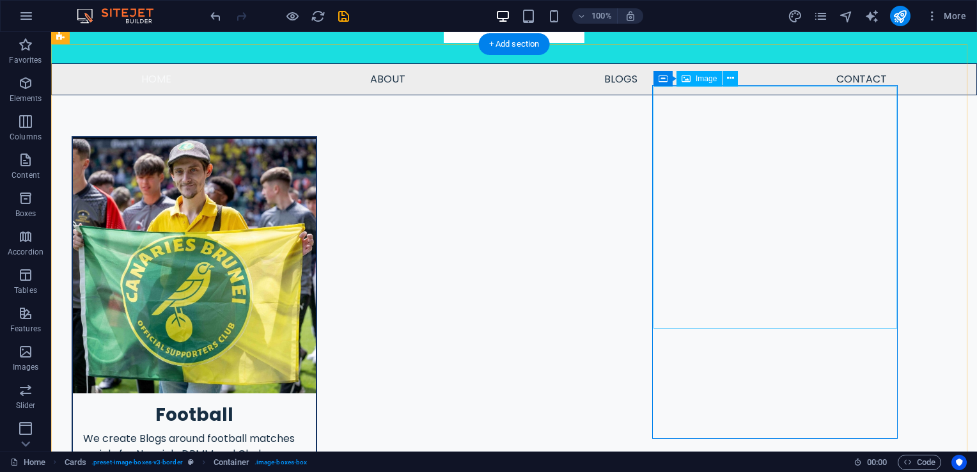
select select "px"
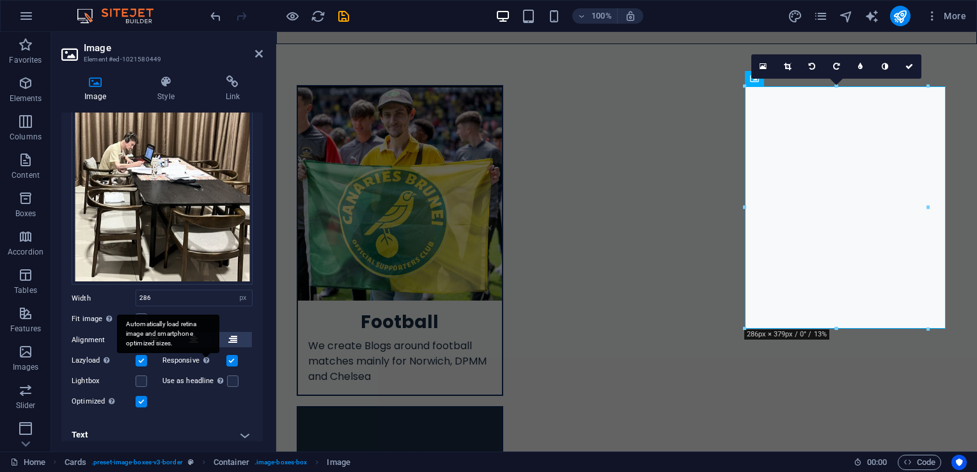
scroll to position [104, 0]
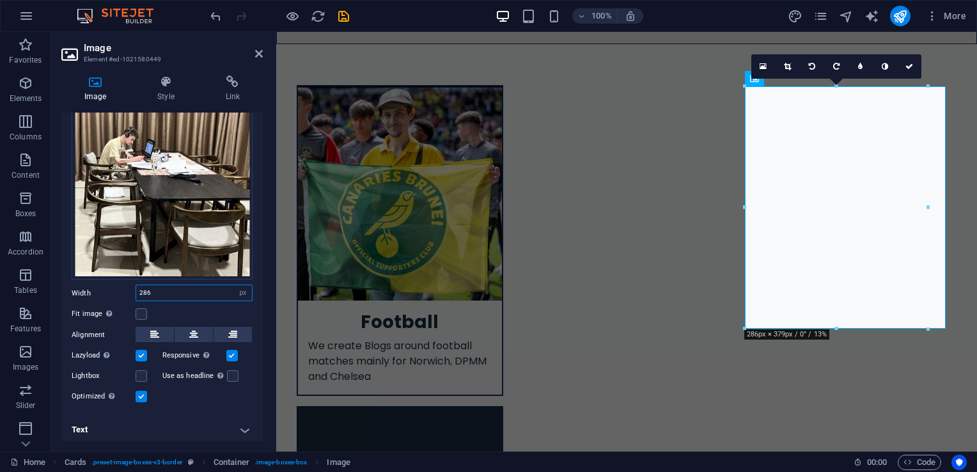
click at [182, 290] on input "286" at bounding box center [194, 292] width 116 height 15
type input "2"
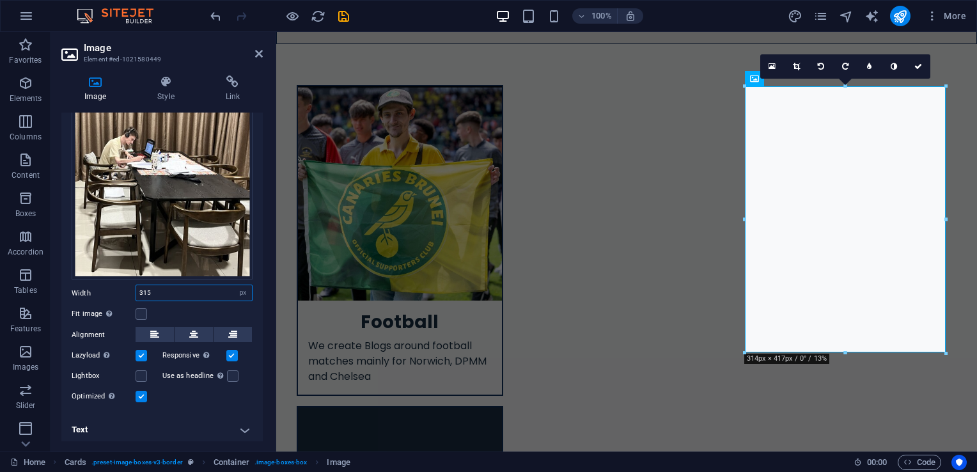
type input "315"
click at [191, 306] on div "Fit image Automatically fit image to a fixed width and height" at bounding box center [162, 313] width 181 height 15
click at [258, 52] on icon at bounding box center [259, 54] width 8 height 10
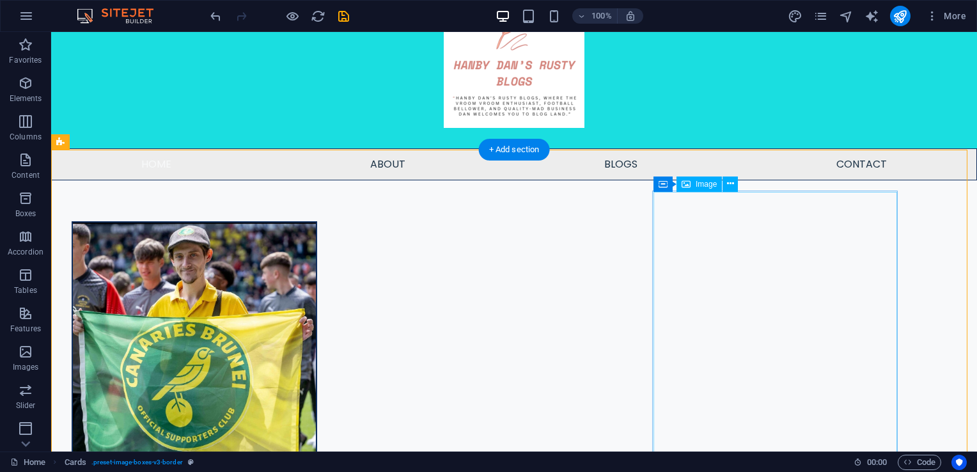
scroll to position [203, 0]
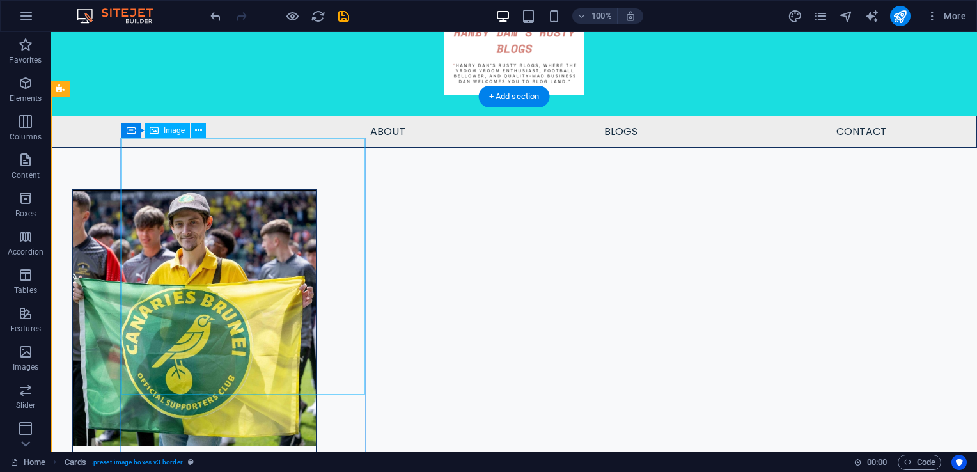
click at [238, 301] on figure at bounding box center [194, 318] width 243 height 256
select select "%"
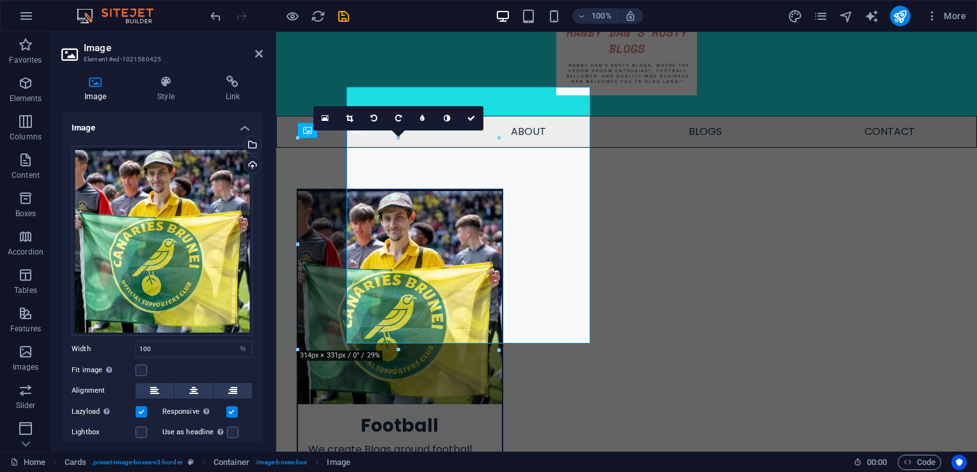
scroll to position [255, 0]
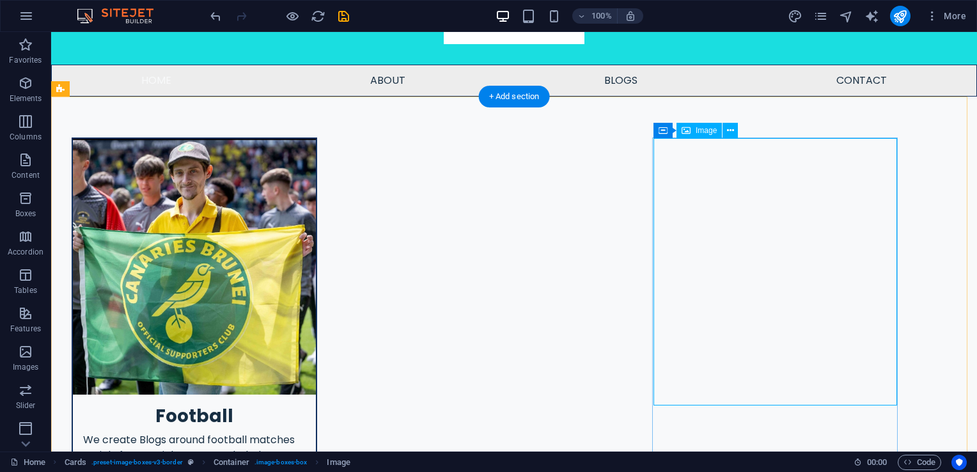
select select "px"
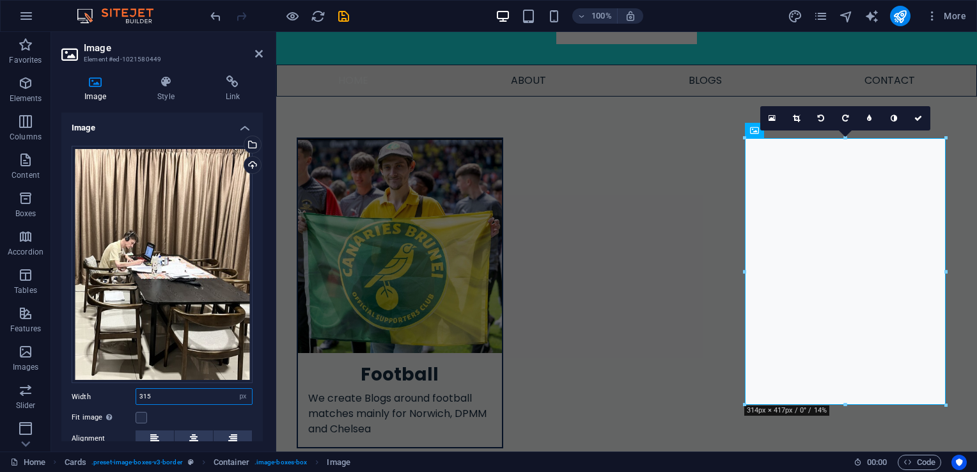
click at [166, 398] on input "315" at bounding box center [194, 396] width 116 height 15
type input "3"
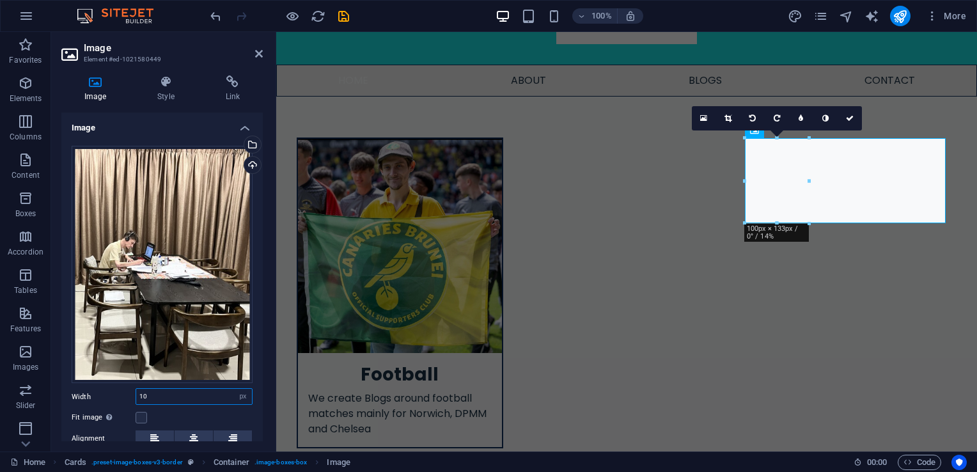
type input "1"
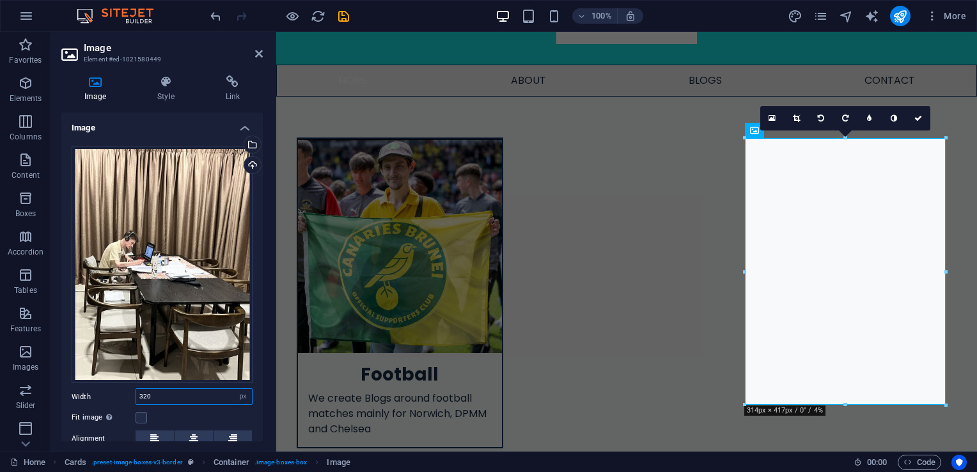
type input "320"
click at [171, 416] on div "Fit image Automatically fit image to a fixed width and height" at bounding box center [162, 417] width 181 height 15
click at [260, 52] on icon at bounding box center [259, 54] width 8 height 10
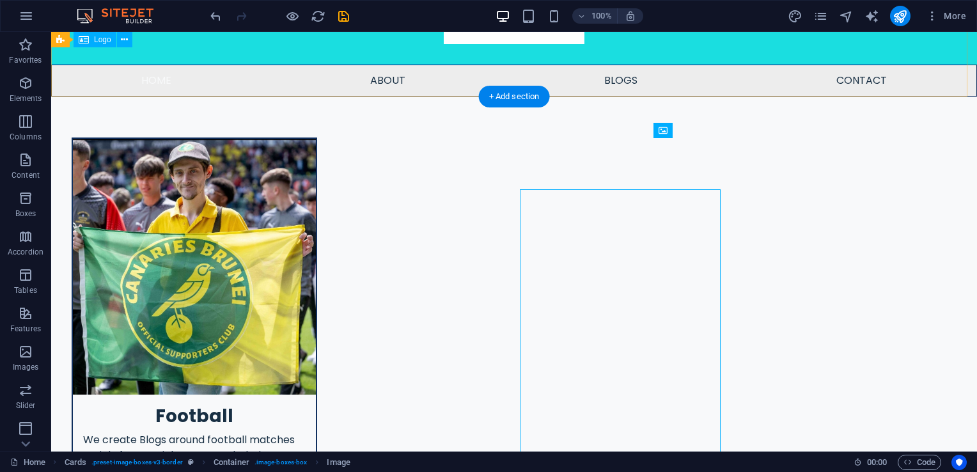
scroll to position [203, 0]
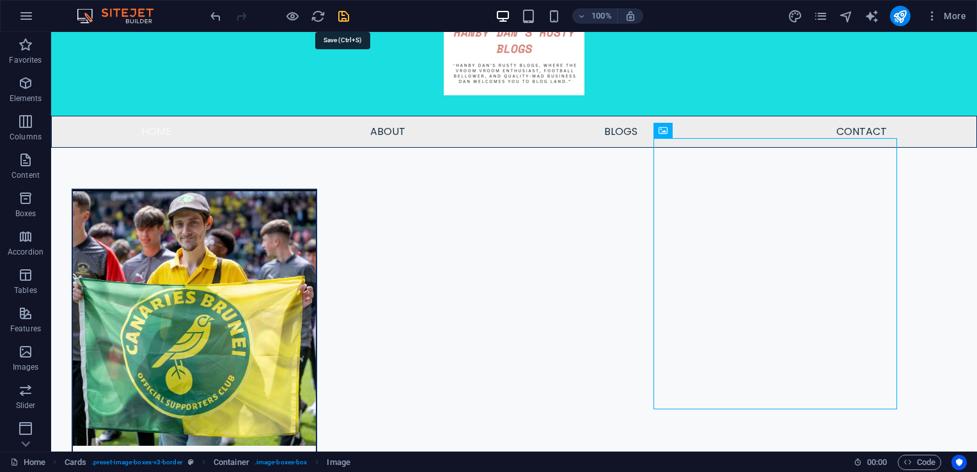
click at [343, 19] on icon "save" at bounding box center [343, 16] width 15 height 15
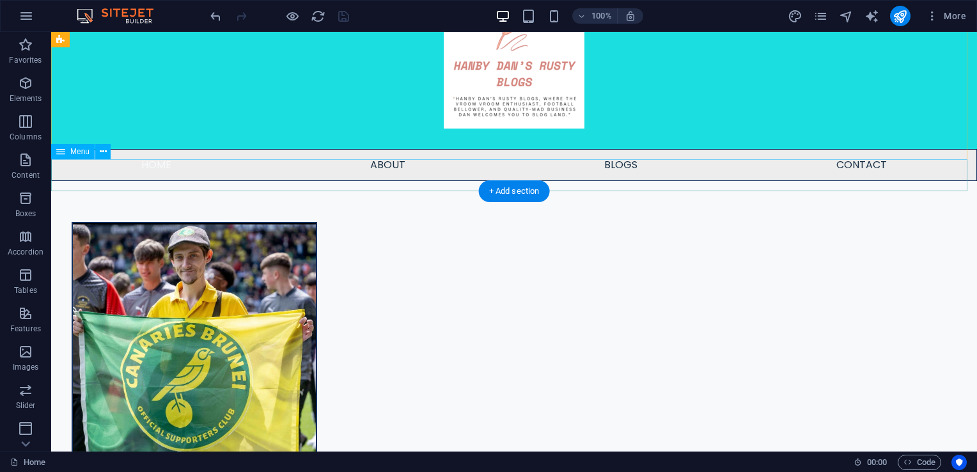
scroll to position [215, 0]
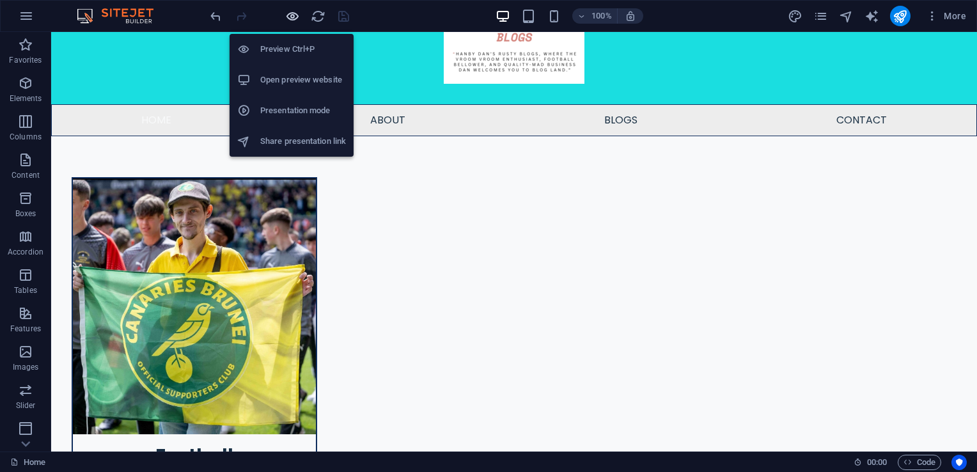
click at [289, 13] on icon "button" at bounding box center [292, 16] width 15 height 15
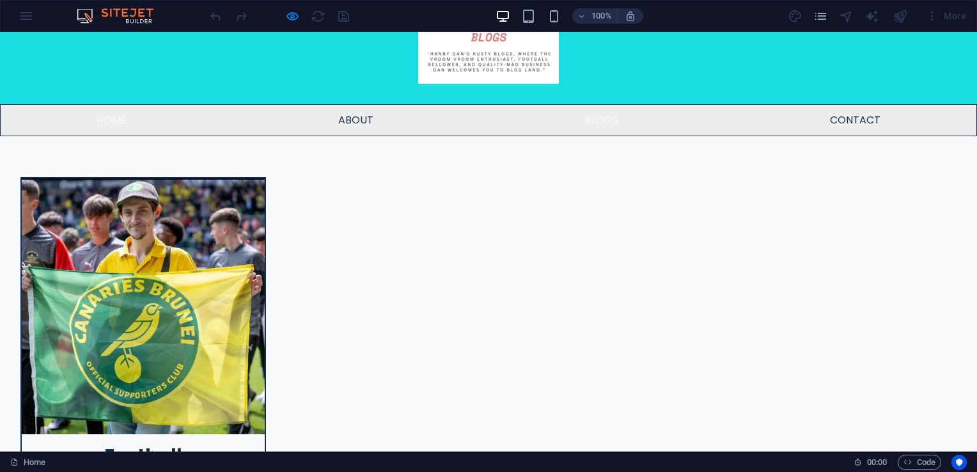
click at [594, 105] on link "Blogs" at bounding box center [602, 120] width 54 height 31
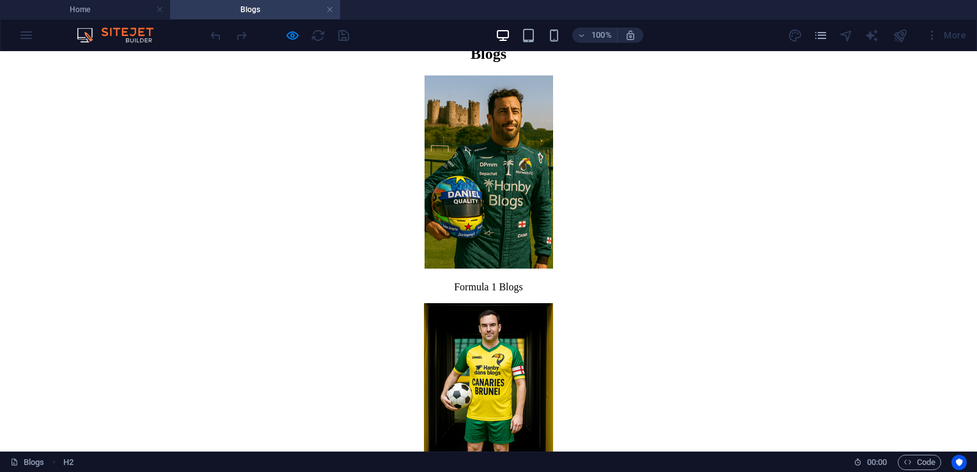
scroll to position [128, 0]
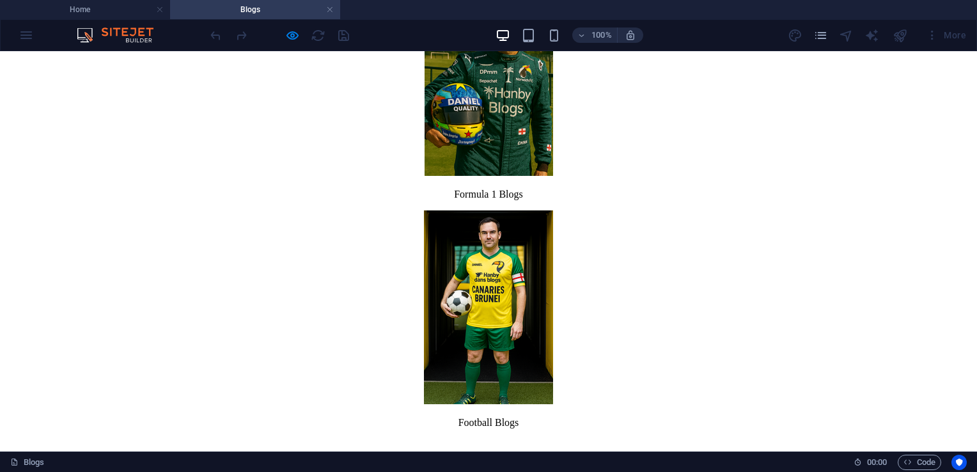
click at [522, 122] on figure at bounding box center [488, 81] width 967 height 196
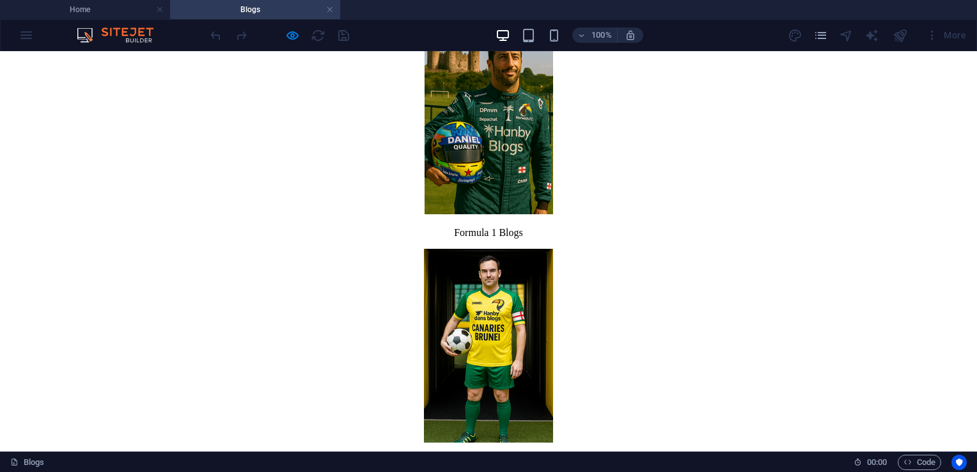
scroll to position [0, 0]
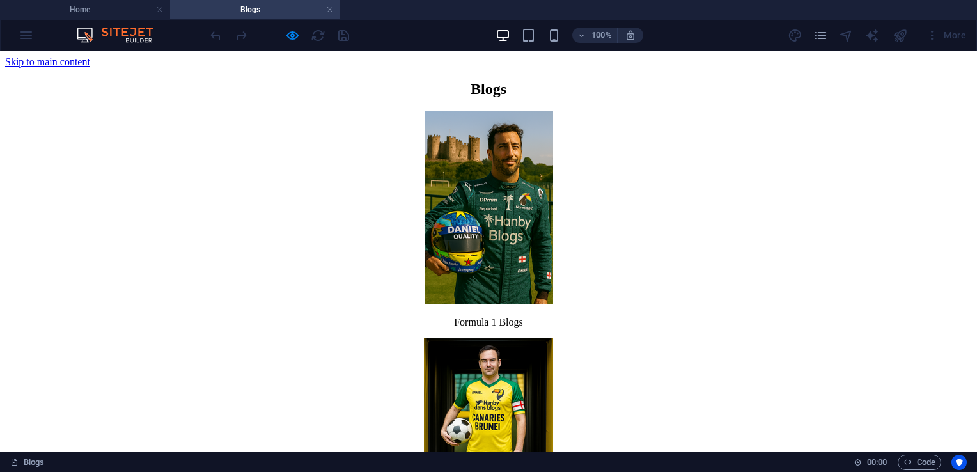
click at [491, 216] on figure at bounding box center [488, 209] width 967 height 196
click at [493, 328] on div "Formula 1 Blogs" at bounding box center [488, 323] width 967 height 12
click at [466, 164] on figure at bounding box center [488, 209] width 967 height 196
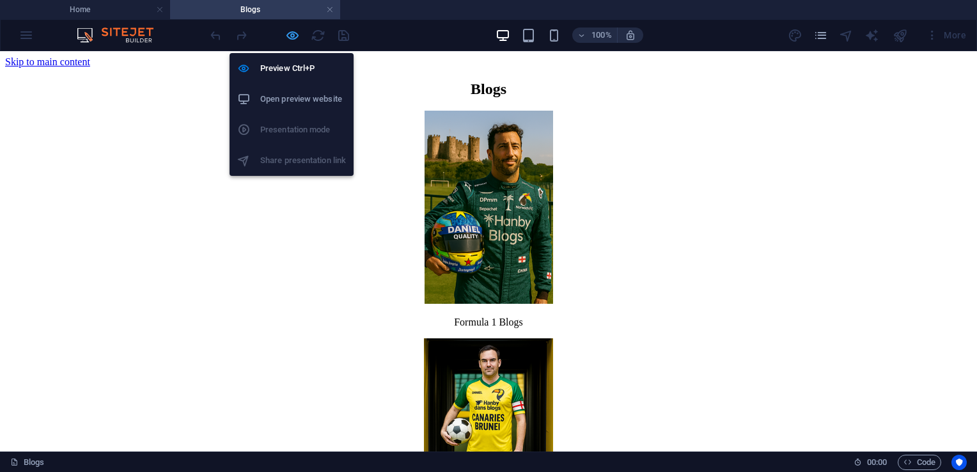
click at [289, 35] on icon "button" at bounding box center [292, 35] width 15 height 15
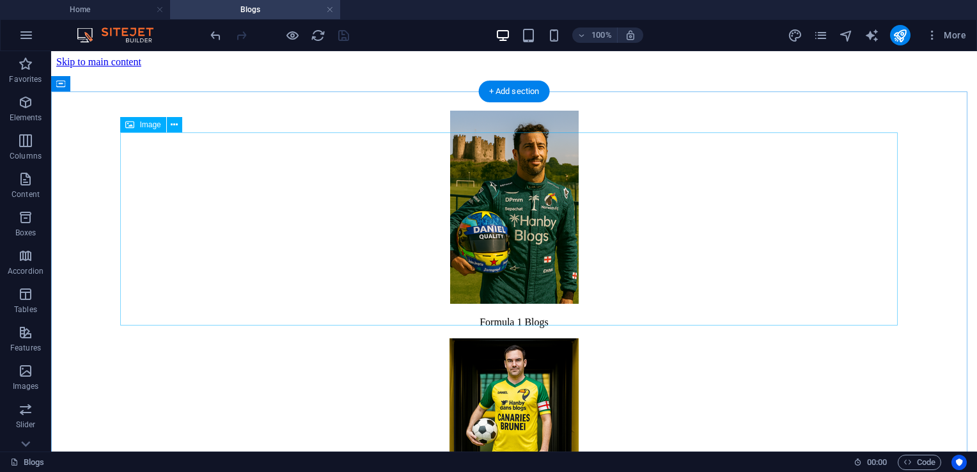
click at [512, 238] on figure at bounding box center [514, 209] width 916 height 196
select select "px"
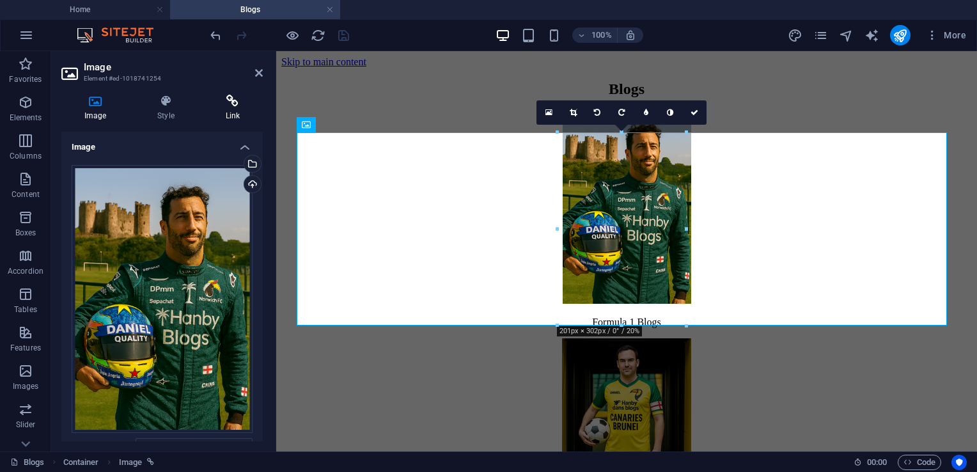
click at [231, 100] on icon at bounding box center [233, 101] width 60 height 13
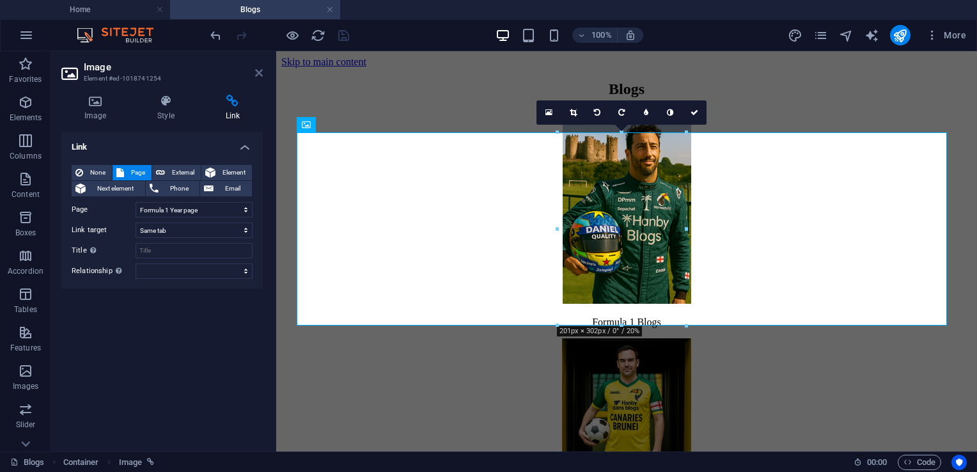
click at [257, 75] on icon at bounding box center [259, 73] width 8 height 10
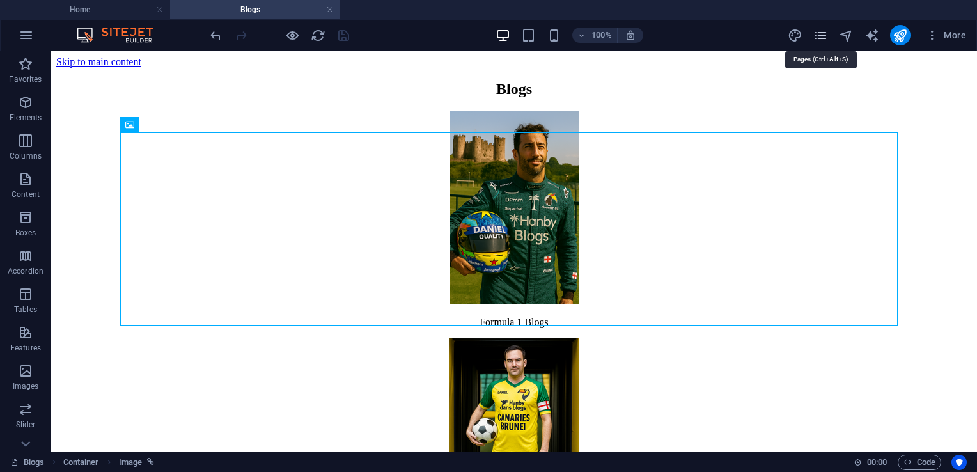
click at [822, 37] on icon "pages" at bounding box center [821, 35] width 15 height 15
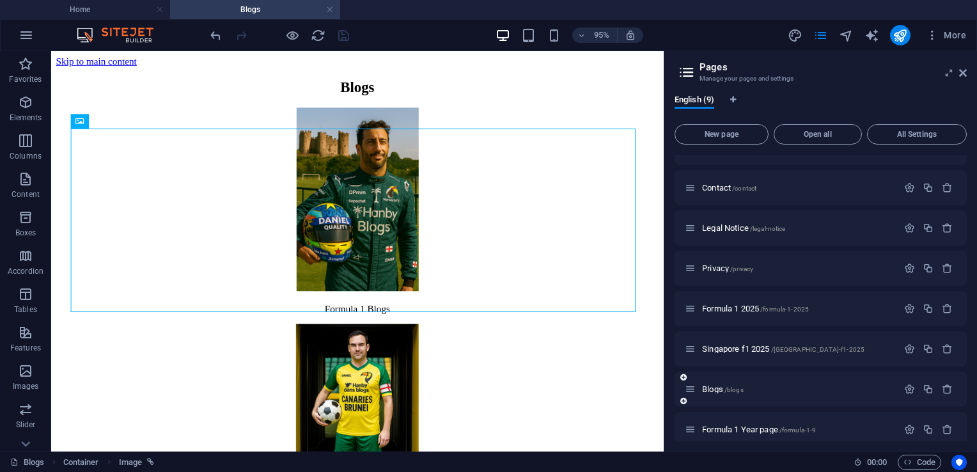
scroll to position [75, 0]
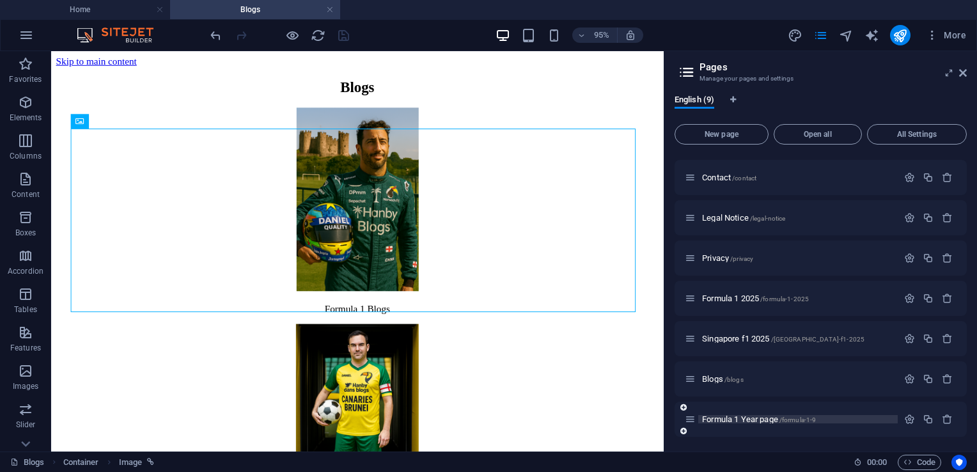
click at [763, 418] on span "Formula 1 Year page /formula-1-9" at bounding box center [759, 420] width 114 height 10
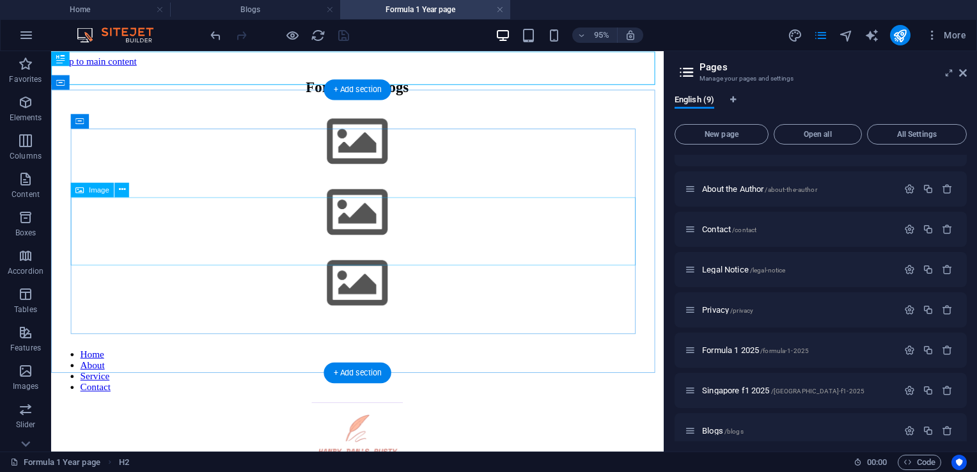
scroll to position [0, 0]
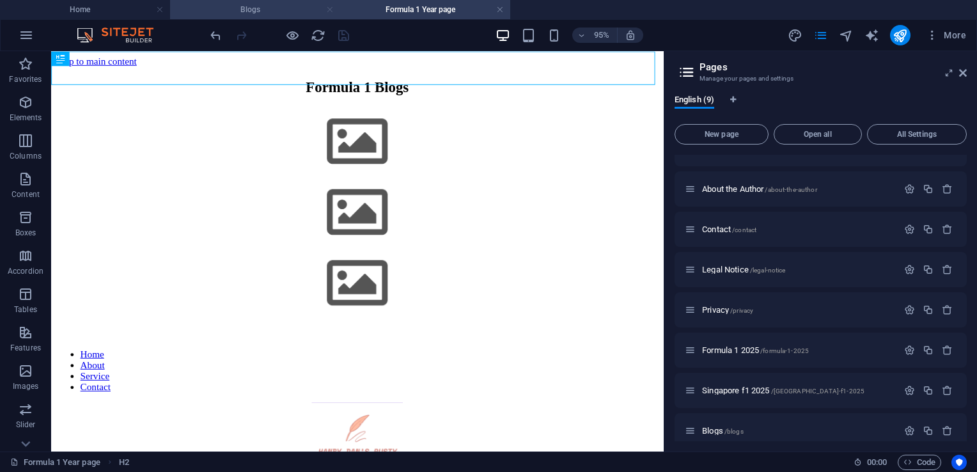
click at [328, 12] on link at bounding box center [330, 10] width 8 height 12
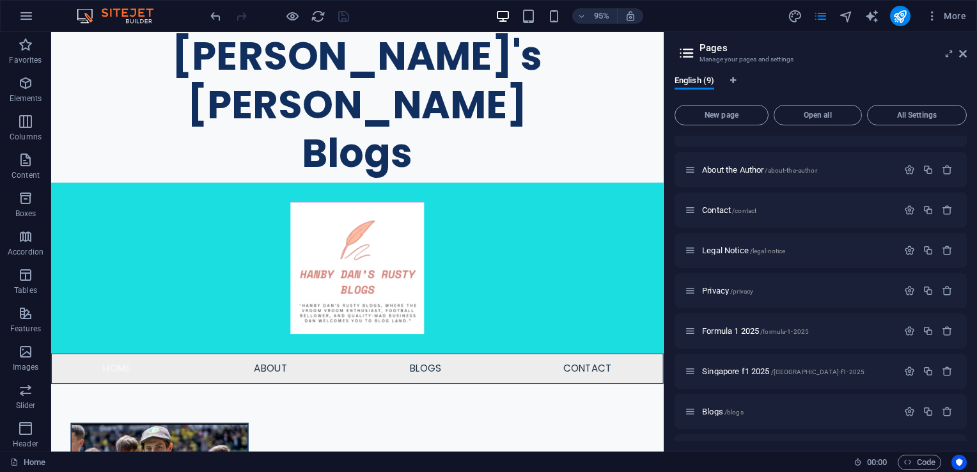
scroll to position [215, 0]
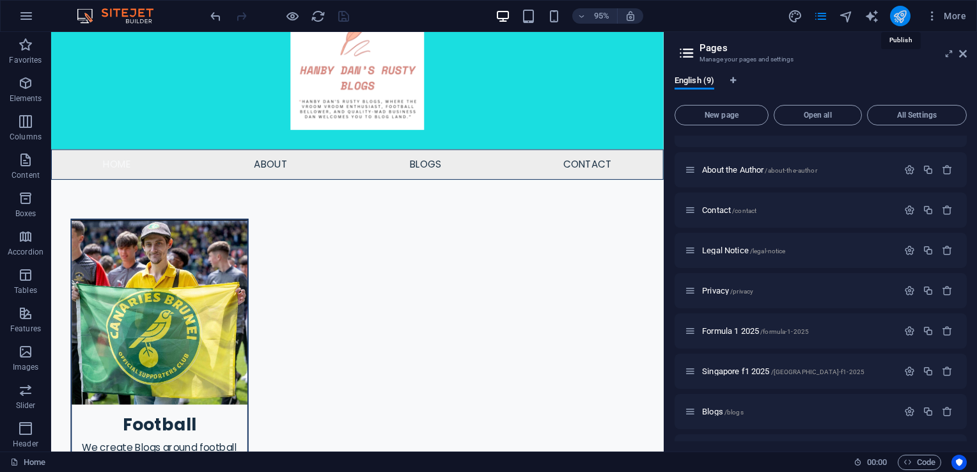
click at [899, 18] on icon "publish" at bounding box center [900, 16] width 15 height 15
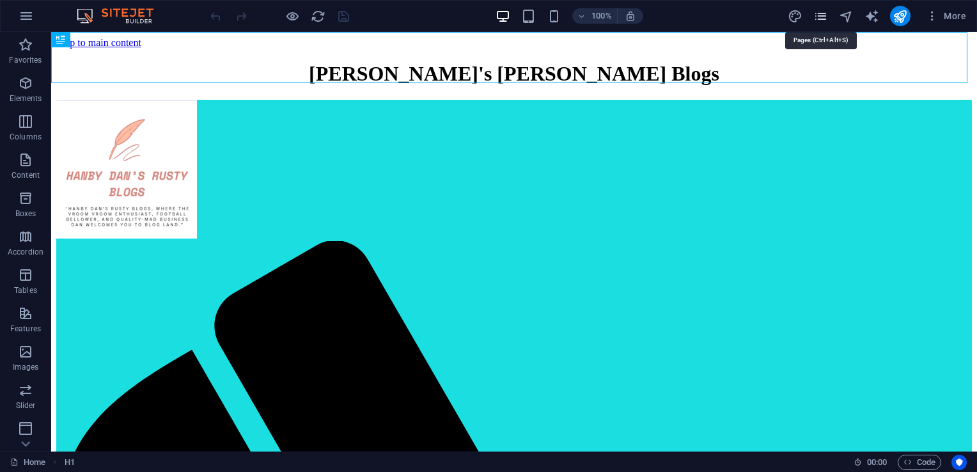
click at [821, 15] on icon "pages" at bounding box center [821, 16] width 15 height 15
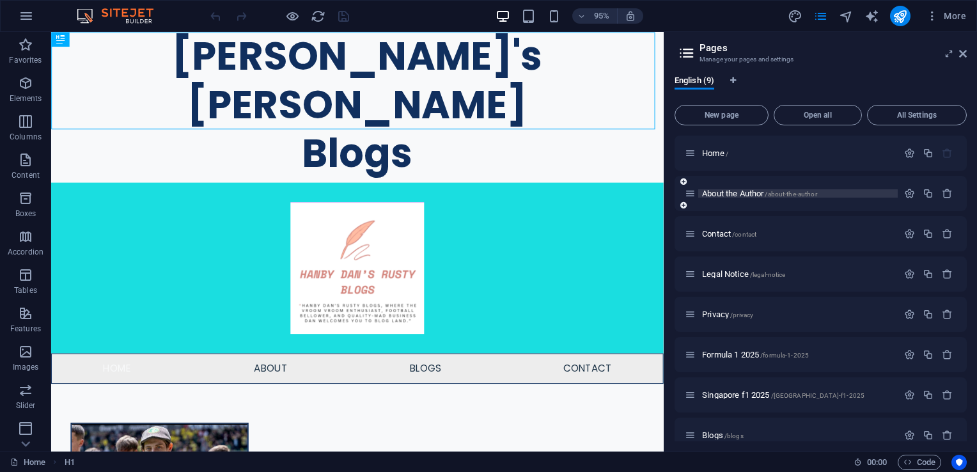
click at [755, 193] on span "About the Author /about-the-author" at bounding box center [759, 194] width 115 height 10
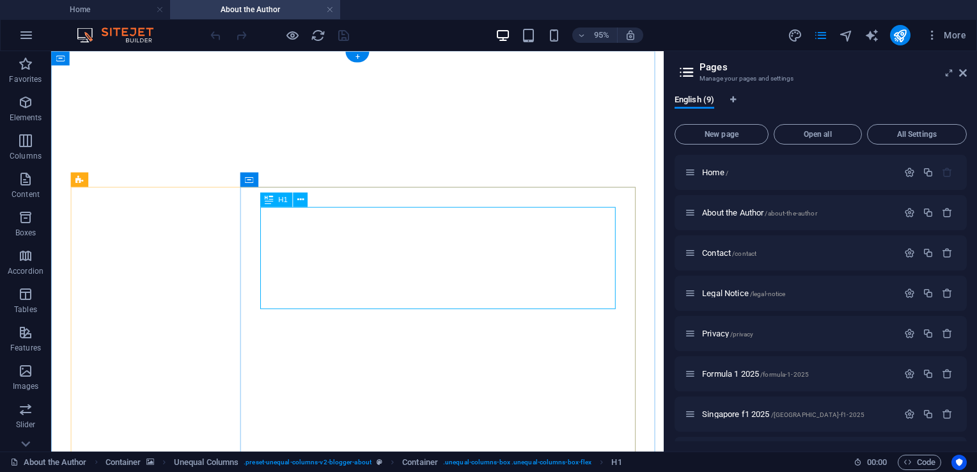
scroll to position [113, 0]
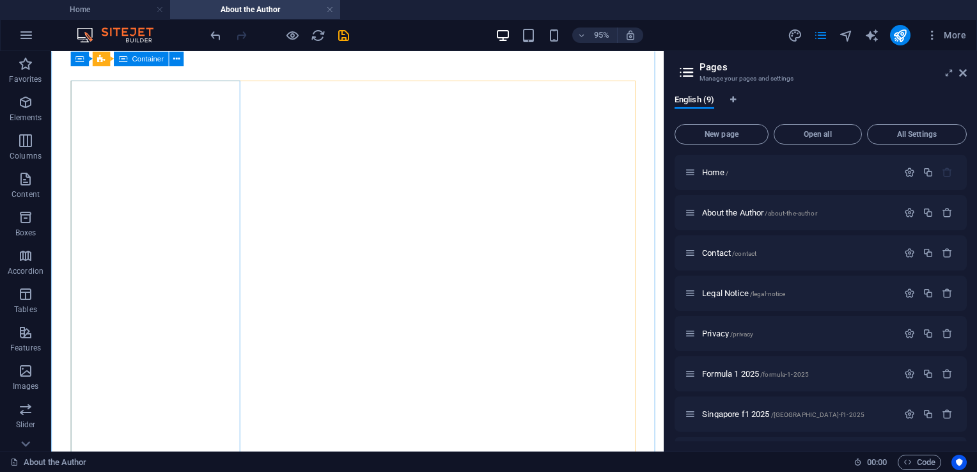
scroll to position [54, 0]
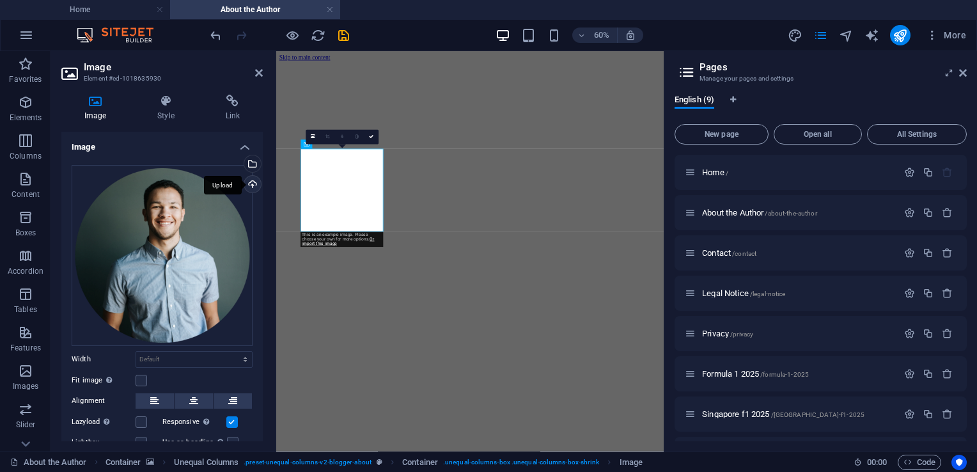
click at [251, 185] on div "Upload" at bounding box center [251, 185] width 19 height 19
click at [250, 183] on div "Upload" at bounding box center [251, 185] width 19 height 19
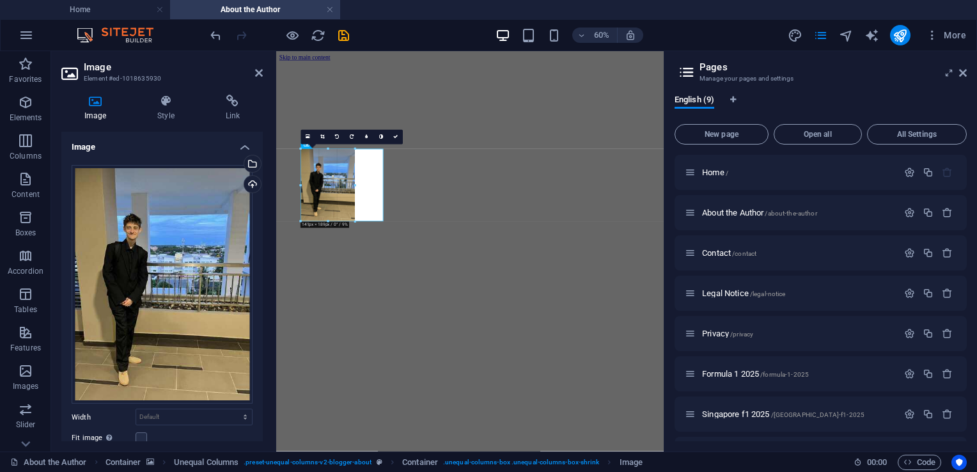
drag, startPoint x: 301, startPoint y: 260, endPoint x: 349, endPoint y: 193, distance: 82.5
type input "141"
select select "px"
drag, startPoint x: 355, startPoint y: 184, endPoint x: 371, endPoint y: 184, distance: 16.0
type input "171"
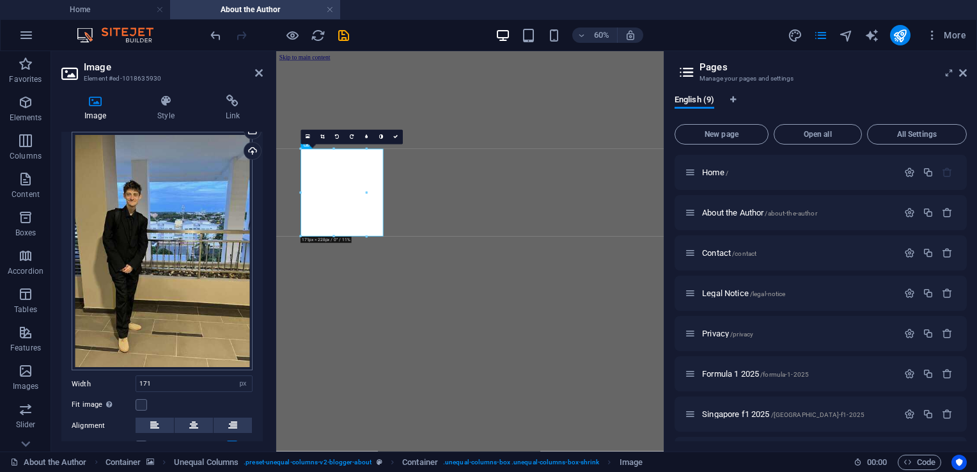
scroll to position [124, 0]
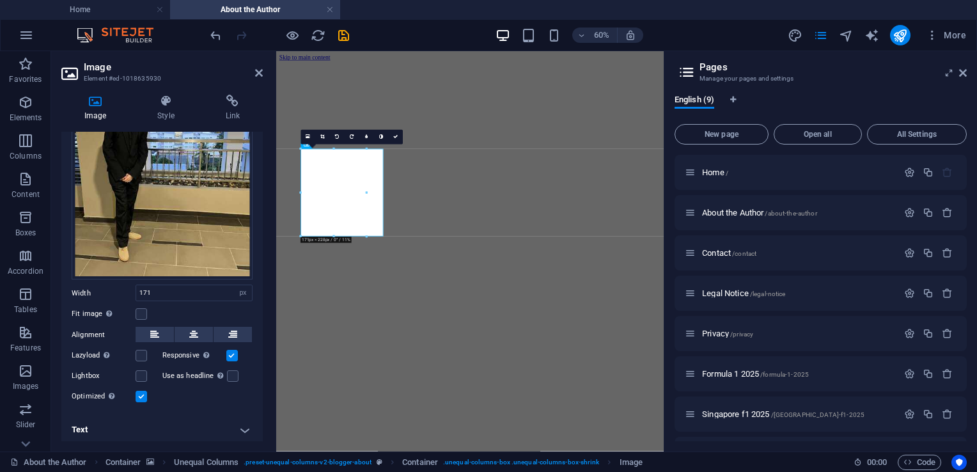
click at [143, 392] on label at bounding box center [142, 397] width 12 height 12
click at [0, 0] on input "Optimized Images are compressed to improve page speed." at bounding box center [0, 0] width 0 height 0
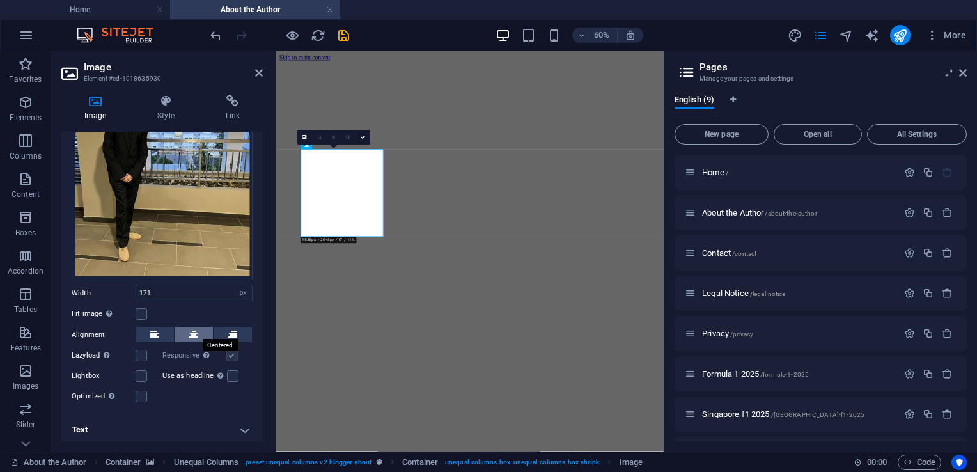
click at [192, 333] on icon at bounding box center [193, 334] width 9 height 15
click at [141, 308] on label at bounding box center [142, 314] width 12 height 12
click at [0, 0] on input "Fit image Automatically fit image to a fixed width and height" at bounding box center [0, 0] width 0 height 0
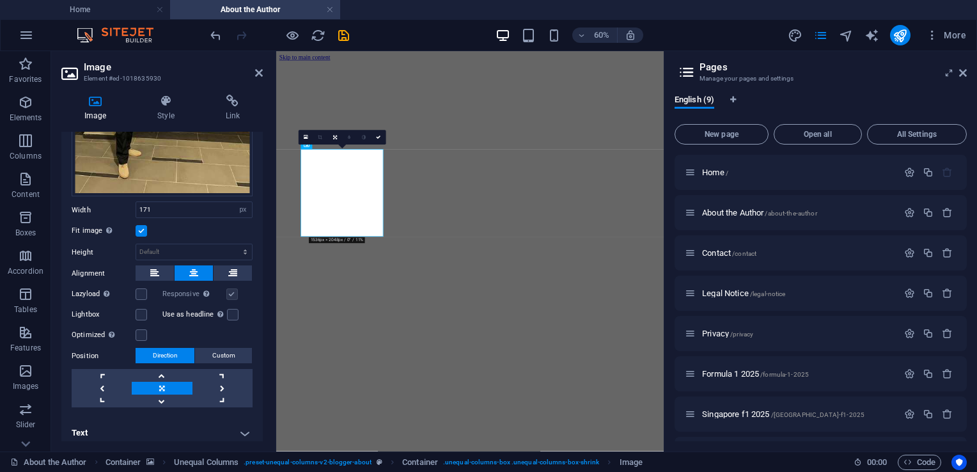
scroll to position [210, 0]
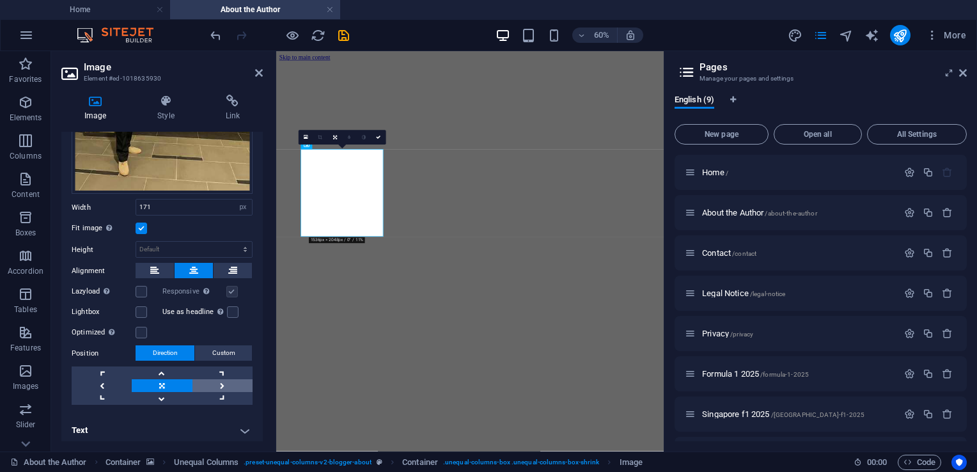
click at [219, 381] on link at bounding box center [223, 385] width 60 height 13
click at [221, 380] on link at bounding box center [223, 385] width 60 height 13
click at [175, 384] on link at bounding box center [162, 385] width 60 height 13
click at [207, 354] on button "Custom" at bounding box center [223, 352] width 57 height 15
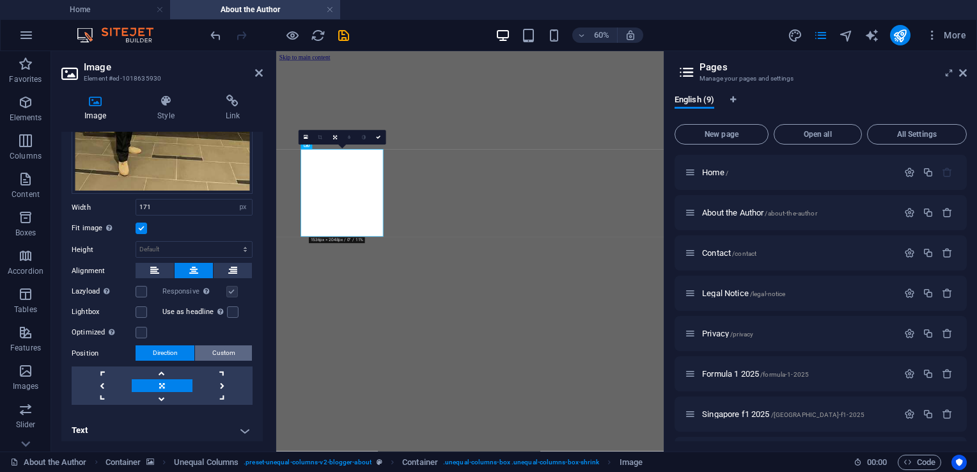
scroll to position [194, 0]
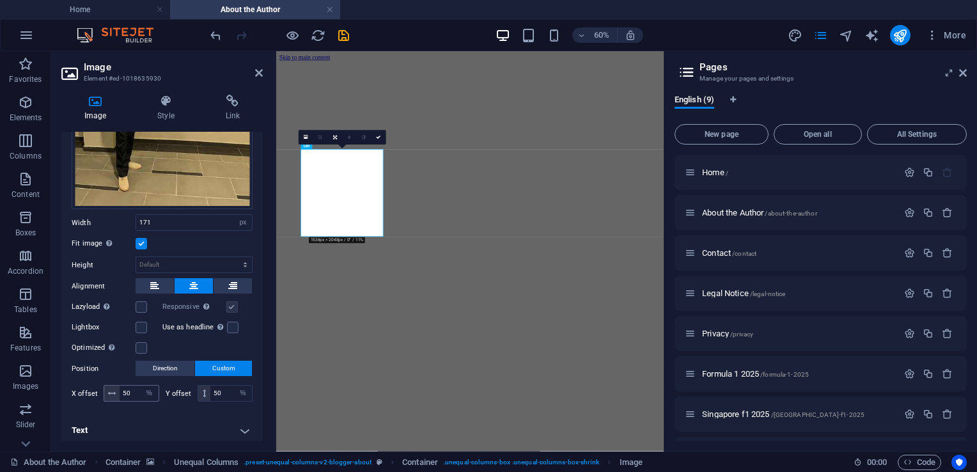
click at [113, 390] on icon at bounding box center [112, 394] width 8 height 8
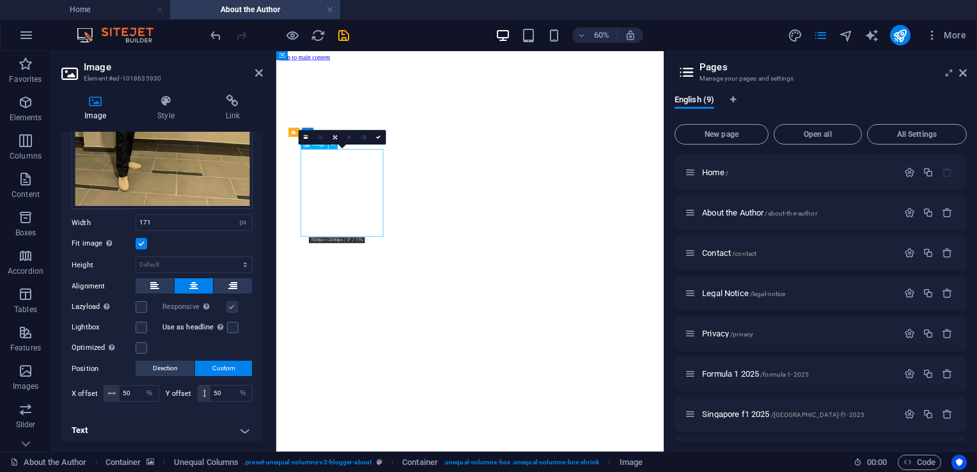
drag, startPoint x: 374, startPoint y: 301, endPoint x: 418, endPoint y: 306, distance: 43.8
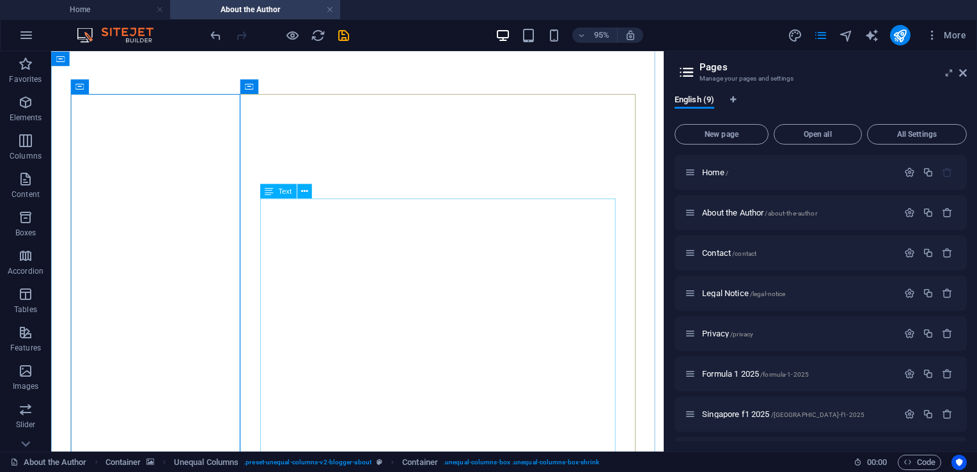
scroll to position [54, 0]
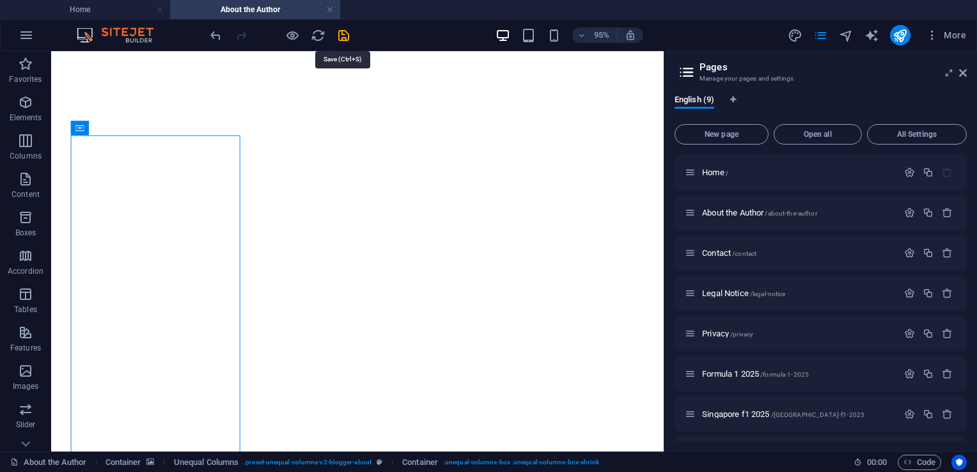
click at [345, 35] on icon "save" at bounding box center [343, 35] width 15 height 15
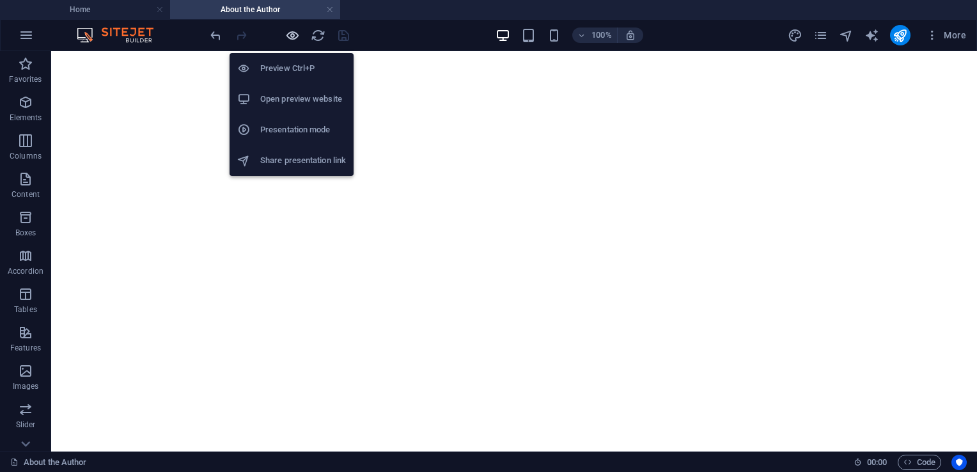
click at [293, 37] on icon "button" at bounding box center [292, 35] width 15 height 15
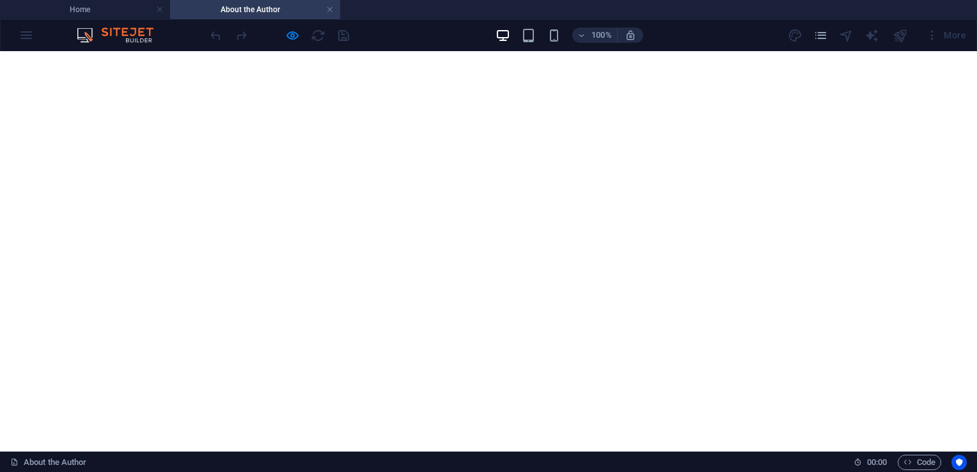
scroll to position [77, 0]
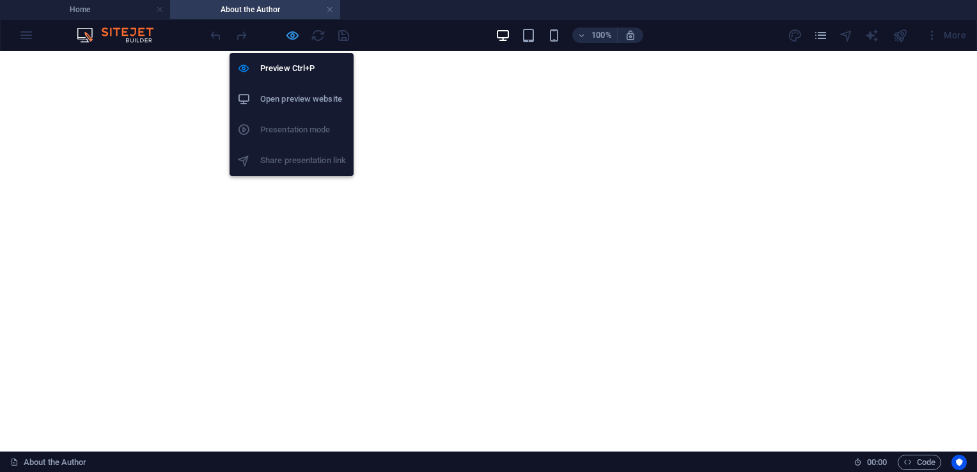
click at [292, 36] on icon "button" at bounding box center [292, 35] width 15 height 15
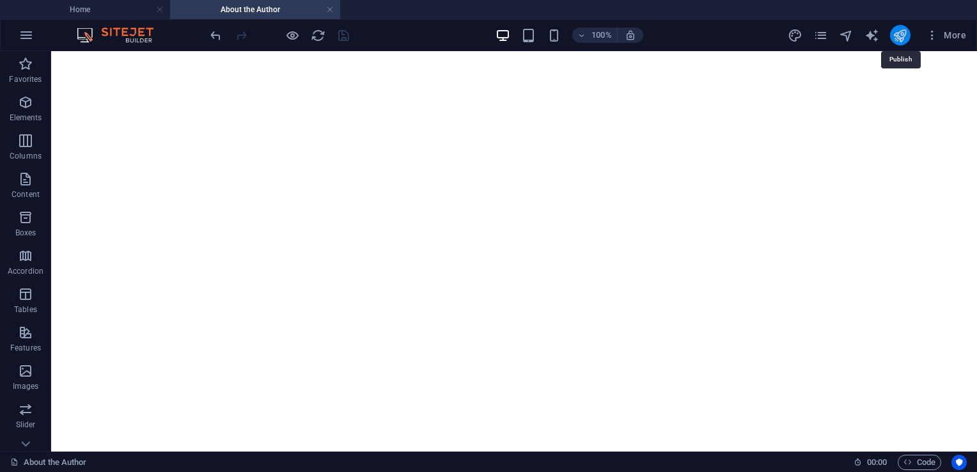
click at [901, 36] on icon "publish" at bounding box center [900, 35] width 15 height 15
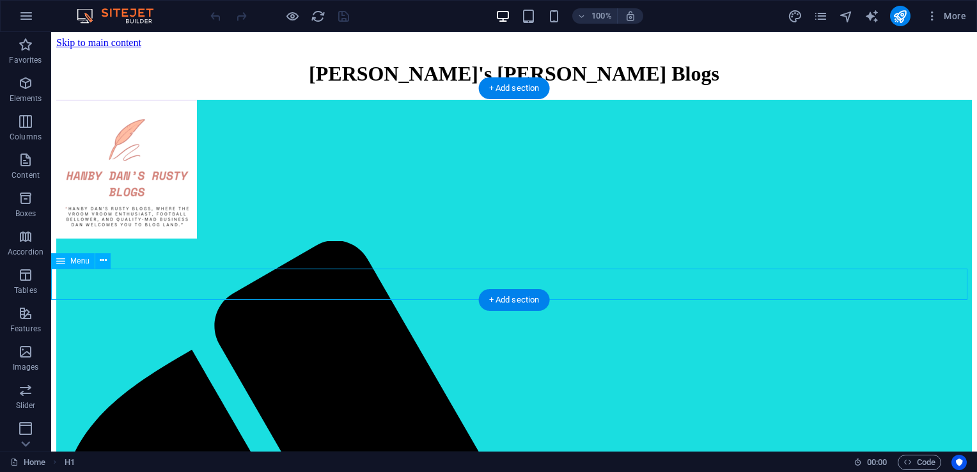
drag, startPoint x: 385, startPoint y: 282, endPoint x: 162, endPoint y: 282, distance: 223.3
select select
select select "7"
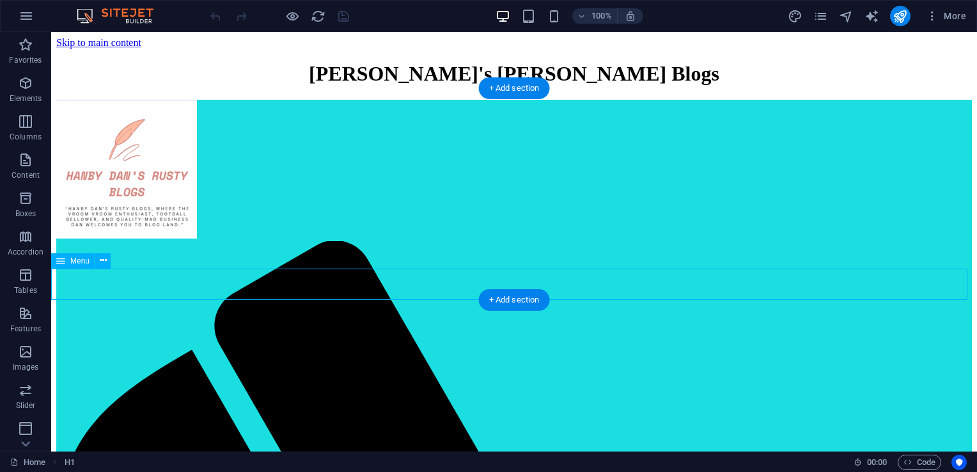
select select
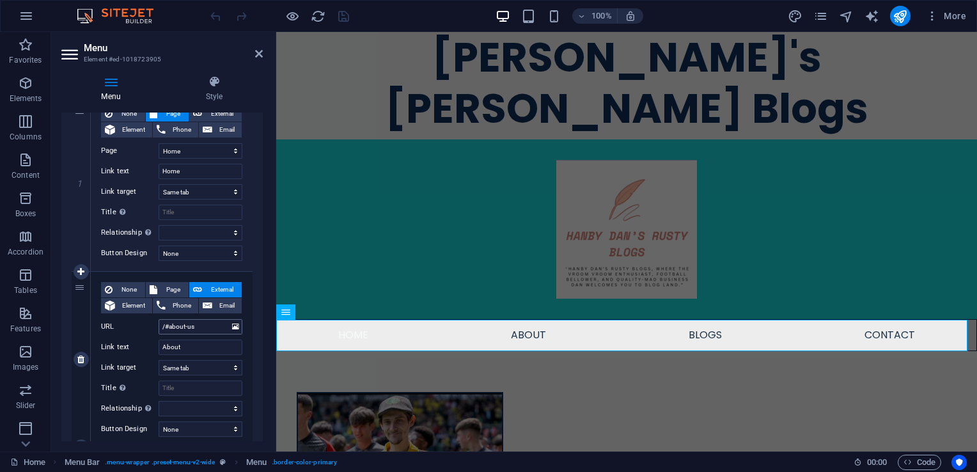
scroll to position [192, 0]
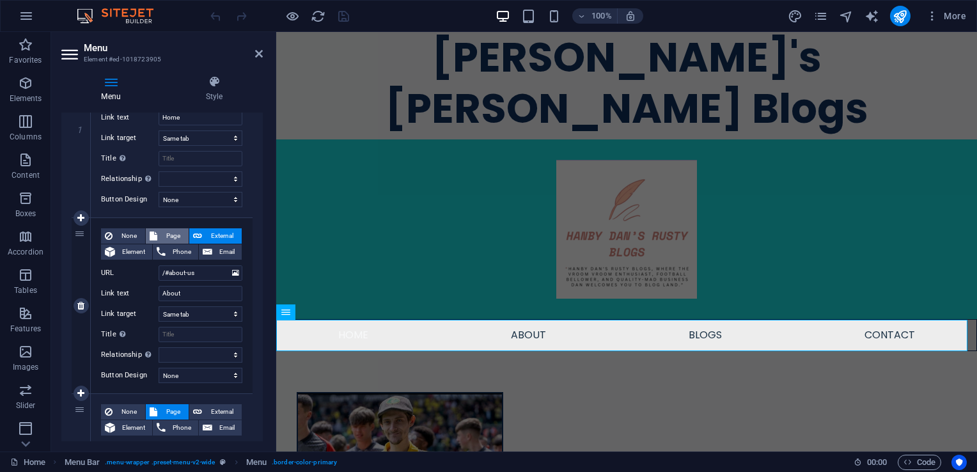
click at [164, 235] on span "Page" at bounding box center [173, 235] width 24 height 15
select select
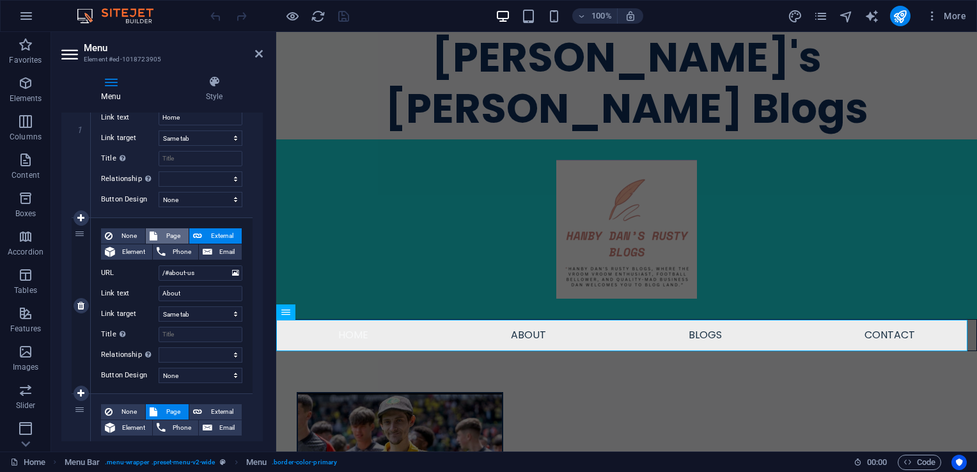
select select
click at [185, 275] on select "Home About the Author Contact Legal Notice Privacy Formula 1 2025 [GEOGRAPHIC_D…" at bounding box center [201, 272] width 84 height 15
select select "1"
click at [159, 265] on select "Home About the Author Contact Legal Notice Privacy Formula 1 2025 [GEOGRAPHIC_D…" at bounding box center [201, 272] width 84 height 15
select select
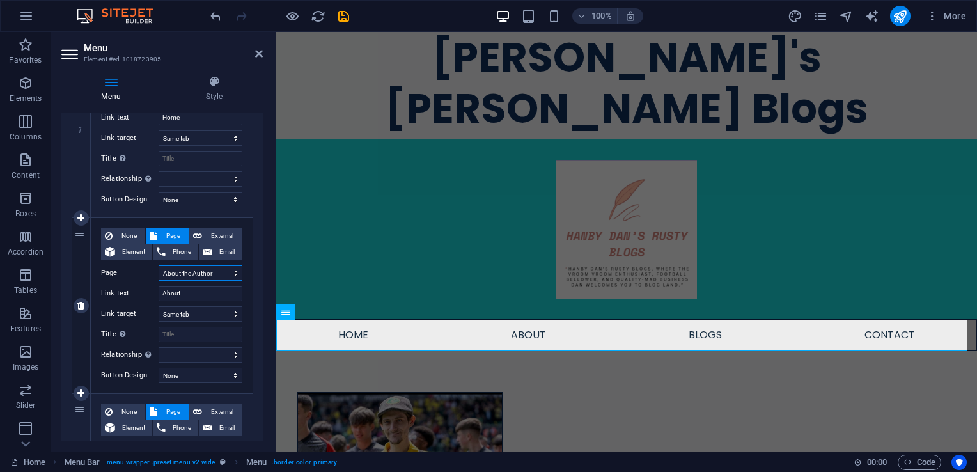
select select
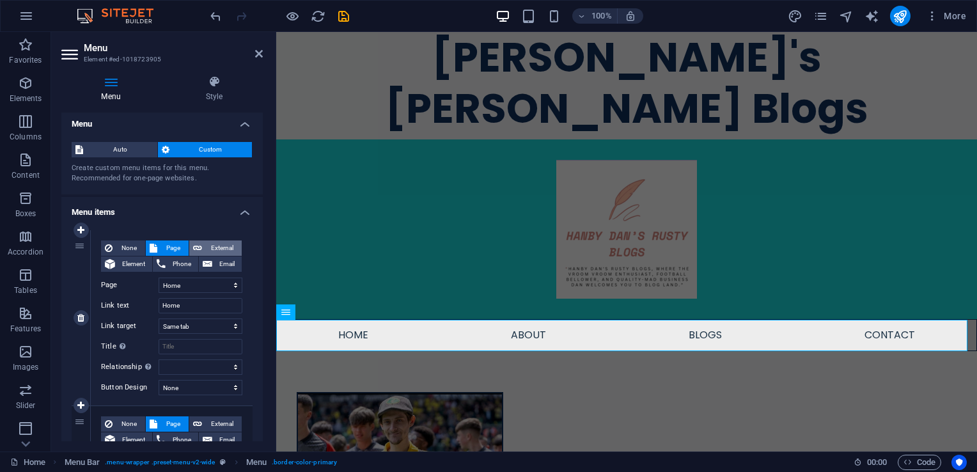
scroll to position [0, 0]
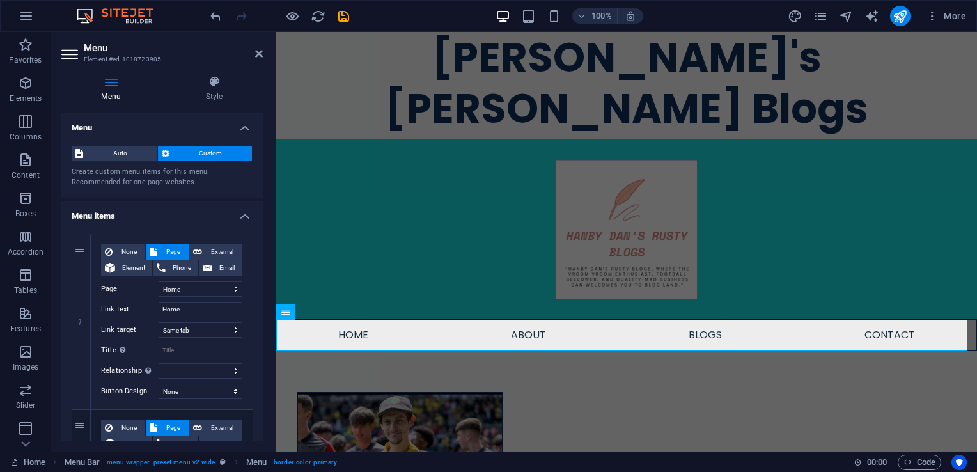
click at [269, 46] on aside "Menu Element #ed-1018723905 Menu Style Menu Auto Custom Create custom menu item…" at bounding box center [163, 242] width 225 height 420
click at [256, 52] on icon at bounding box center [259, 54] width 8 height 10
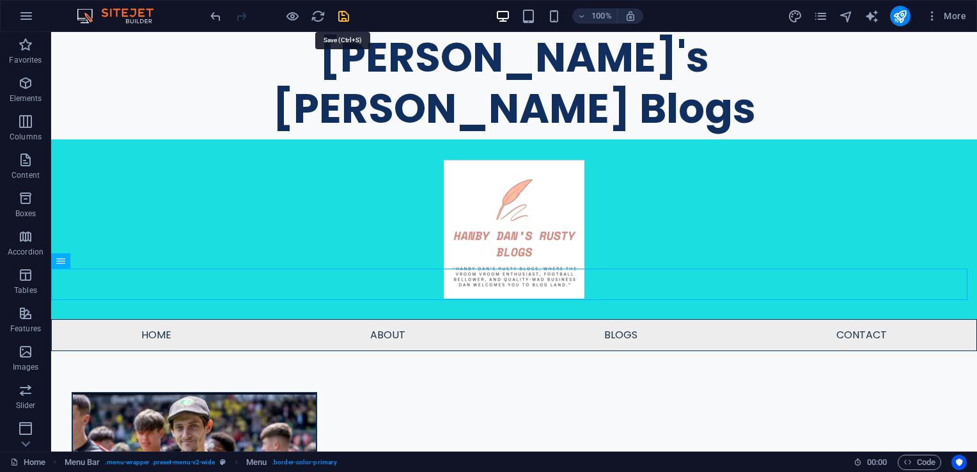
click at [342, 14] on icon "save" at bounding box center [343, 16] width 15 height 15
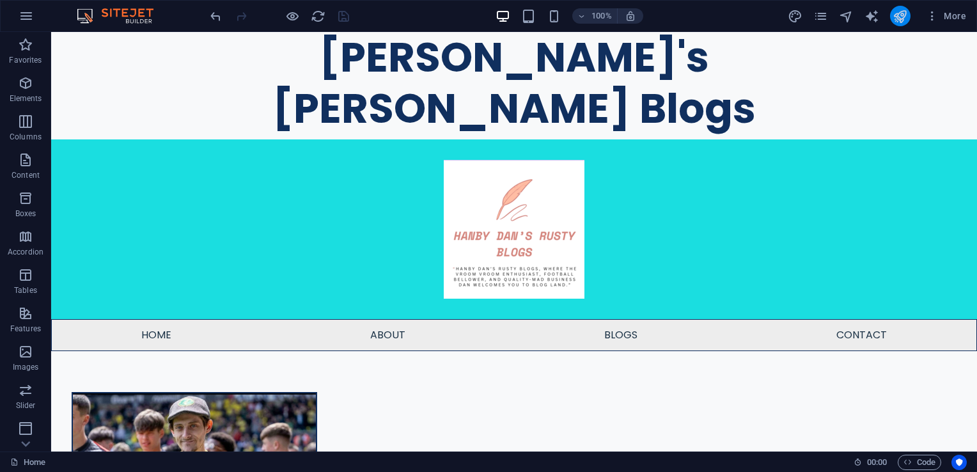
click at [899, 23] on button "publish" at bounding box center [900, 16] width 20 height 20
